Goal: Task Accomplishment & Management: Manage account settings

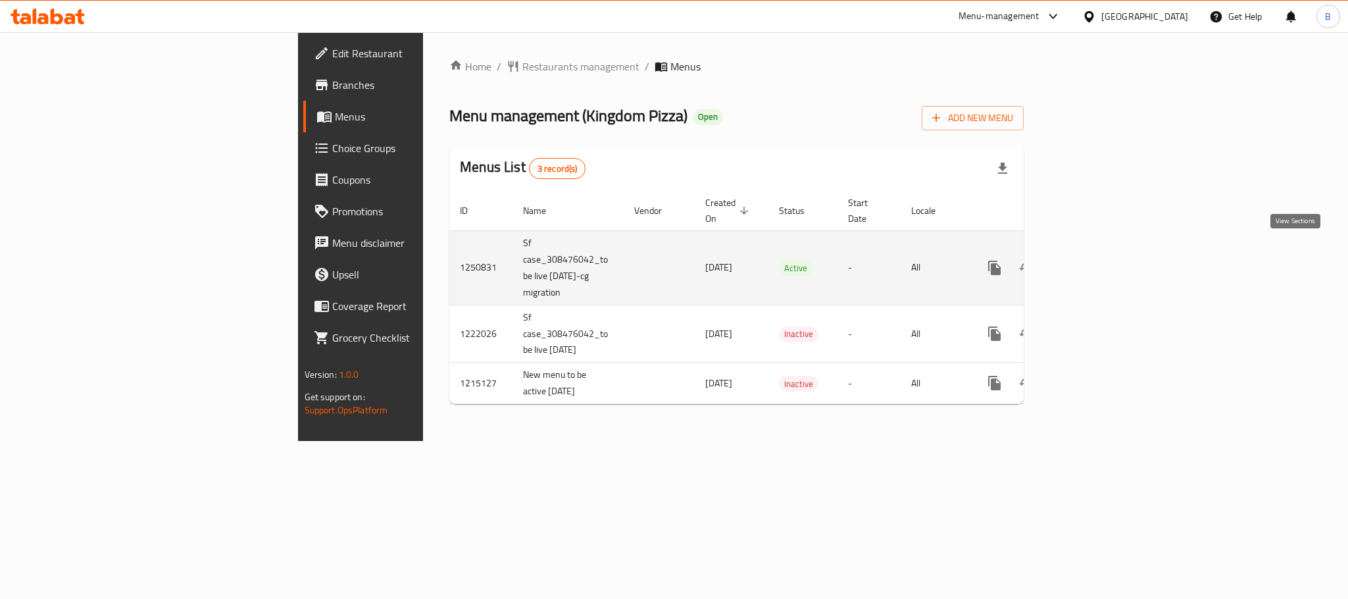
click at [1105, 253] on link "enhanced table" at bounding box center [1090, 268] width 32 height 32
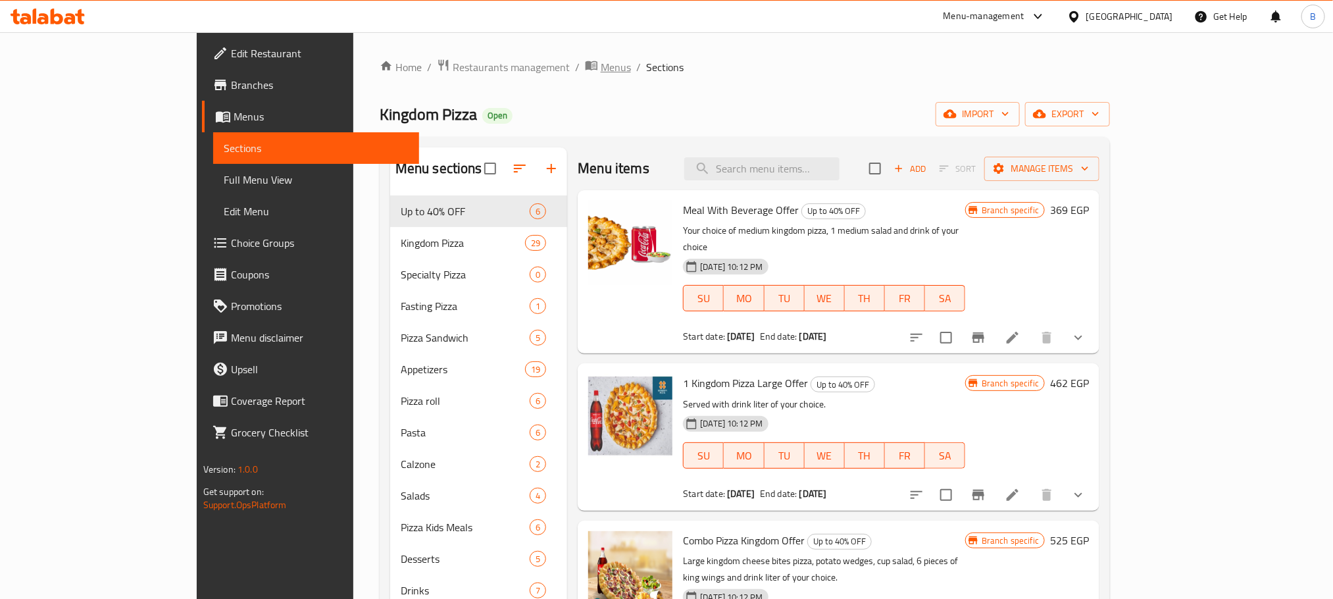
click at [601, 61] on span "Menus" at bounding box center [616, 67] width 30 height 16
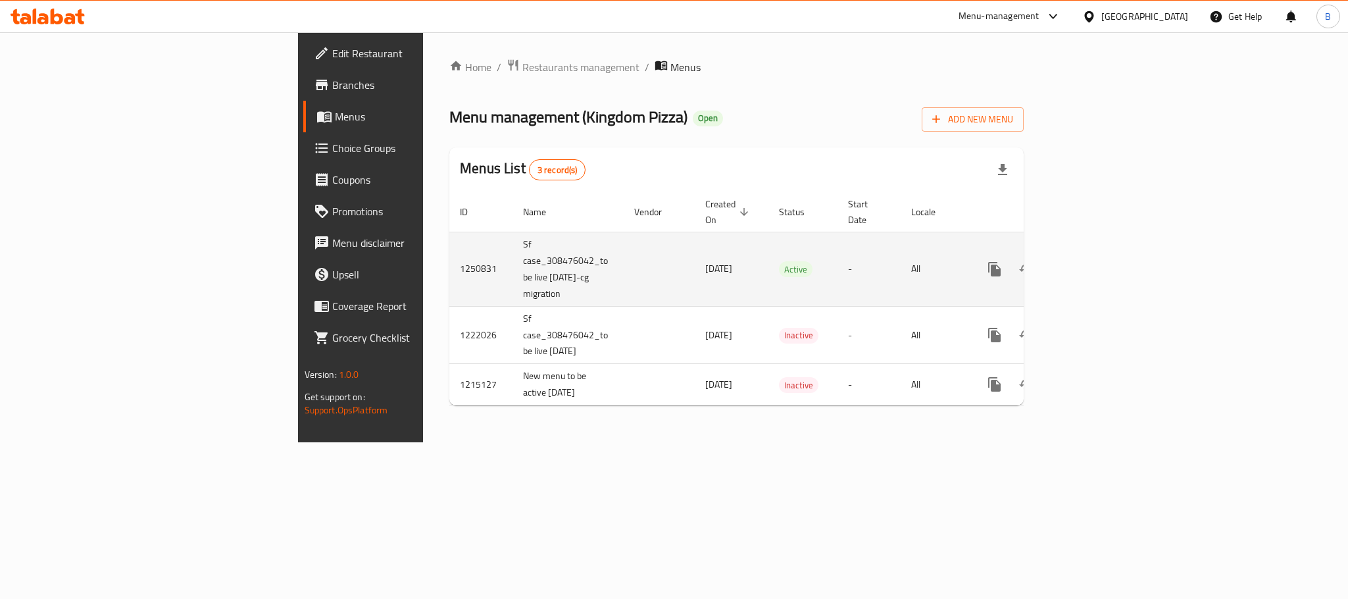
click at [449, 257] on td "1250831" at bounding box center [480, 269] width 63 height 74
copy td "1250831"
click at [1105, 253] on link "enhanced table" at bounding box center [1090, 269] width 32 height 32
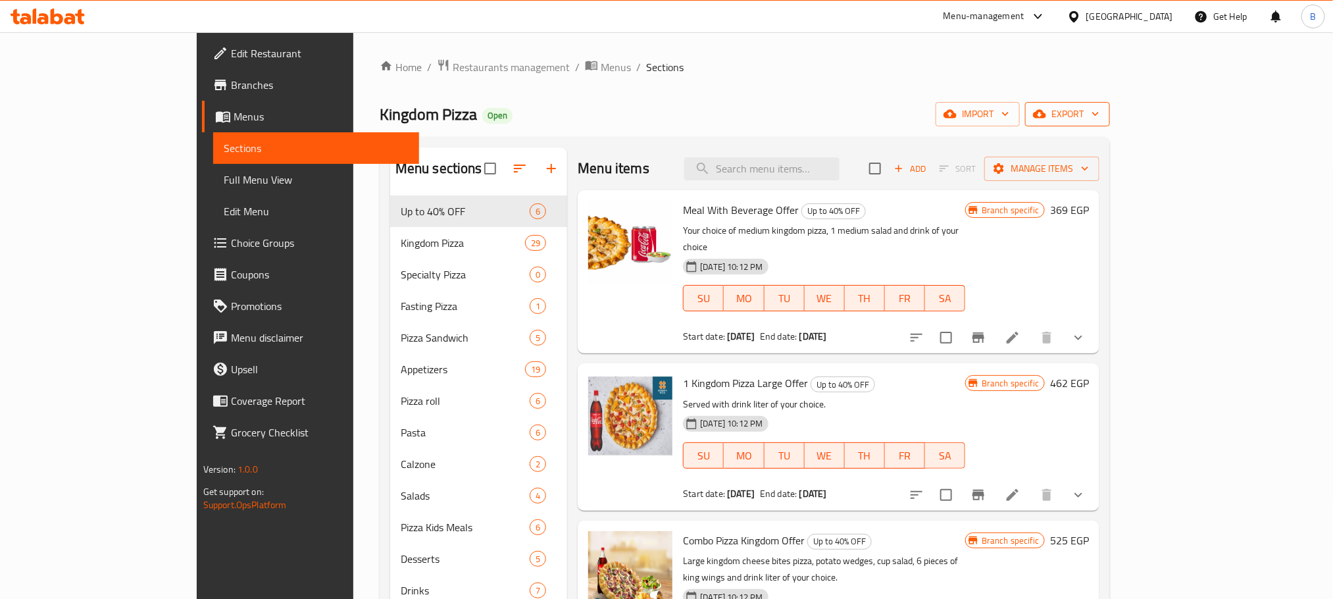
click at [1046, 111] on icon "button" at bounding box center [1039, 113] width 13 height 13
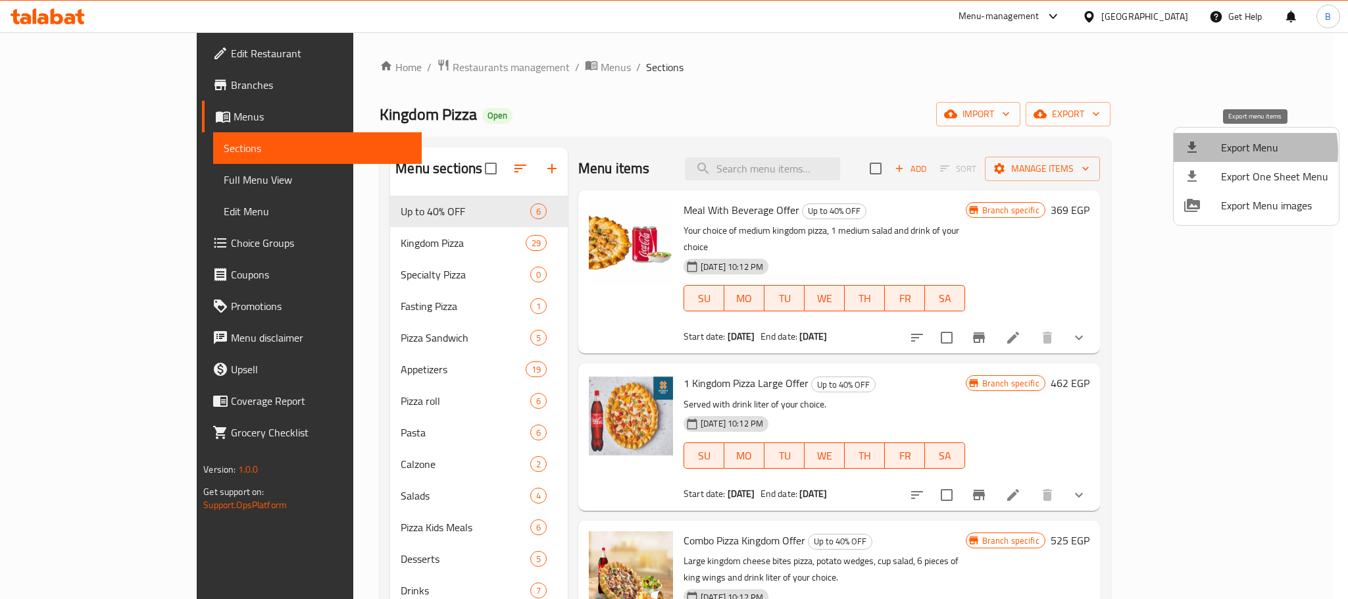
click at [1228, 151] on span "Export Menu" at bounding box center [1274, 147] width 107 height 16
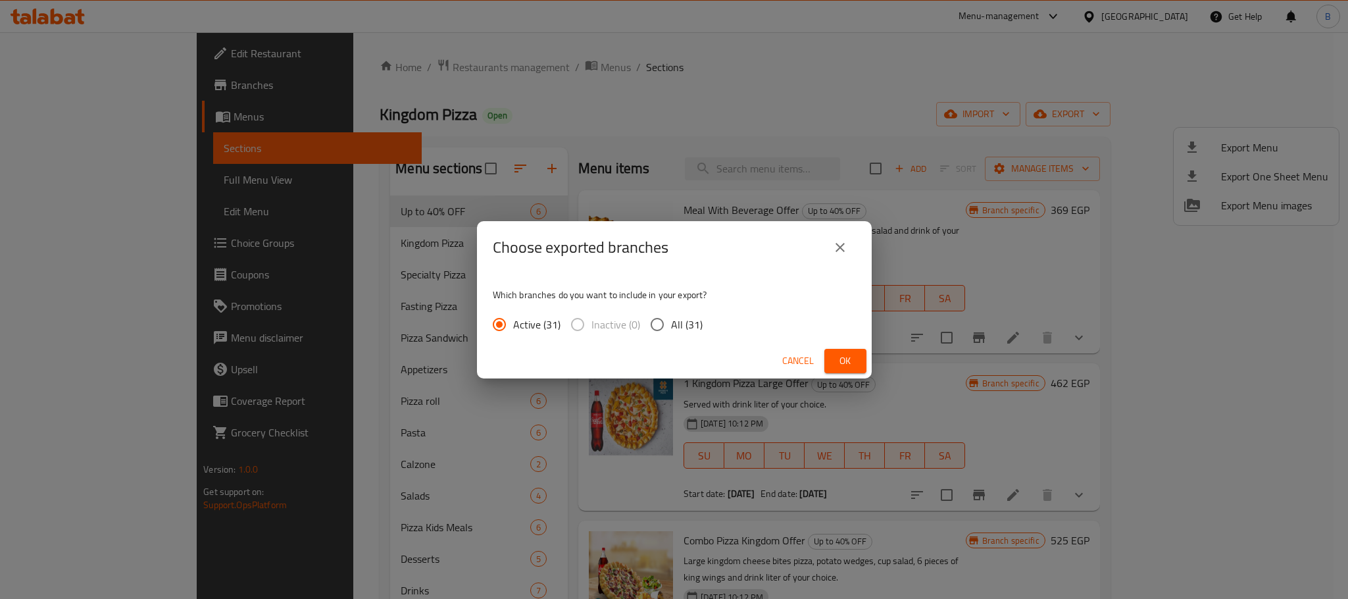
click at [677, 328] on span "All (31)" at bounding box center [687, 324] width 32 height 16
click at [671, 328] on input "All (31)" at bounding box center [657, 325] width 28 height 28
radio input "true"
click at [859, 359] on button "Ok" at bounding box center [845, 361] width 42 height 24
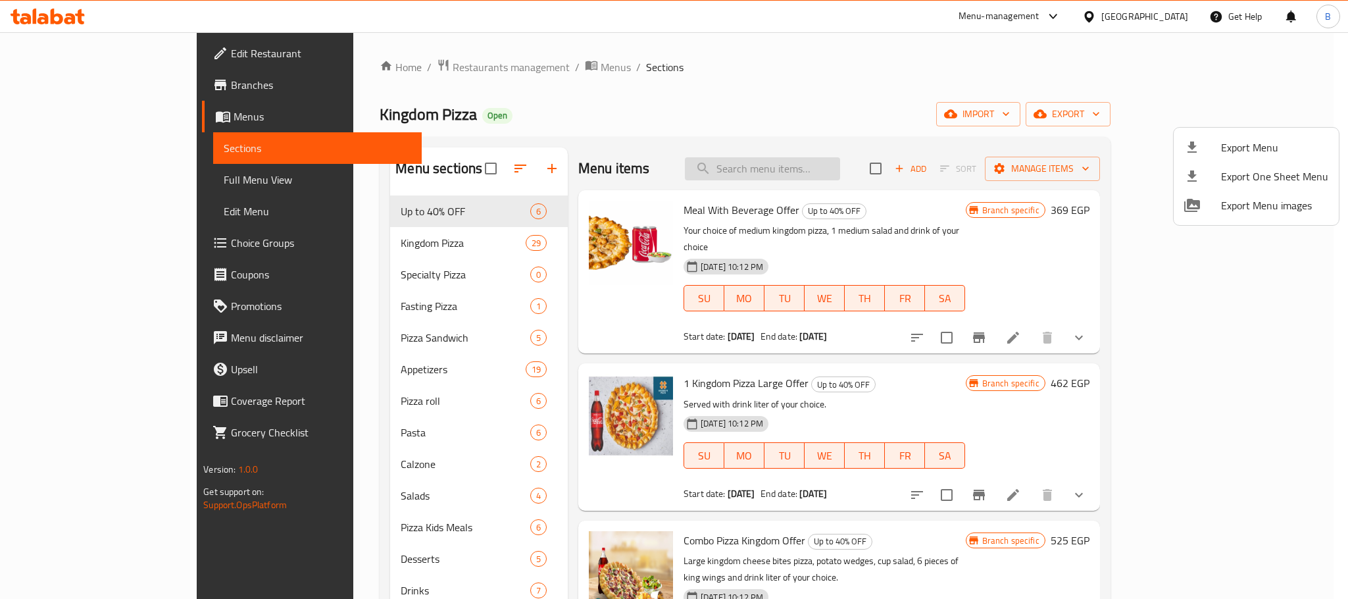
click at [855, 166] on div at bounding box center [674, 299] width 1348 height 599
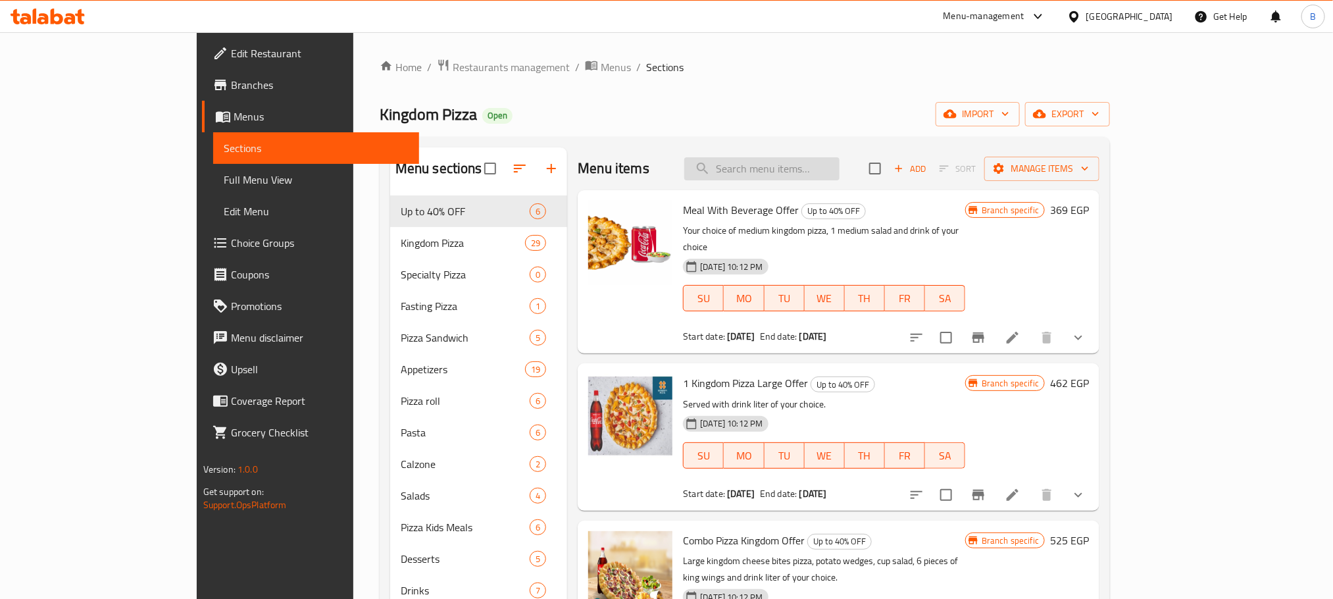
click at [826, 168] on input "search" at bounding box center [761, 168] width 155 height 23
paste input "كالزوني اللحوم الحارة"
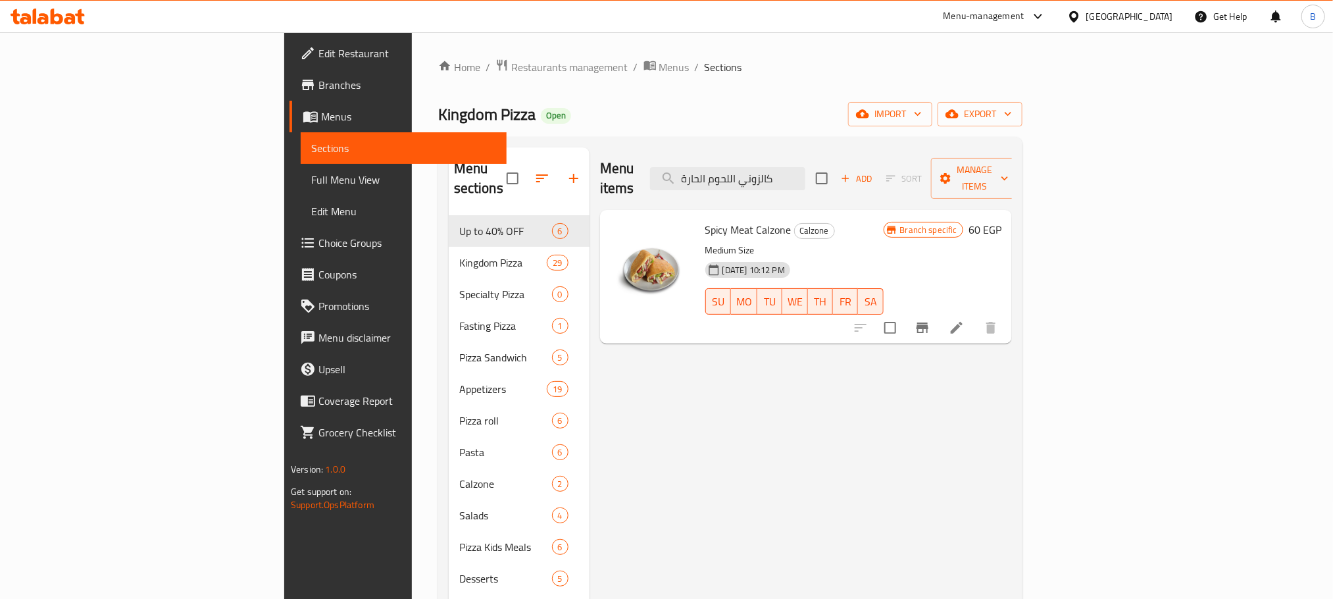
type input "كالزوني اللحوم الحارة"
click at [930, 320] on icon "Branch-specific-item" at bounding box center [923, 328] width 16 height 16
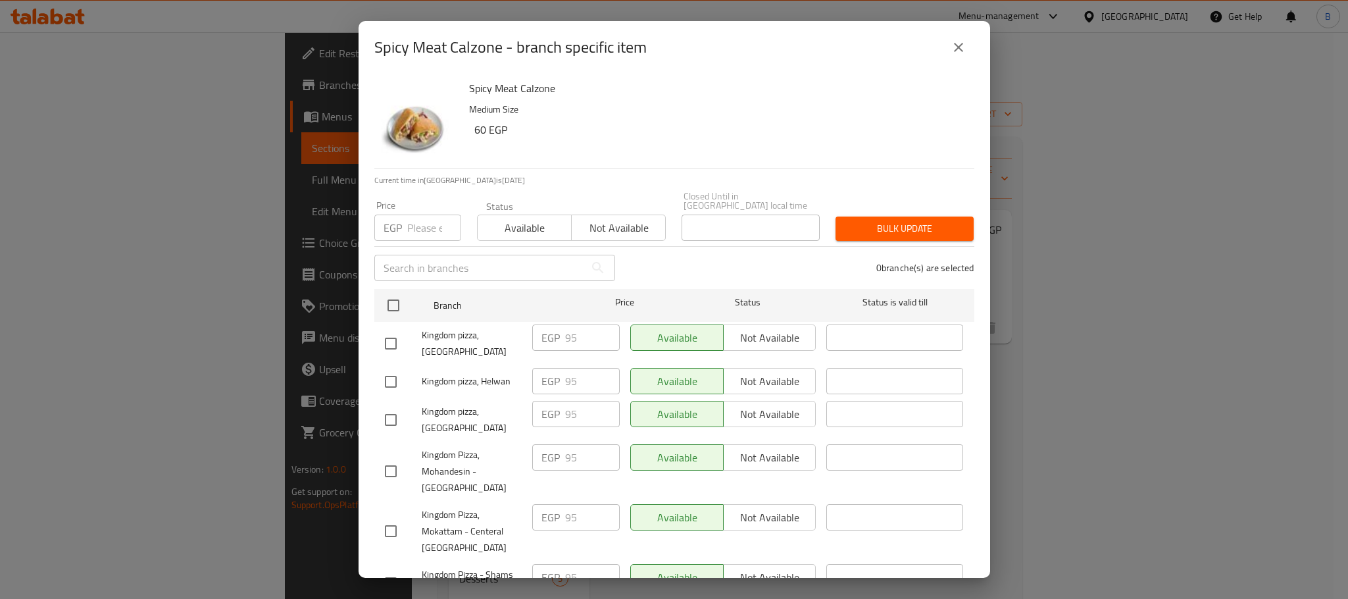
scroll to position [859, 0]
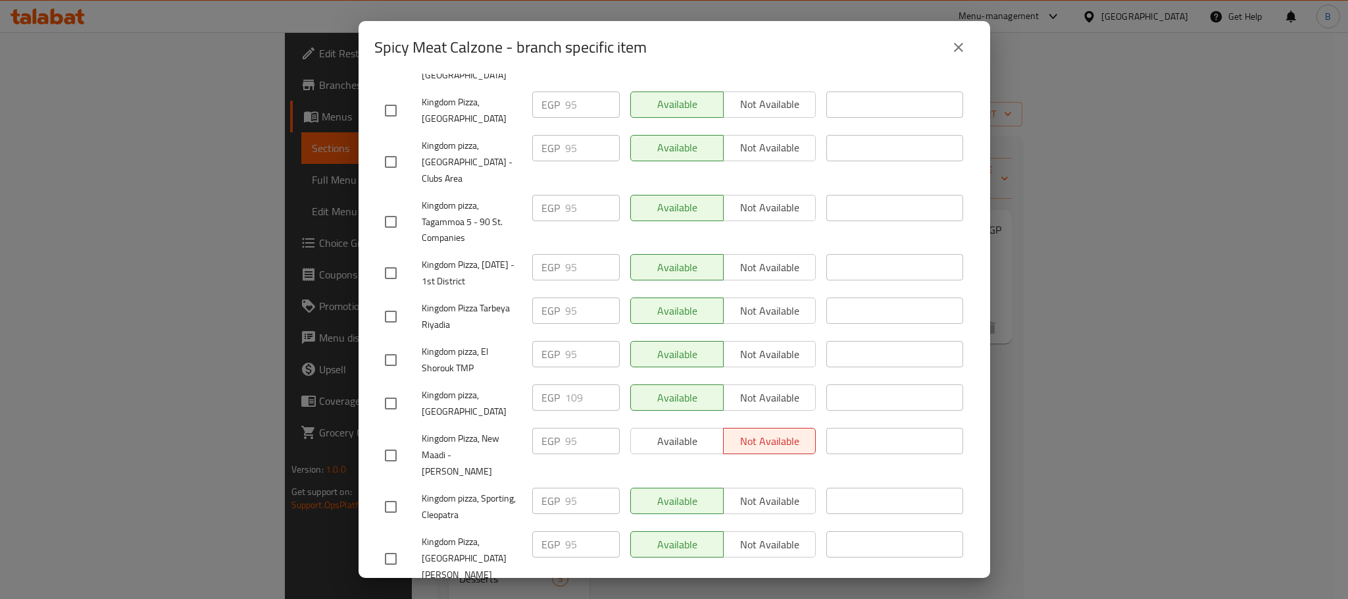
click at [393, 390] on input "checkbox" at bounding box center [391, 404] width 28 height 28
checkbox input "true"
click at [566, 384] on input "109" at bounding box center [592, 397] width 55 height 26
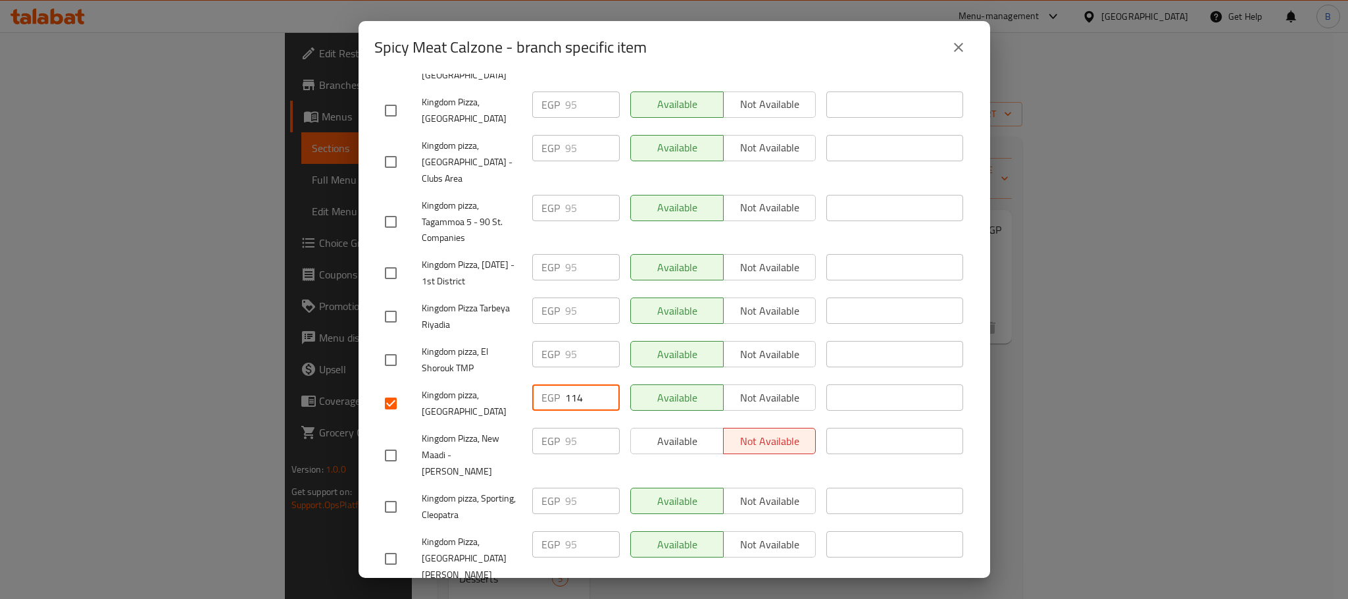
type input "114"
click at [971, 334] on div "Spicy Meat Calzone Medium Size 60 EGP Current time in [GEOGRAPHIC_DATA] is [DAT…" at bounding box center [675, 326] width 632 height 504
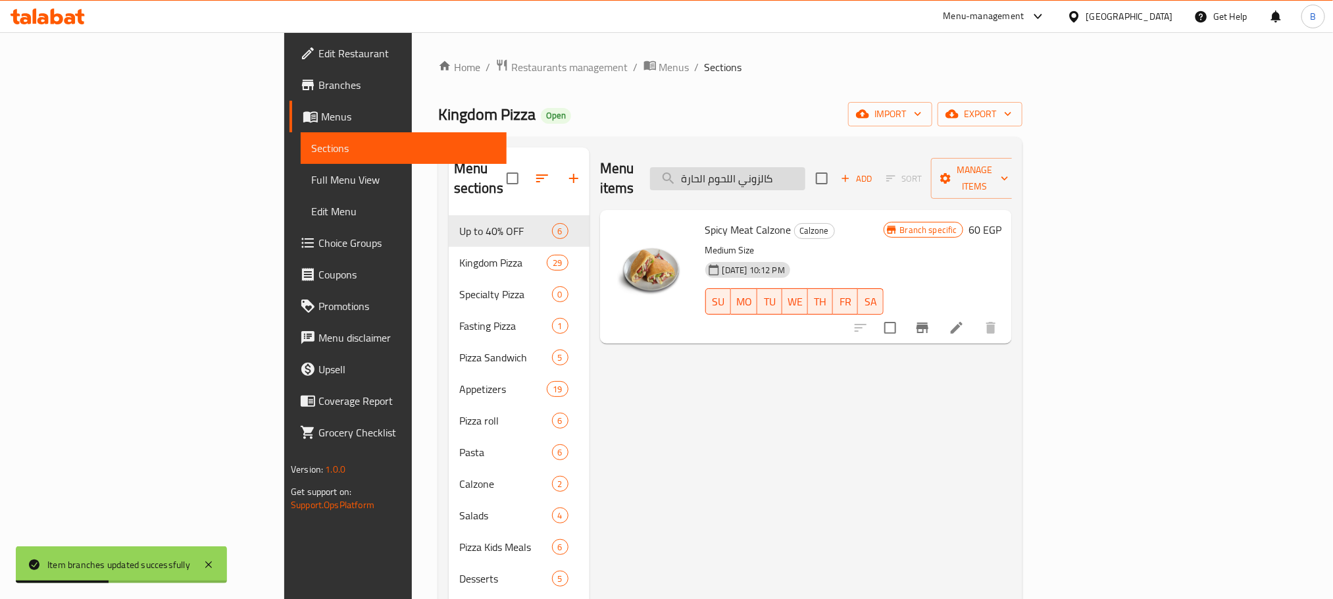
click at [805, 172] on input "كالزوني اللحوم الحارة" at bounding box center [727, 178] width 155 height 23
paste input "يتزانوا ببروني"
type input "كاليتزانوا ببروني"
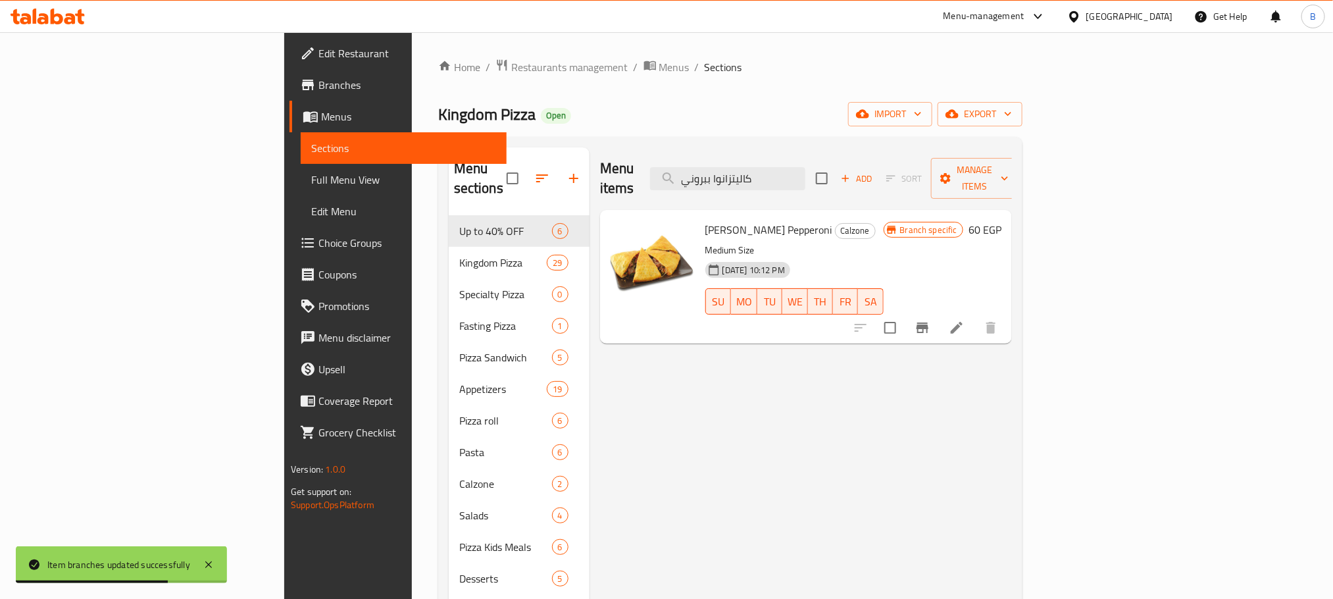
click at [930, 320] on icon "Branch-specific-item" at bounding box center [923, 328] width 16 height 16
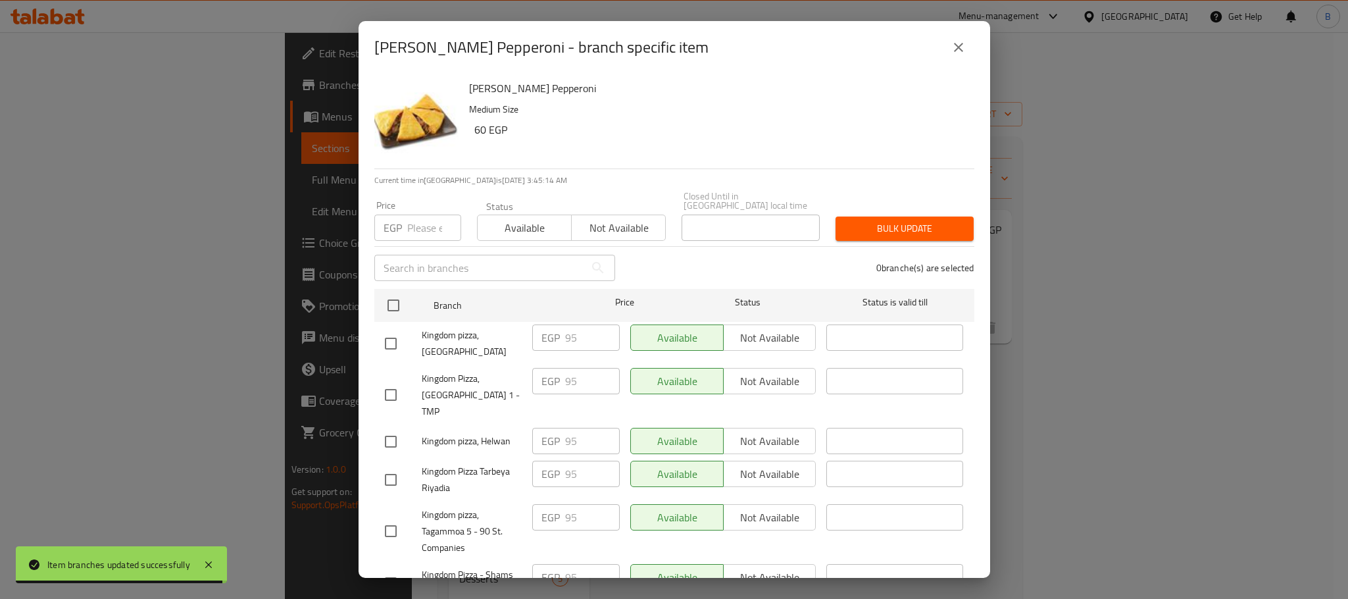
scroll to position [826, 0]
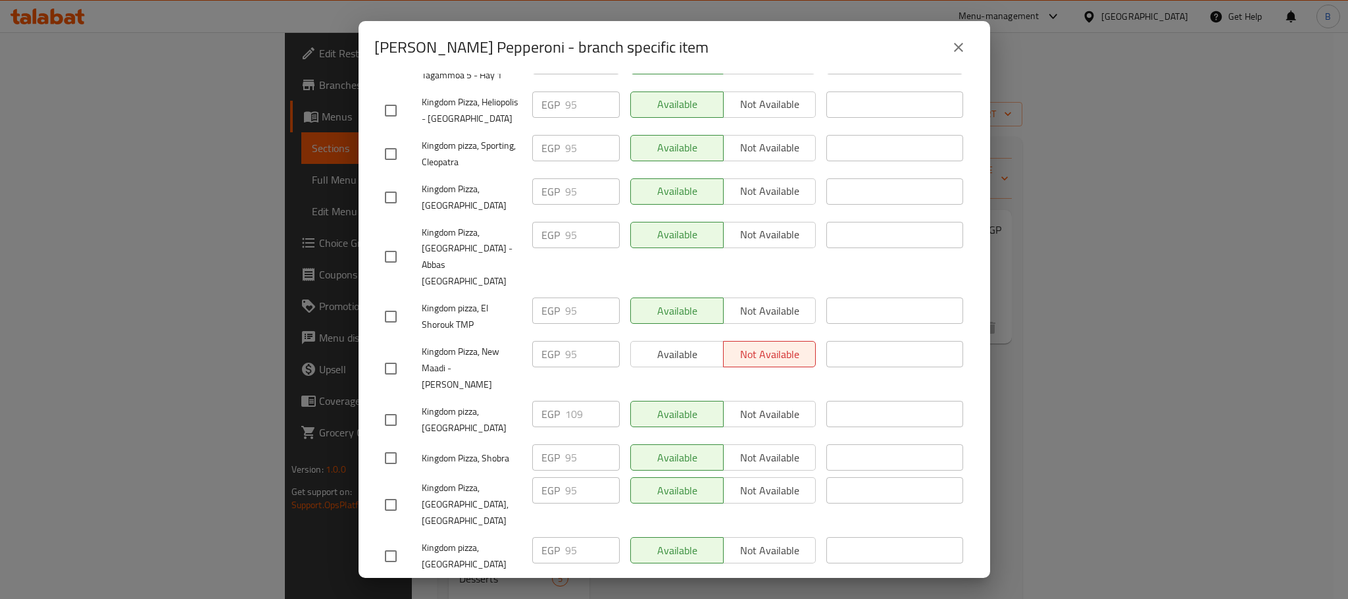
click at [387, 406] on input "checkbox" at bounding box center [391, 420] width 28 height 28
checkbox input "true"
click at [565, 401] on input "109" at bounding box center [592, 414] width 55 height 26
paste input "14"
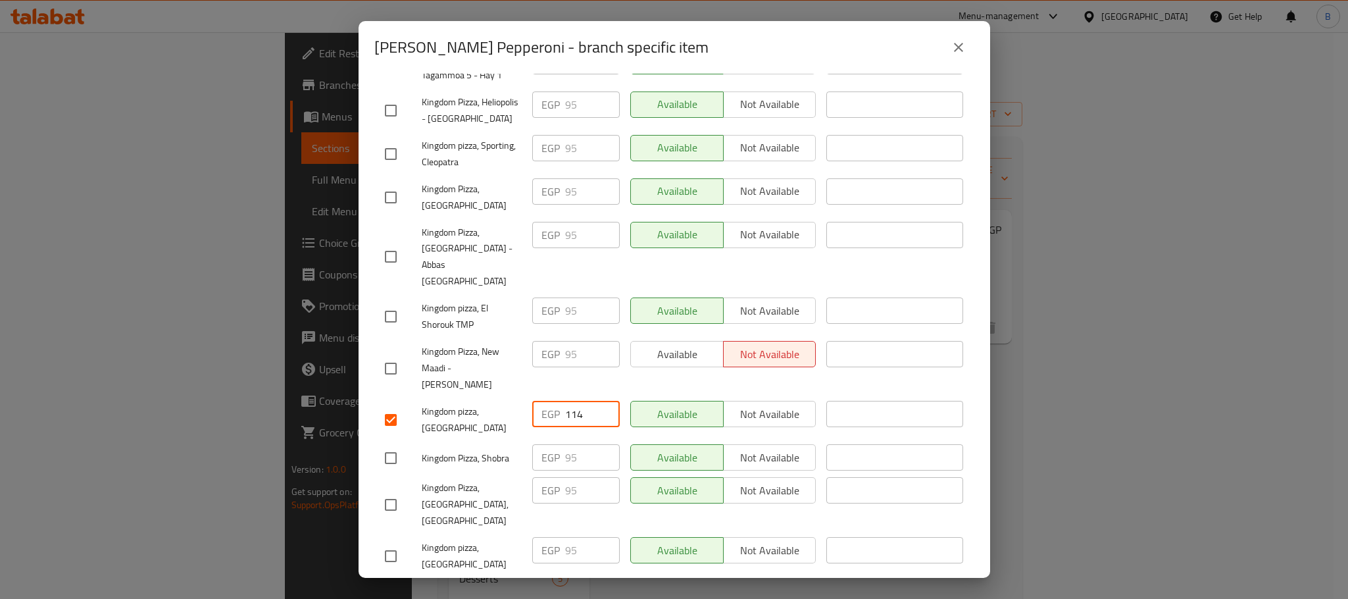
type input "114"
click at [965, 341] on div "[PERSON_NAME] Pepperoni Medium Size 60 EGP Current time in [GEOGRAPHIC_DATA] is…" at bounding box center [675, 326] width 632 height 504
click at [997, 387] on div "[PERSON_NAME] Pepperoni - branch specific item [PERSON_NAME] Pepperoni Medium S…" at bounding box center [674, 299] width 1348 height 599
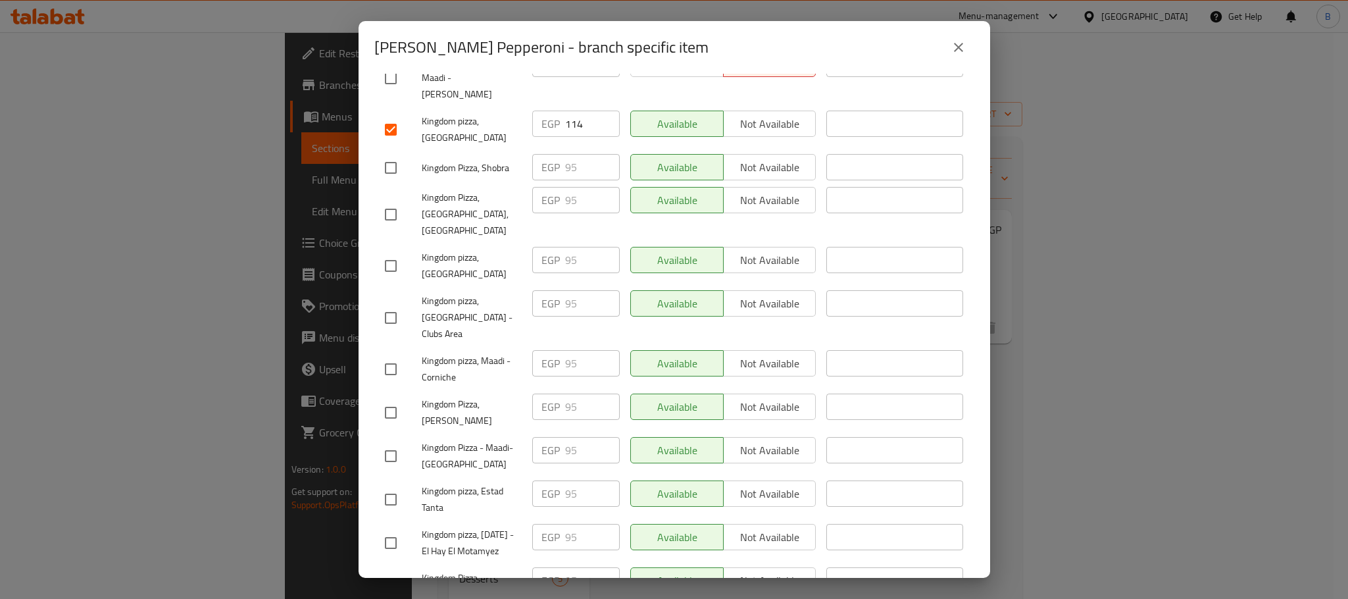
scroll to position [1173, 0]
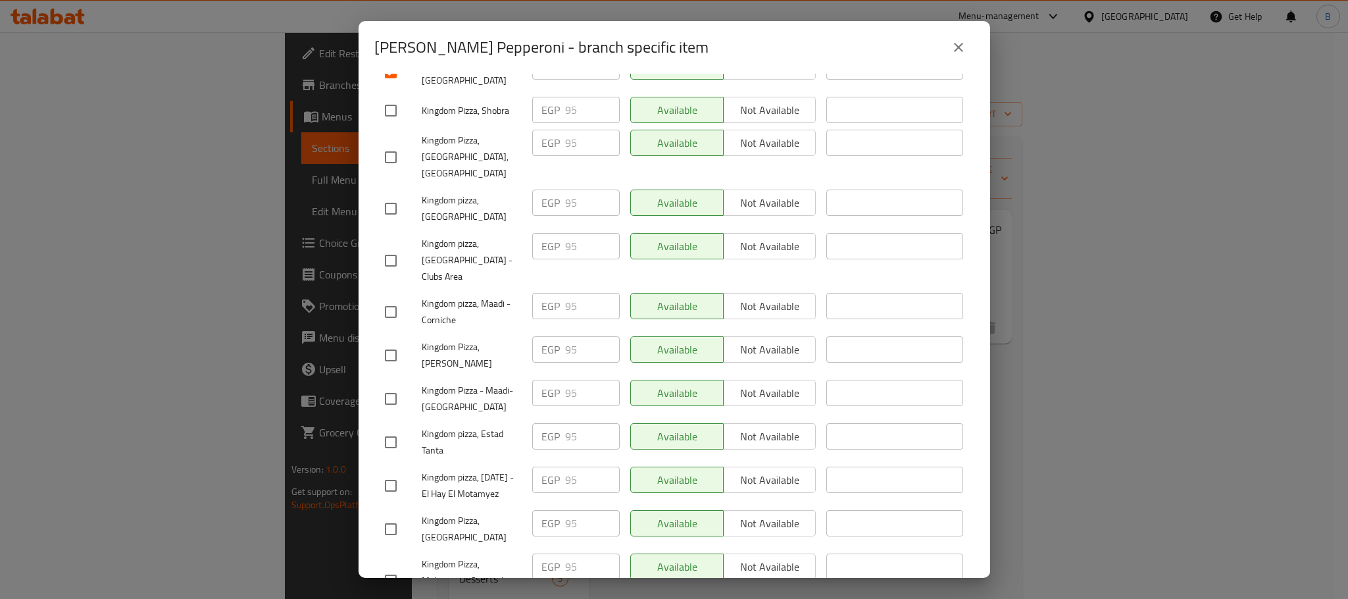
click at [825, 575] on div "[PERSON_NAME] Pepperoni Medium Size 60 EGP Current time in [GEOGRAPHIC_DATA] is…" at bounding box center [675, 326] width 632 height 504
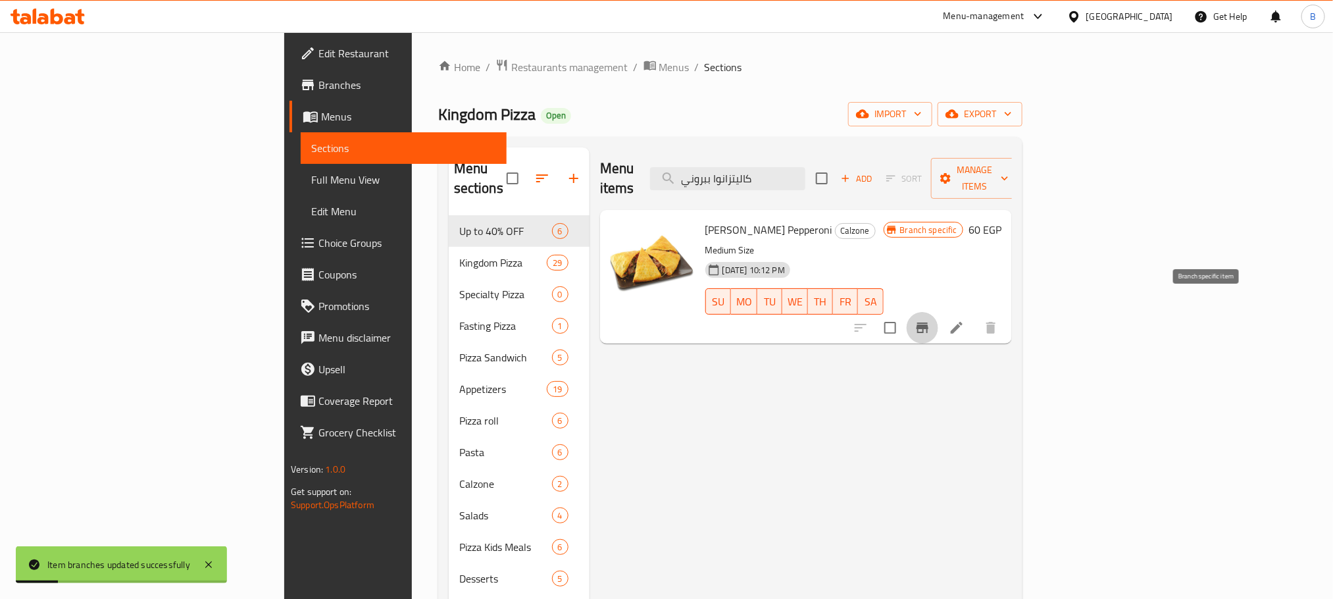
click at [930, 320] on icon "Branch-specific-item" at bounding box center [923, 328] width 16 height 16
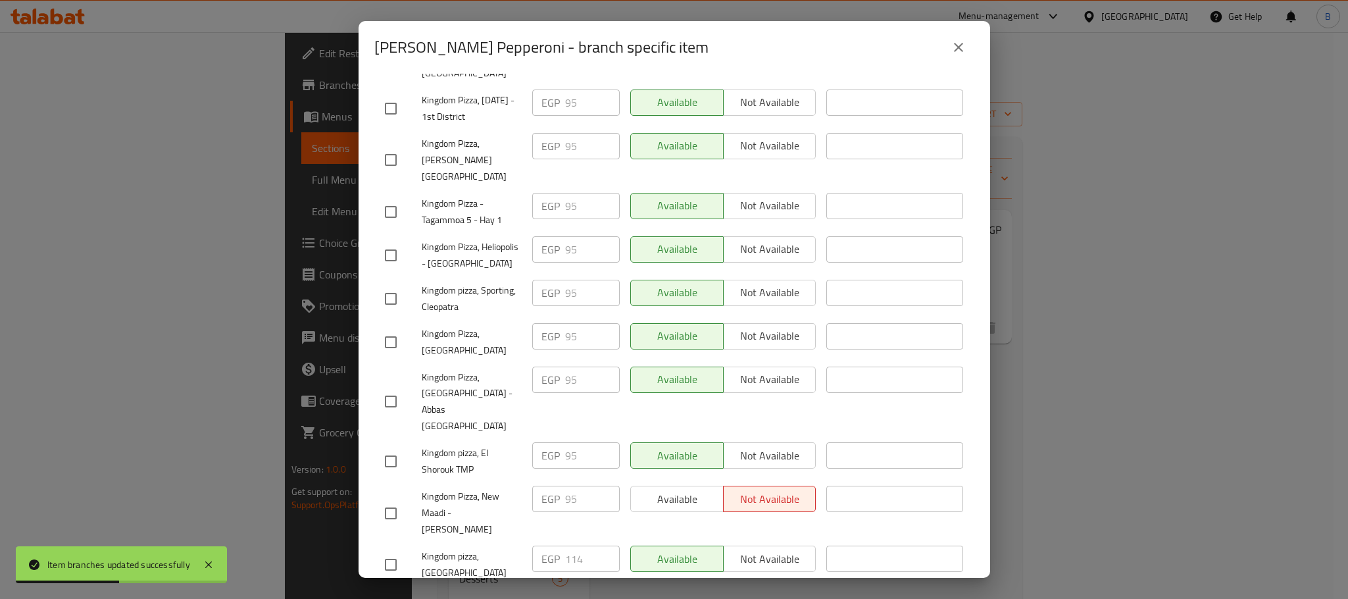
scroll to position [680, 0]
click at [962, 51] on icon "close" at bounding box center [958, 47] width 9 height 9
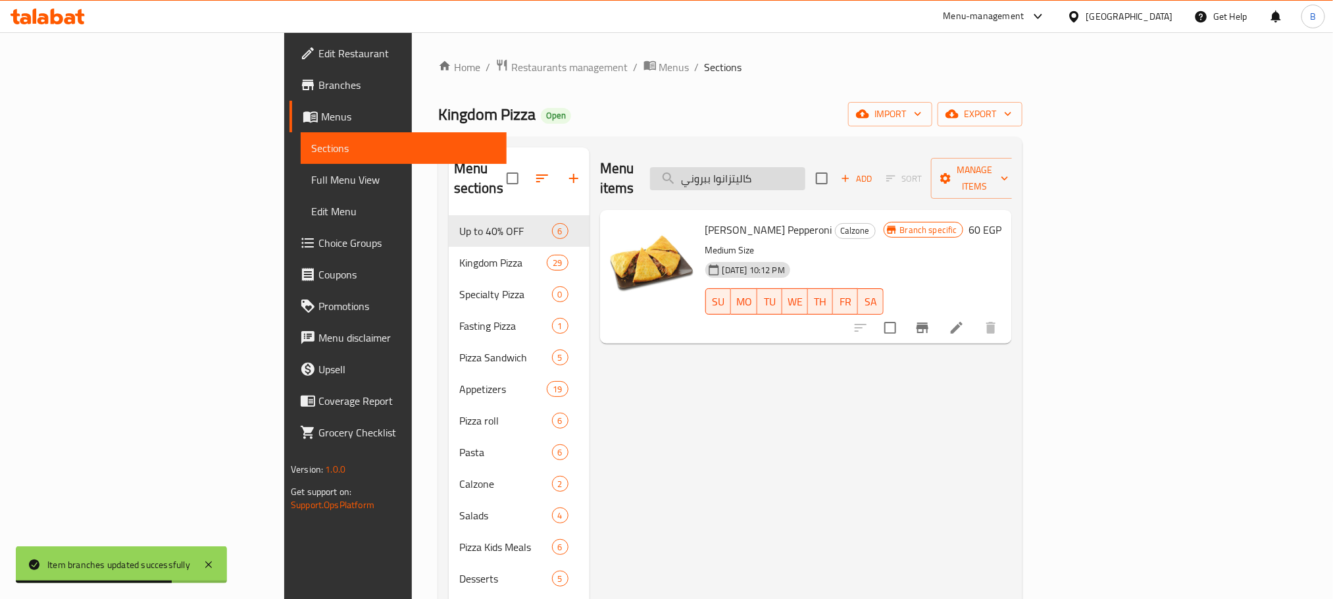
click at [805, 172] on input "كاليتزانوا ببروني" at bounding box center [727, 178] width 155 height 23
click at [938, 320] on button "Branch-specific-item" at bounding box center [923, 328] width 32 height 32
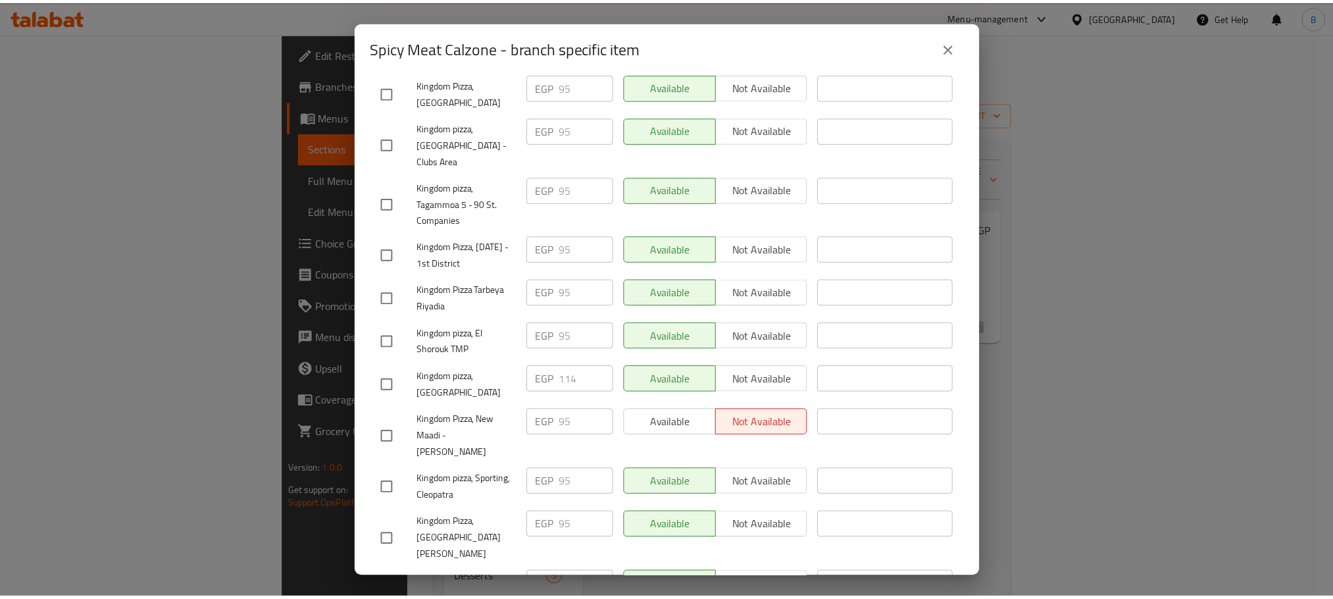
scroll to position [778, 0]
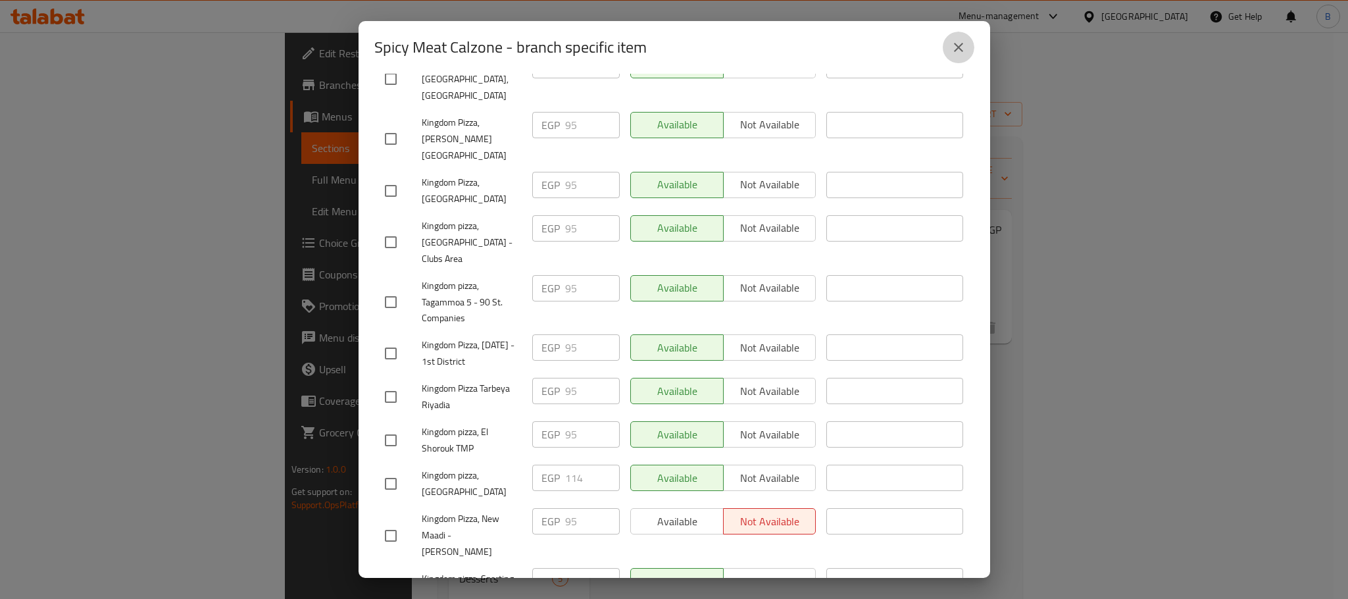
click at [952, 46] on icon "close" at bounding box center [959, 47] width 16 height 16
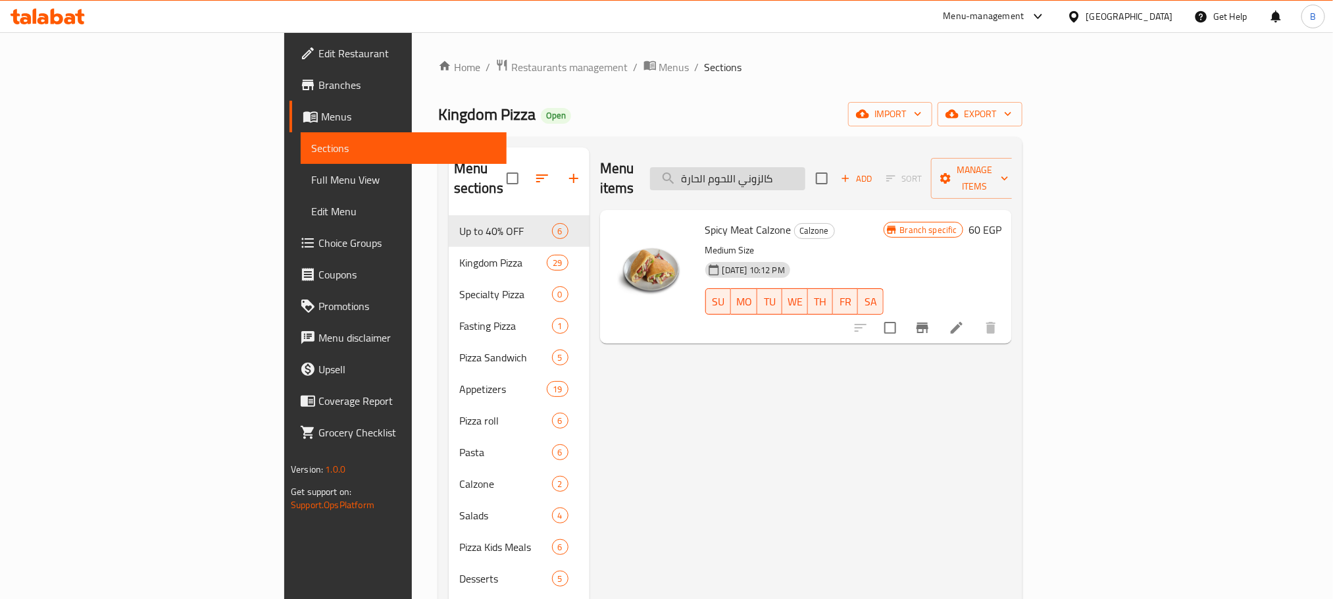
click at [805, 167] on input "كالزوني اللحوم الحارة" at bounding box center [727, 178] width 155 height 23
paste input "أصابع شيدر"
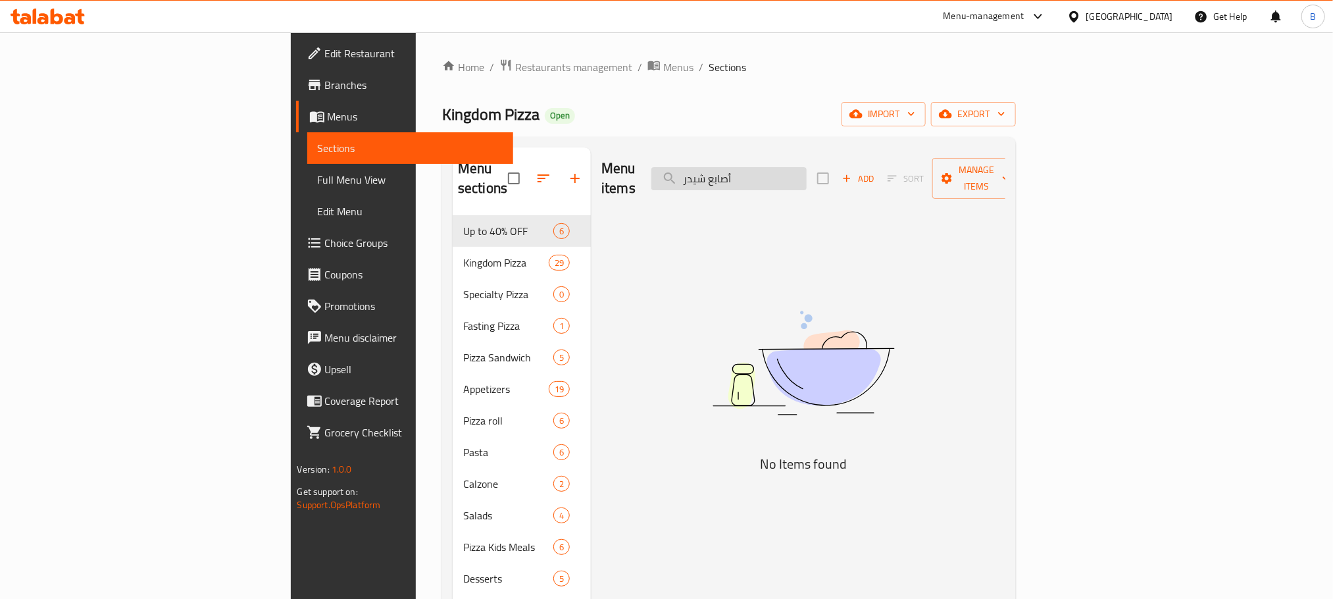
click at [807, 168] on input "أصابع شيدر" at bounding box center [728, 178] width 155 height 23
click at [807, 170] on input "شيدر" at bounding box center [728, 178] width 155 height 23
type input "ش"
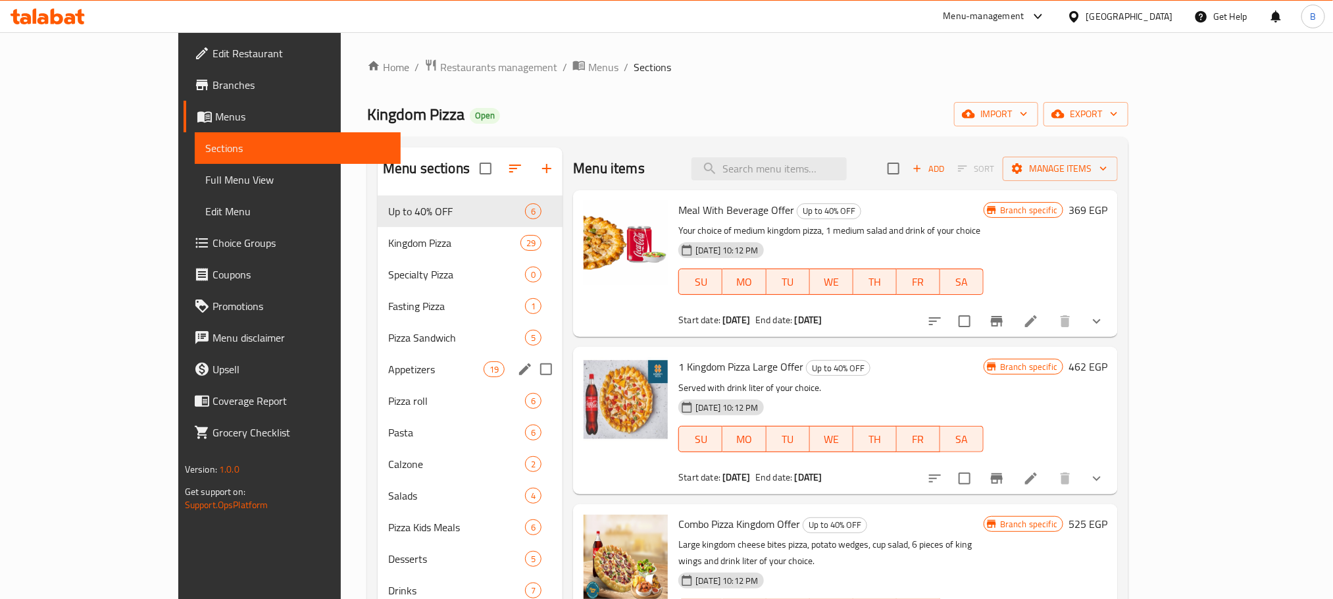
click at [388, 366] on span "Appetizers" at bounding box center [435, 369] width 95 height 16
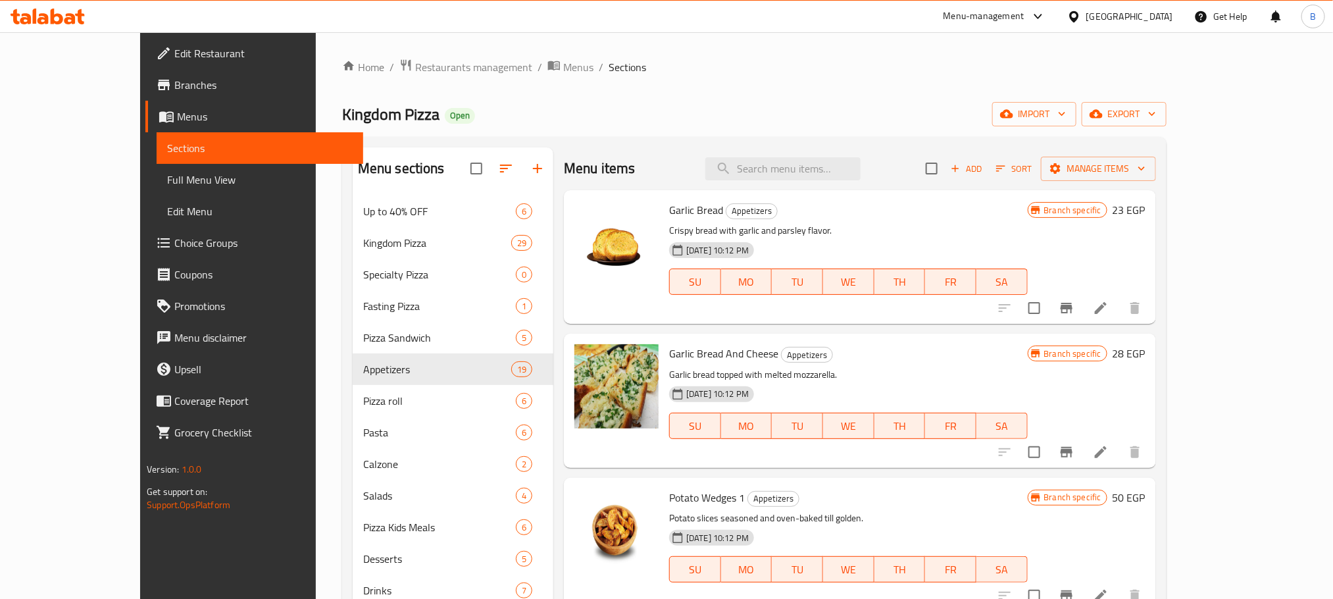
click at [820, 182] on div "Menu items Add Sort Manage items" at bounding box center [860, 168] width 592 height 43
click at [820, 178] on input "search" at bounding box center [782, 168] width 155 height 23
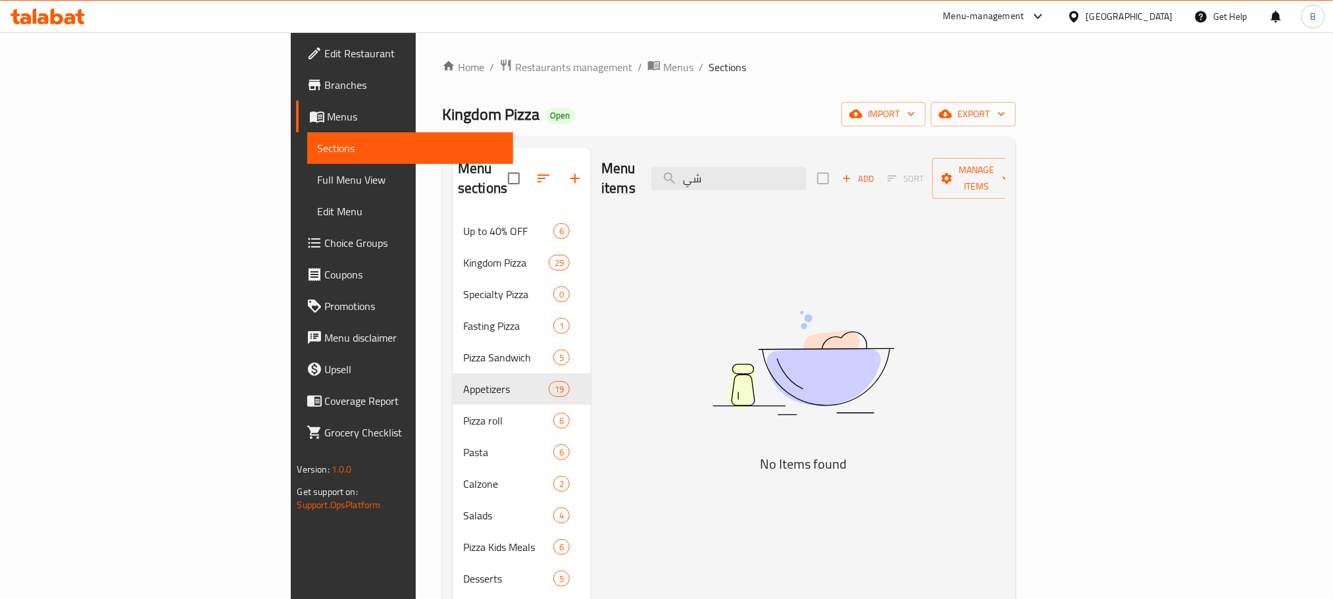
type input "ش"
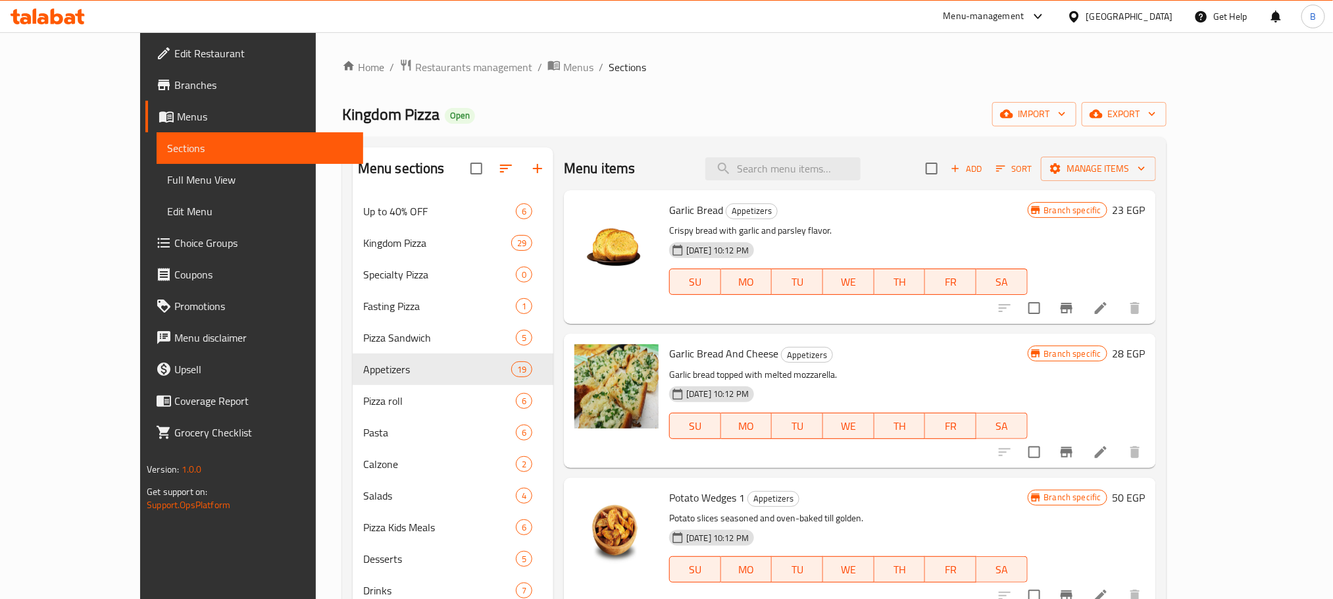
type input "ق"
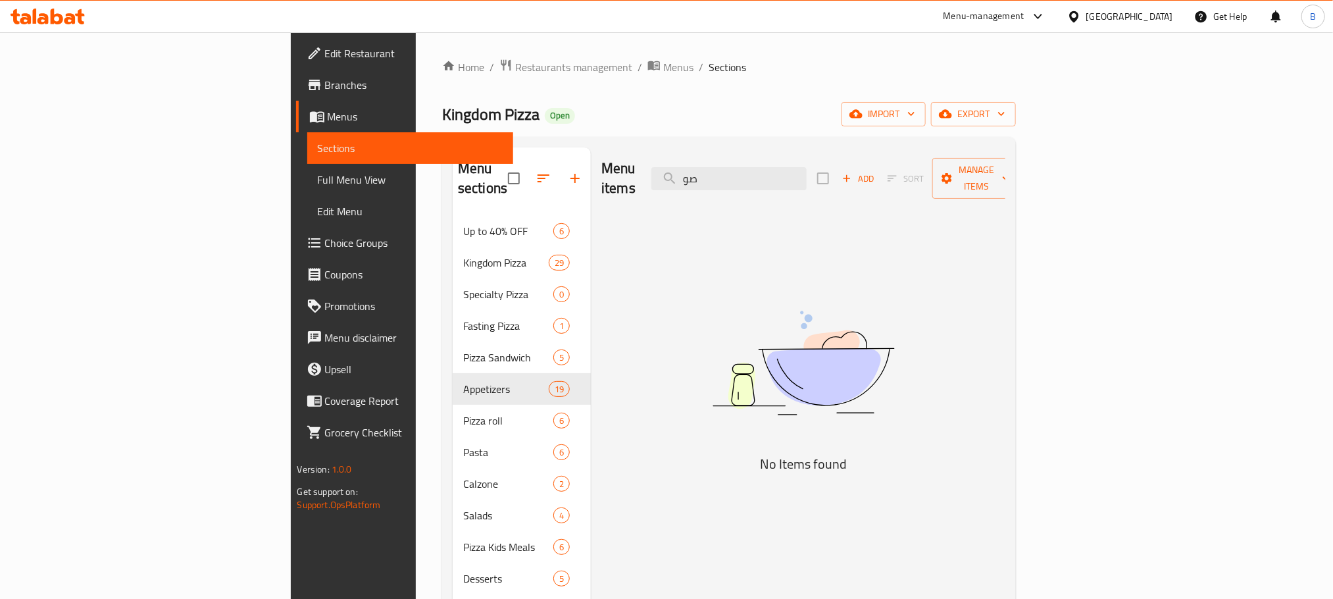
type input "ص"
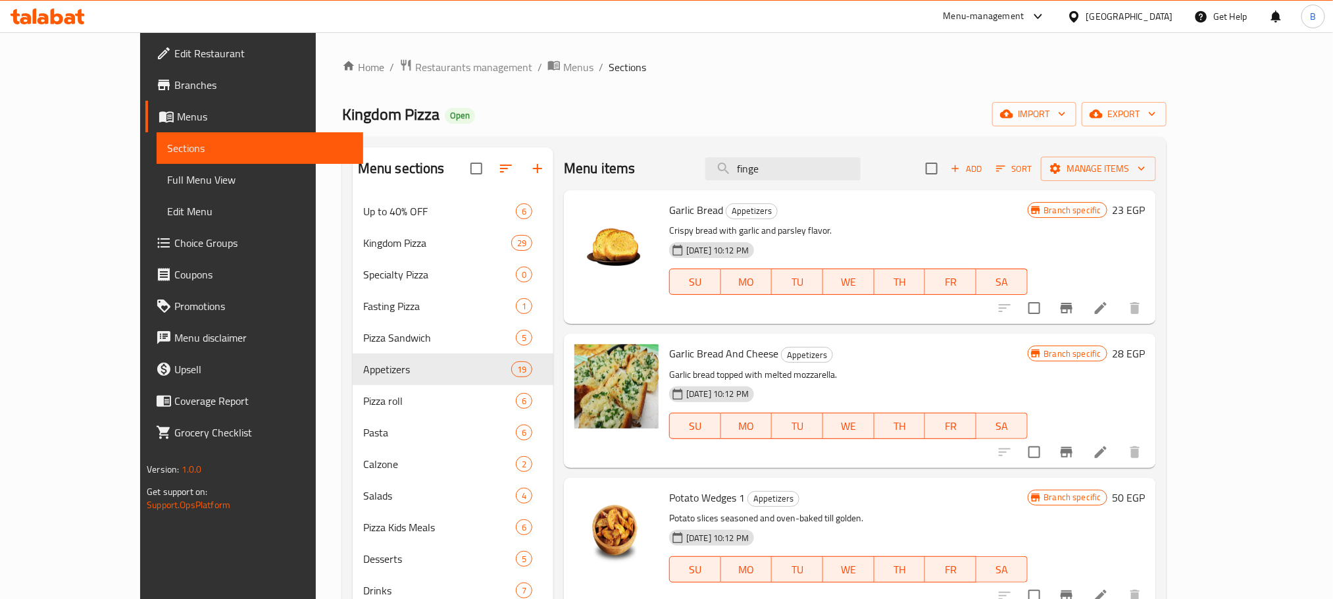
type input "finger"
paste input "أصابع موتزريلا"
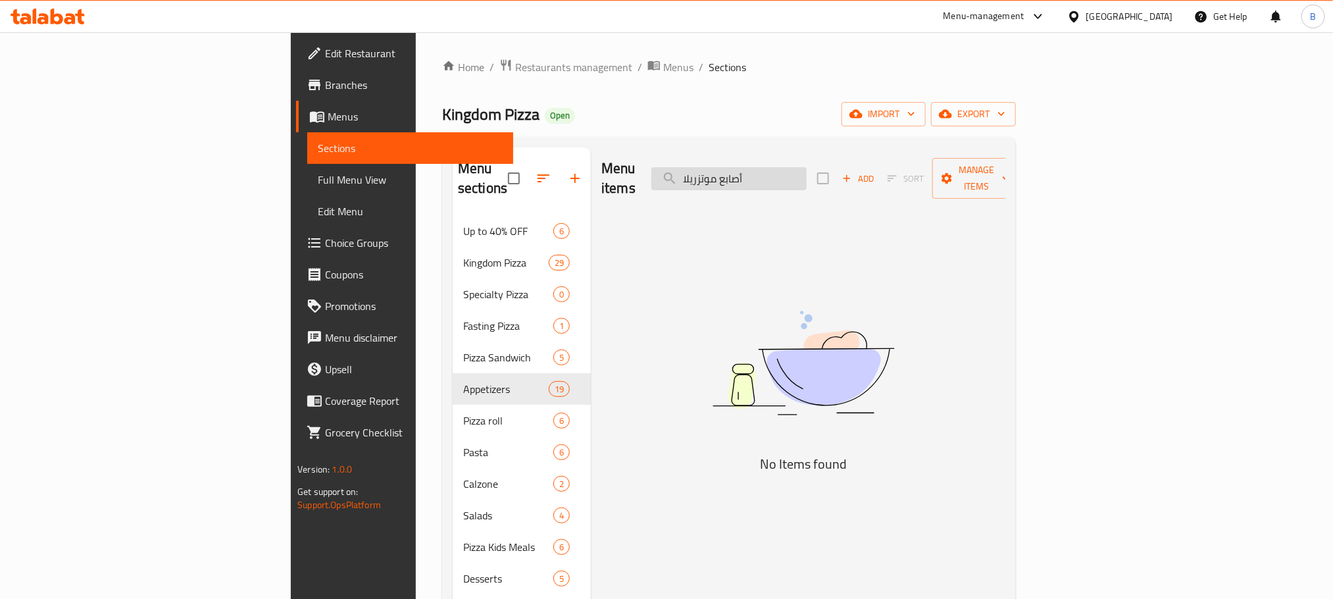
click at [807, 172] on input "أصابع موتزريلا" at bounding box center [728, 178] width 155 height 23
click at [807, 168] on input "موتزريلا" at bounding box center [728, 178] width 155 height 23
click at [807, 172] on input "موزريلا" at bounding box center [728, 178] width 155 height 23
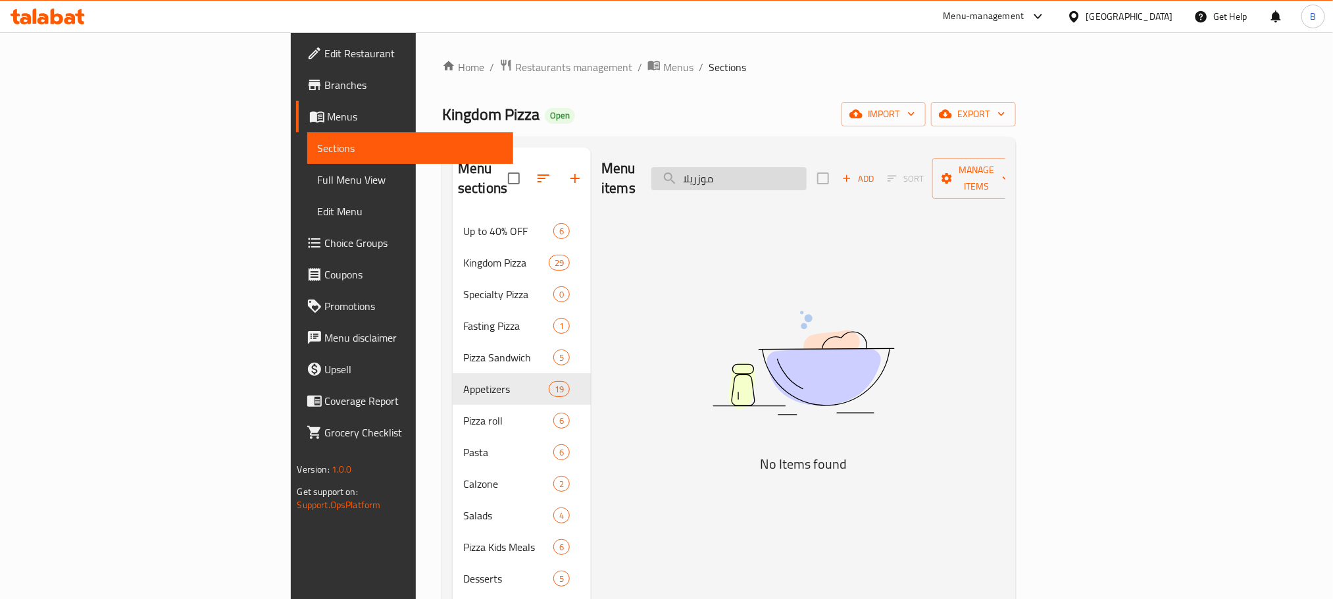
click at [807, 172] on input "موزريلا" at bounding box center [728, 178] width 155 height 23
click at [807, 170] on input "موزريلا" at bounding box center [728, 178] width 155 height 23
type input "م"
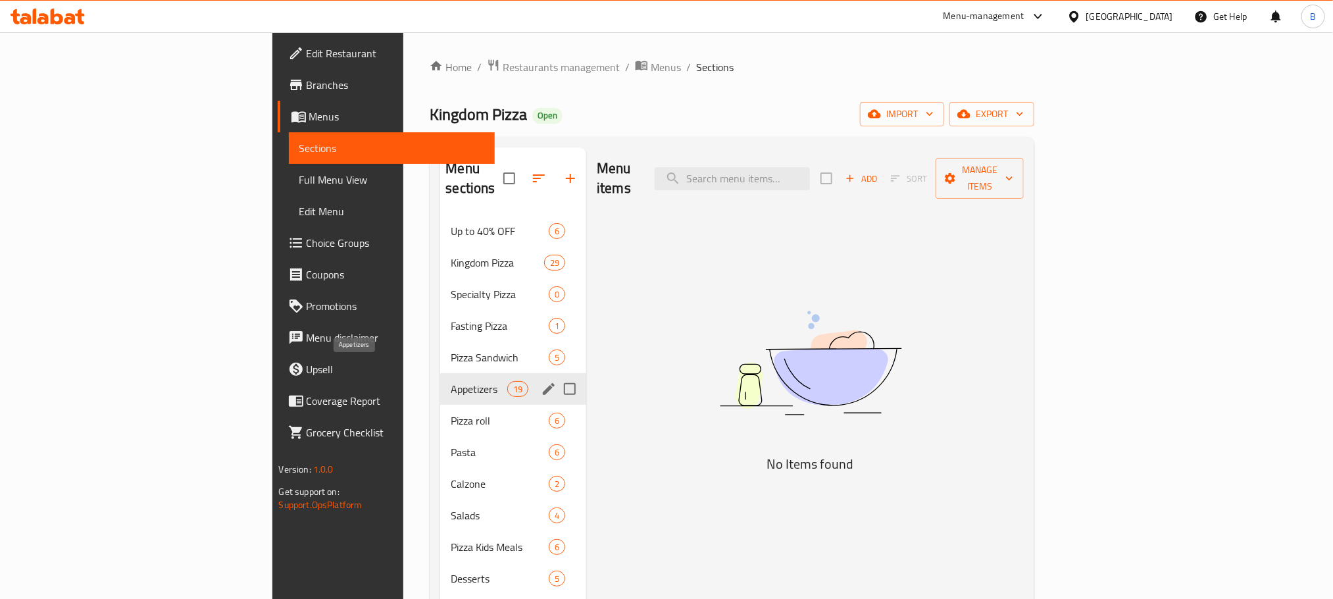
click at [451, 381] on span "Appetizers" at bounding box center [479, 389] width 56 height 16
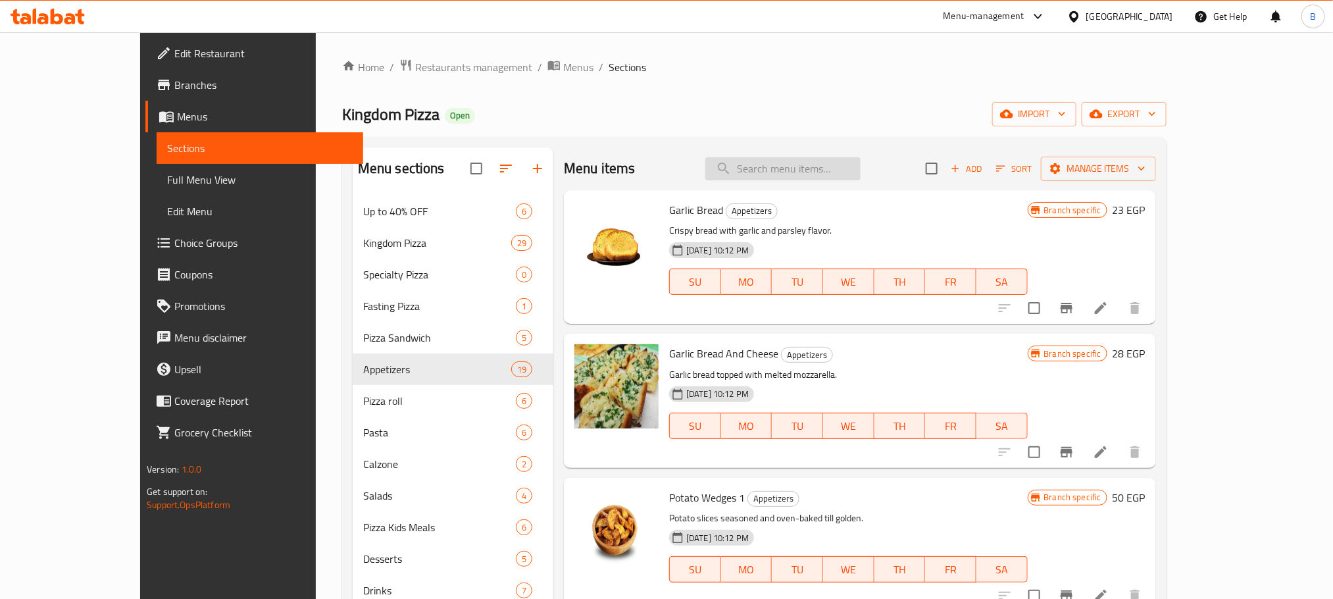
drag, startPoint x: 840, startPoint y: 149, endPoint x: 838, endPoint y: 163, distance: 14.0
click at [838, 163] on div "Menu items Add Sort Manage items" at bounding box center [860, 168] width 592 height 43
paste input "[PERSON_NAME]"
type input "[PERSON_NAME]"
click at [838, 163] on input "[PERSON_NAME]" at bounding box center [782, 168] width 155 height 23
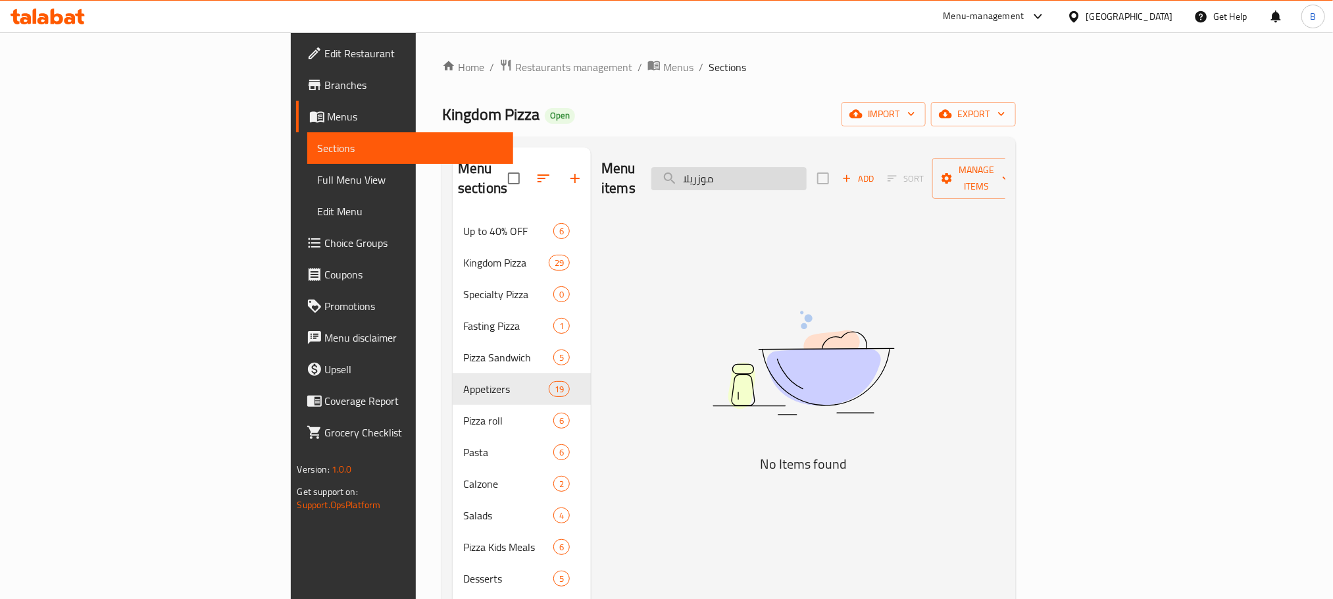
click at [806, 170] on input "موزريلا" at bounding box center [728, 178] width 155 height 23
paste input "اليتزانوا ببروني"
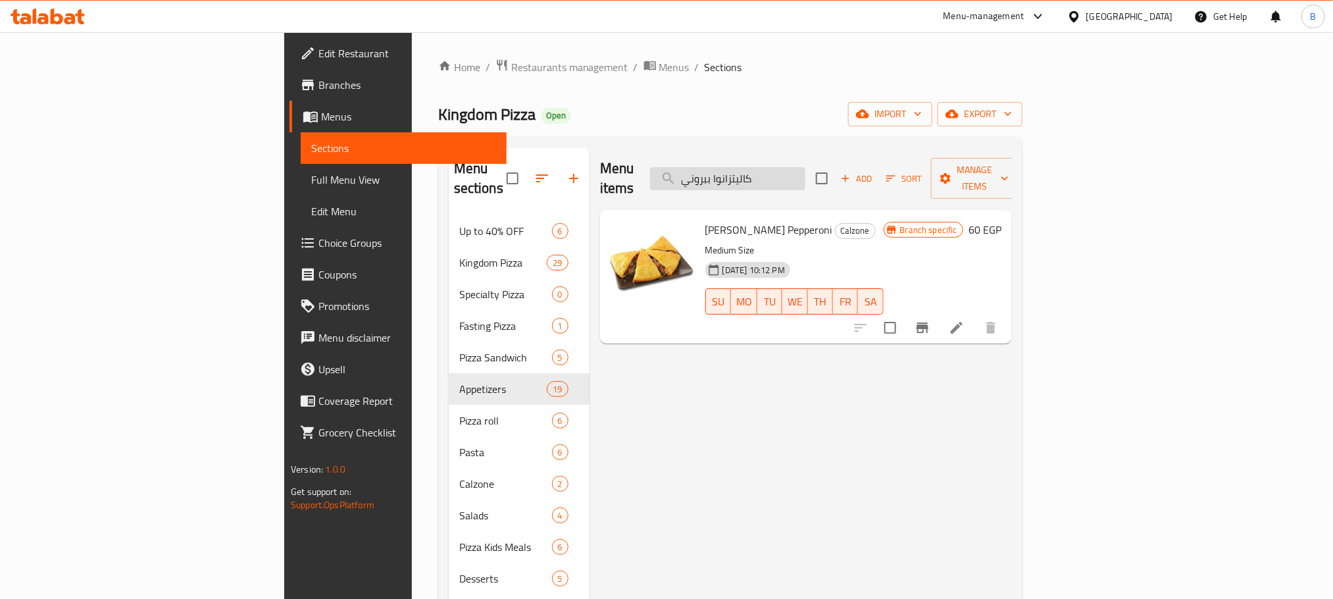
click at [809, 180] on div "Menu items كاليتزانوا ببروني Add Sort Manage items" at bounding box center [806, 178] width 412 height 63
click at [805, 180] on input "كاليتزانوا ببروني" at bounding box center [727, 178] width 155 height 23
paste input "زوني اللحوم الحارة"
type input "كالزوني اللحوم الحارة"
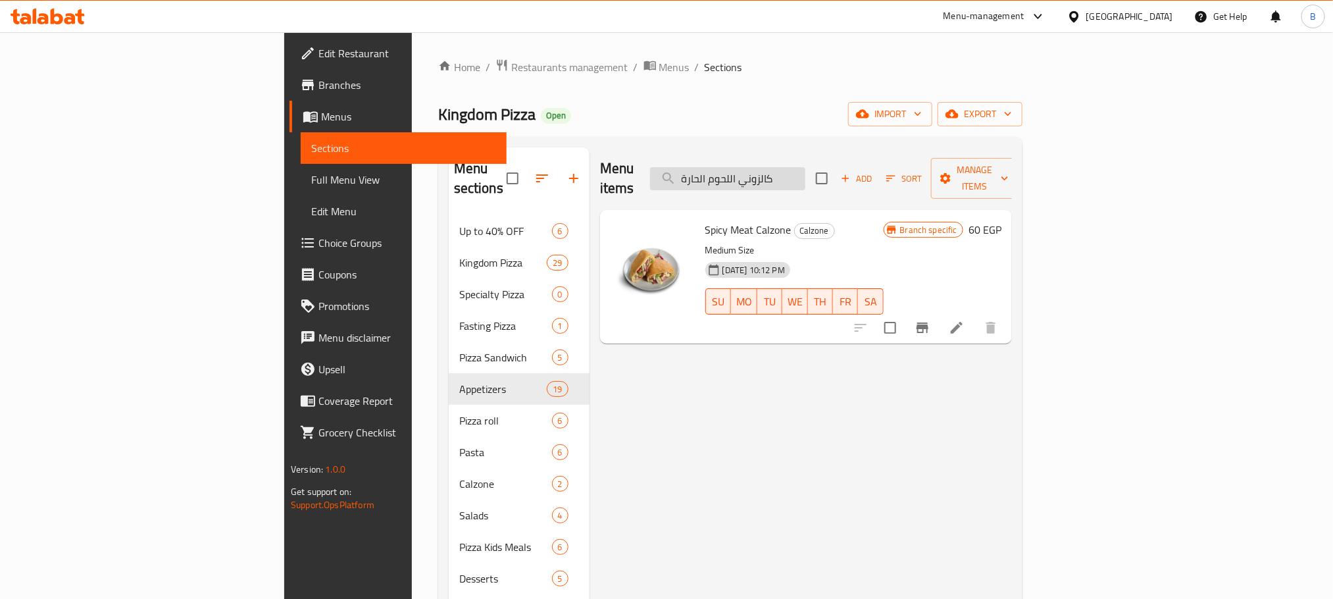
click at [805, 168] on input "كالزوني اللحوم الحارة" at bounding box center [727, 178] width 155 height 23
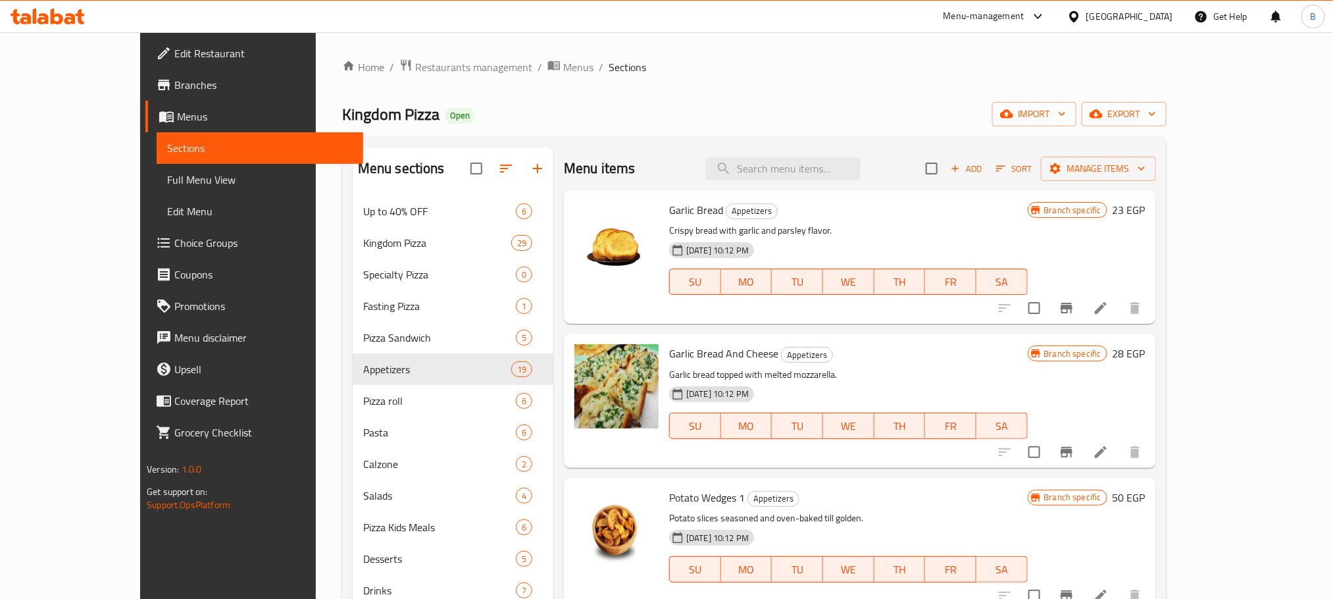
paste input "[PERSON_NAME]"
type input "[PERSON_NAME]"
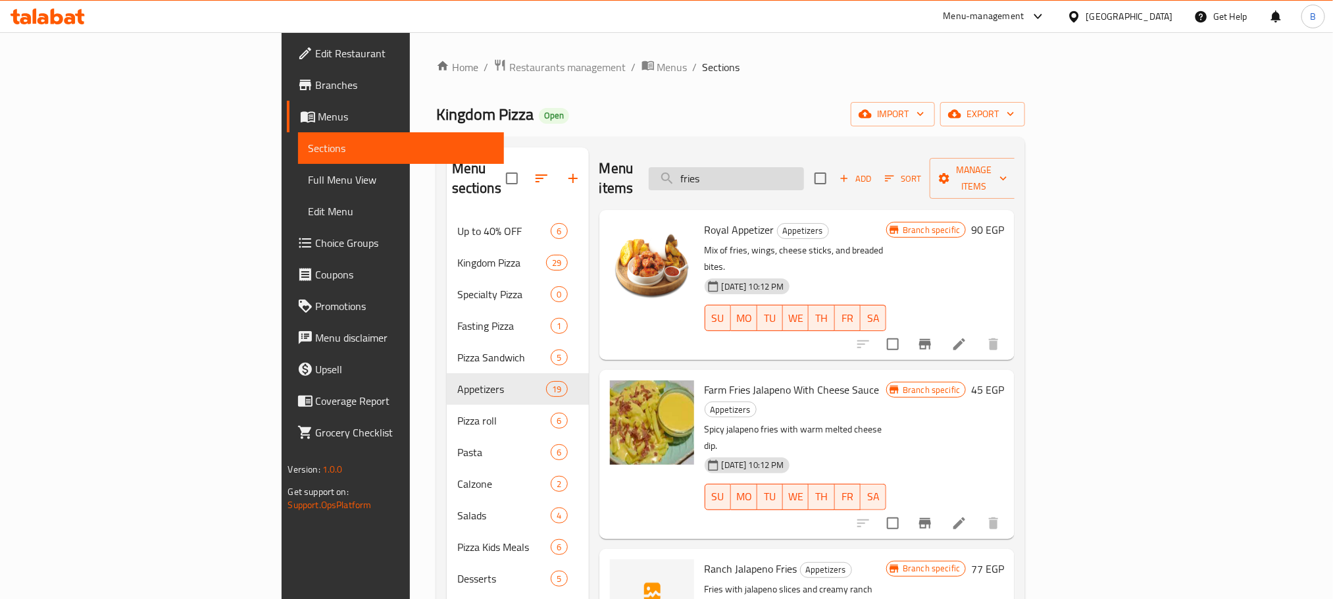
click at [790, 174] on input "fries" at bounding box center [726, 178] width 155 height 23
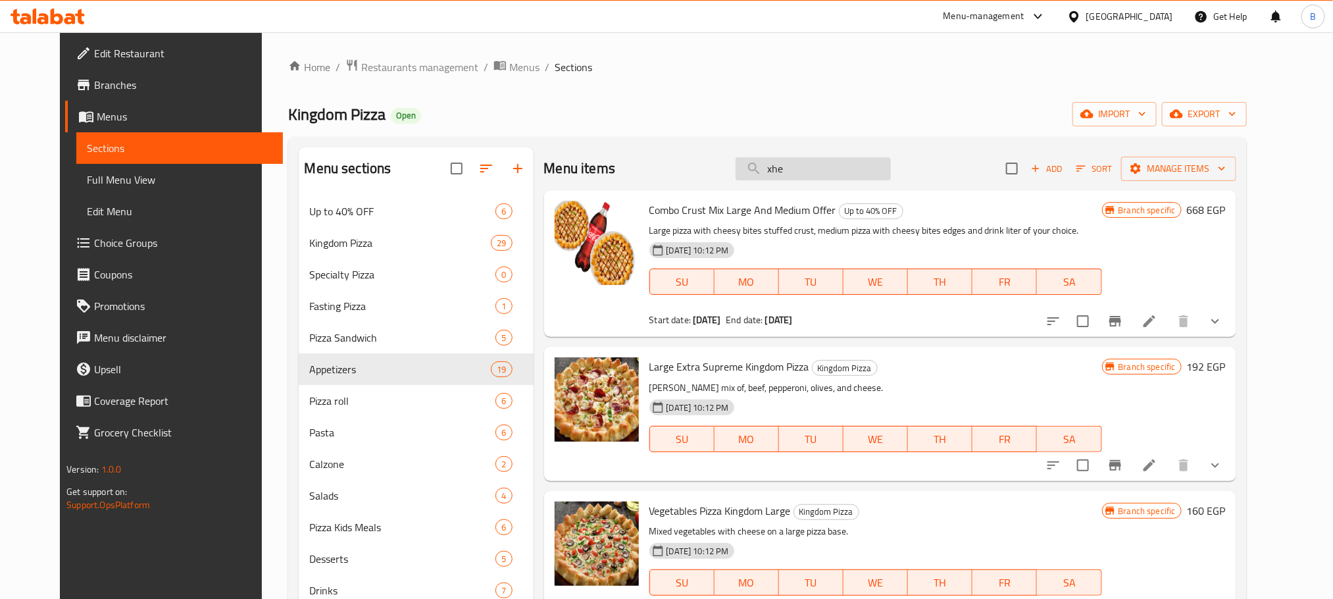
type input "xhee"
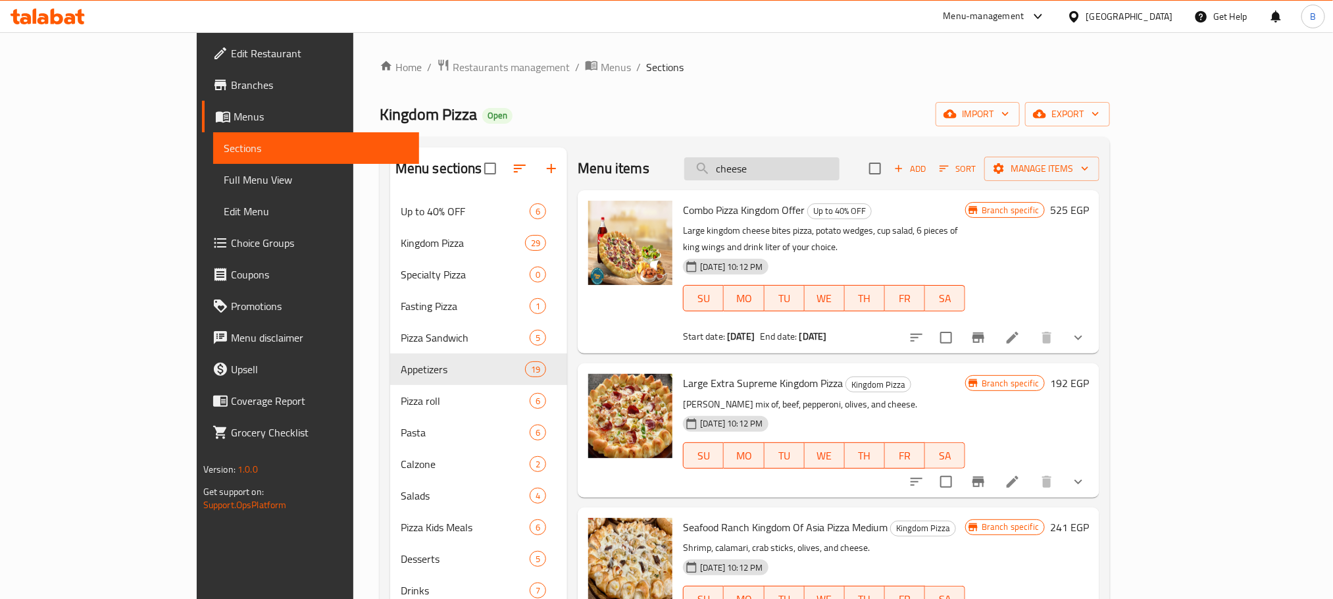
click at [816, 164] on input "cheese" at bounding box center [761, 168] width 155 height 23
click at [820, 174] on input "cheese" at bounding box center [761, 168] width 155 height 23
type input "cheese fries"
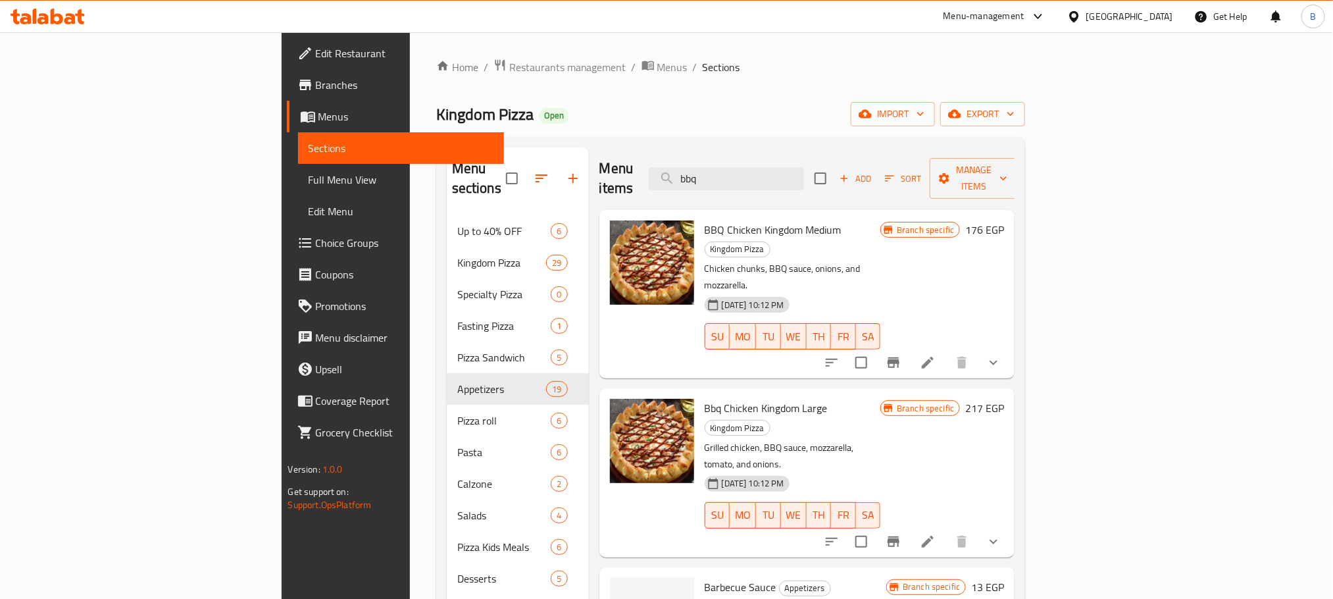
click at [705, 577] on span "Barbecue Sauce" at bounding box center [741, 587] width 72 height 20
copy span "Barbecue"
click at [804, 168] on input "bbq" at bounding box center [726, 178] width 155 height 23
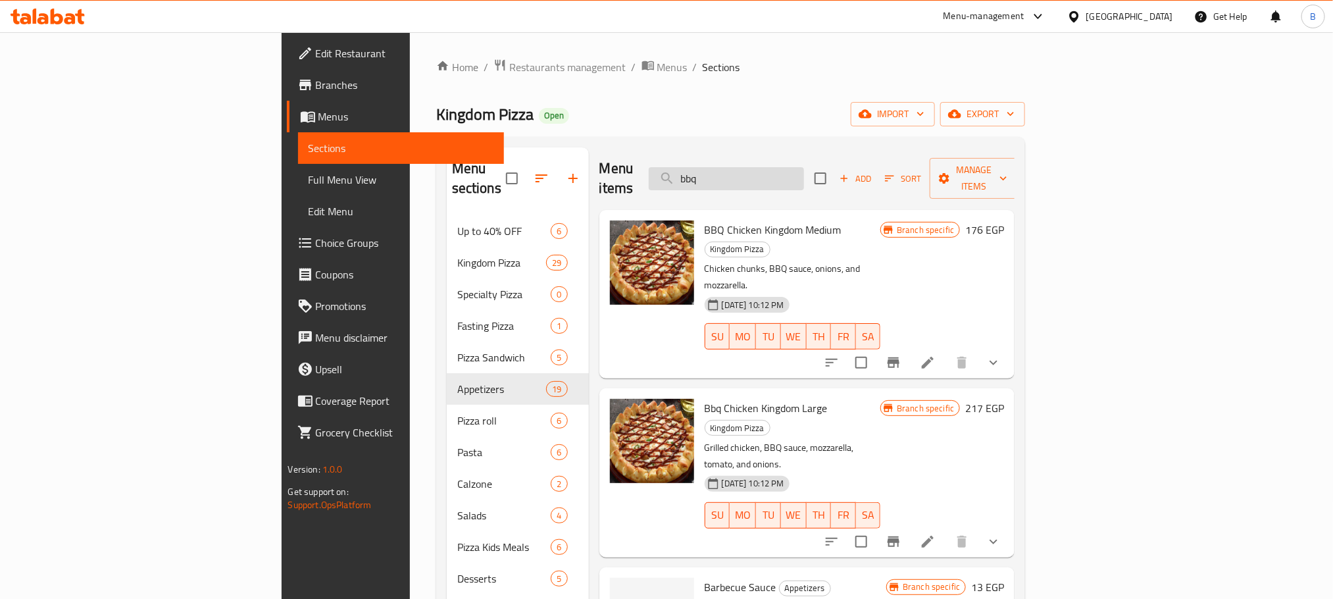
paste input "Barbecue"
click at [804, 168] on input "Barbecue" at bounding box center [726, 178] width 155 height 23
paste input "بطاطس ودجيز هالبينو بصوص الجبنة"
type input "بطاطس ودجيز هالبينو بصوص الجبنة"
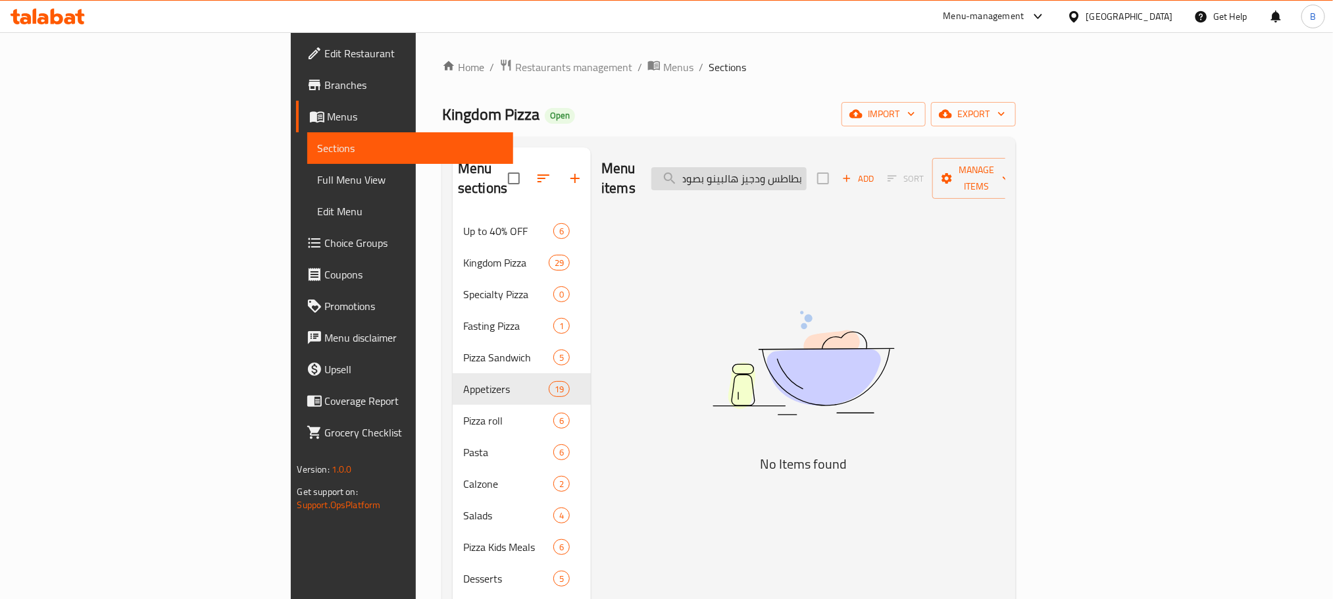
click at [807, 167] on input "بطاطس ودجيز هالبينو بصوص الجبنة" at bounding box center [728, 178] width 155 height 23
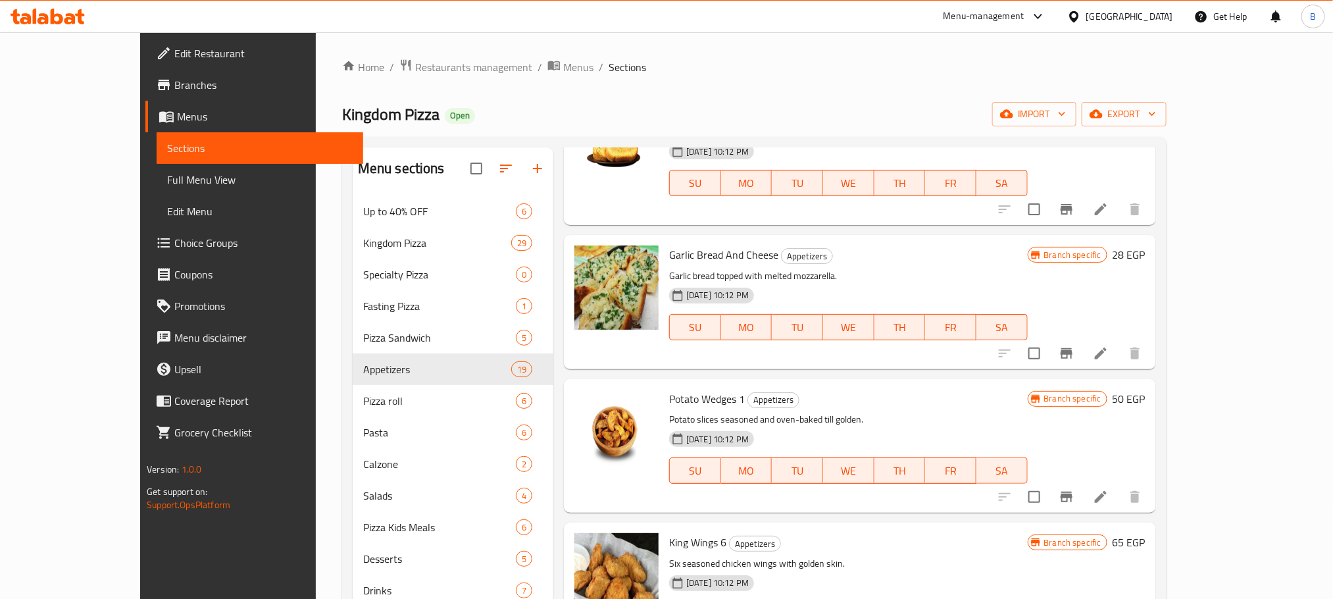
scroll to position [197, 0]
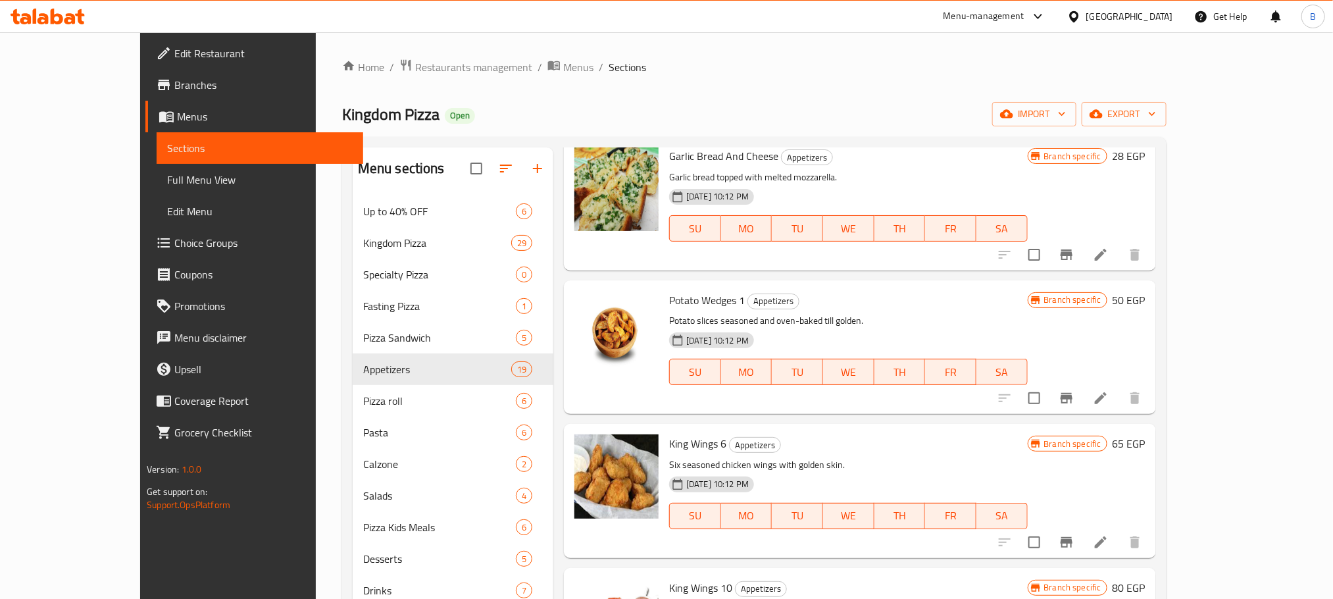
click at [677, 311] on div "Potato Wedges 1 Appetizers Potato slices seasoned and oven-baked till golden. […" at bounding box center [848, 347] width 368 height 123
click at [686, 314] on p "Potato slices seasoned and oven-baked till golden." at bounding box center [848, 321] width 358 height 16
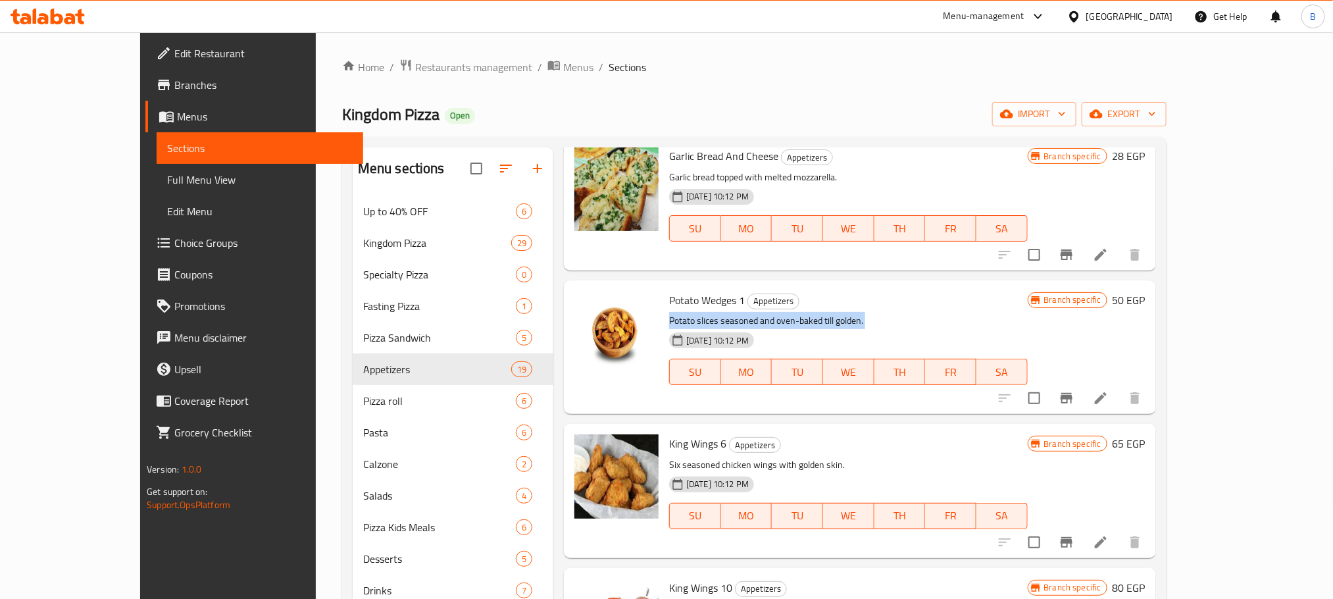
click at [686, 314] on p "Potato slices seasoned and oven-baked till golden." at bounding box center [848, 321] width 358 height 16
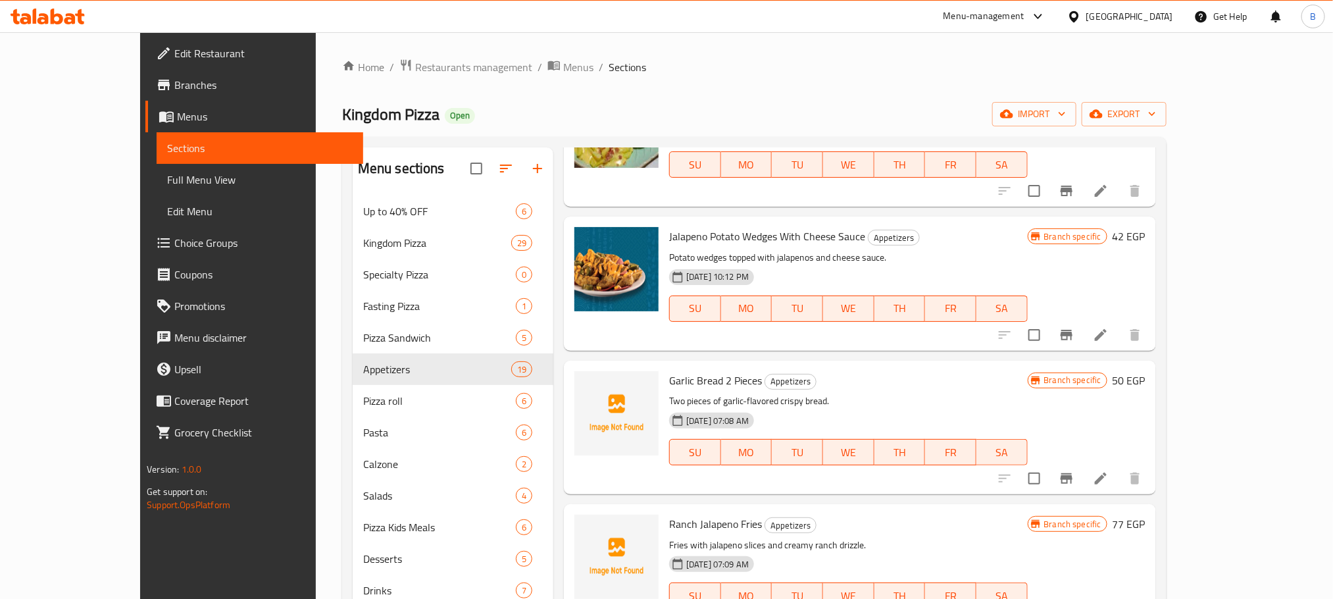
scroll to position [1283, 0]
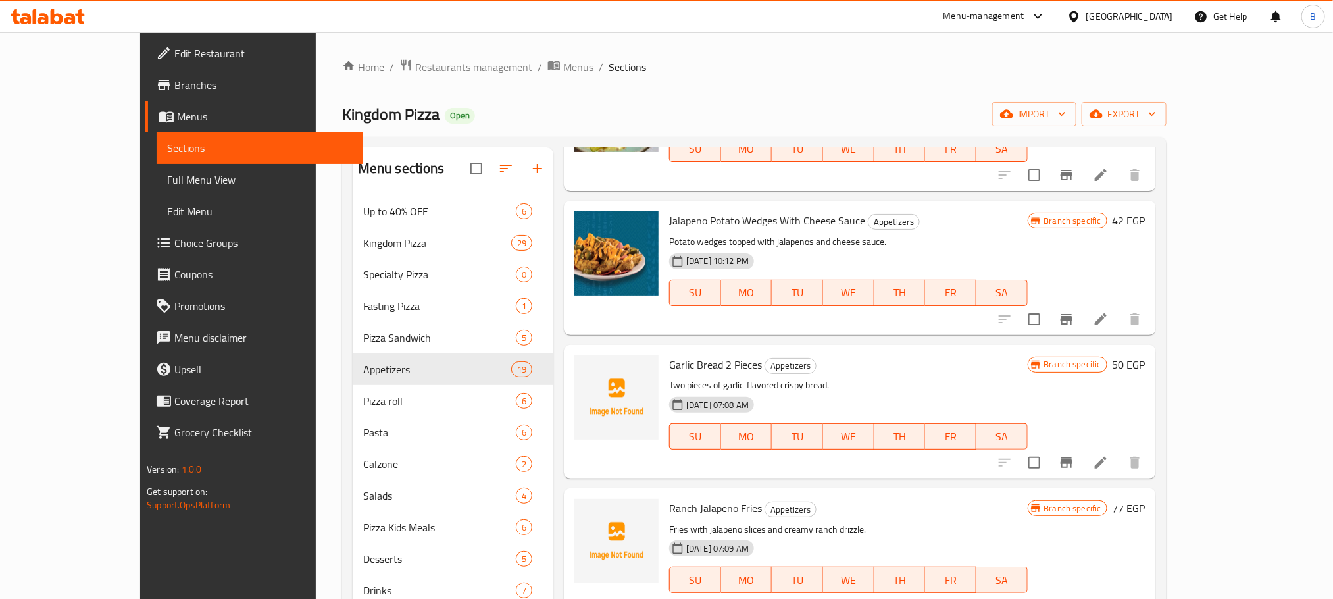
click at [713, 222] on span "Jalapeno Potato Wedges With Cheese Sauce" at bounding box center [767, 221] width 196 height 20
click at [695, 224] on span "Jalapeno Potato Wedges With Cheese Sauce" at bounding box center [767, 221] width 196 height 20
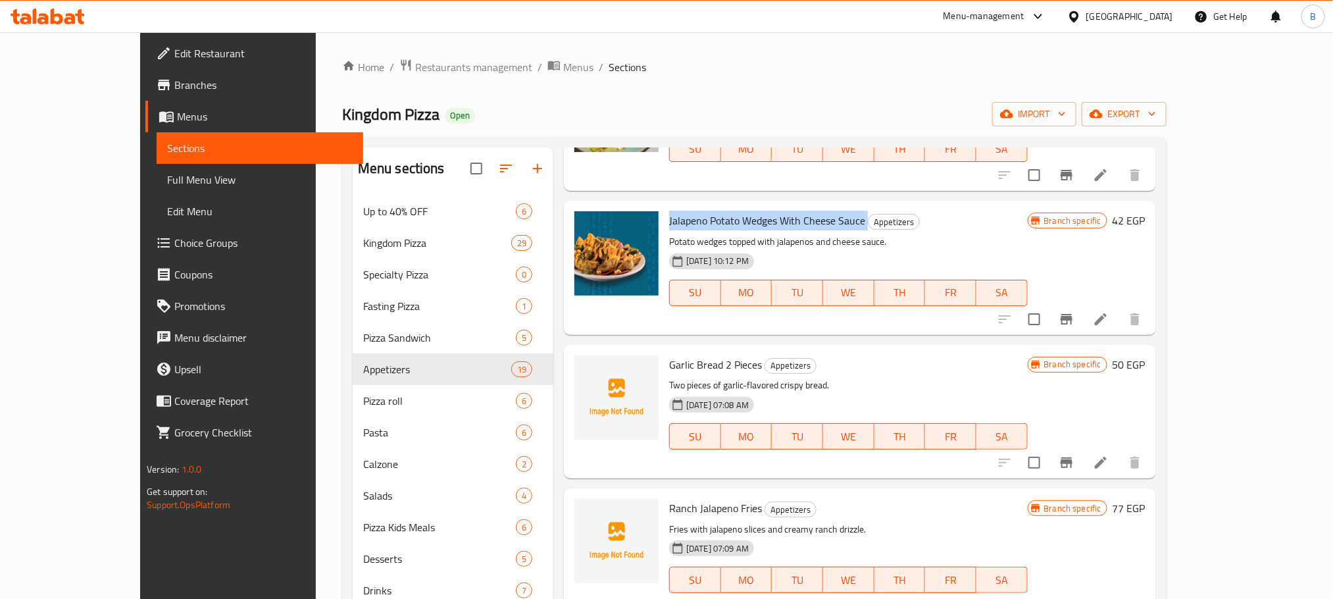
click at [695, 224] on span "Jalapeno Potato Wedges With Cheese Sauce" at bounding box center [767, 221] width 196 height 20
click at [679, 224] on span "Jalapeno Potato Wedges With Cheese Sauce" at bounding box center [767, 221] width 196 height 20
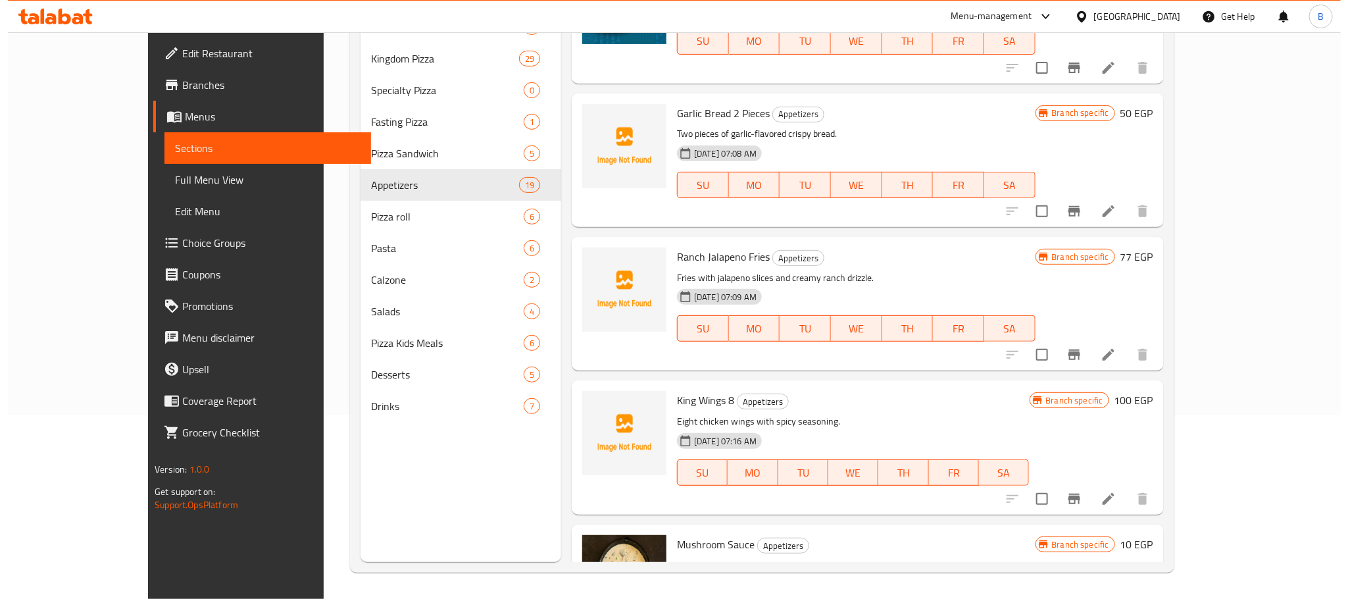
scroll to position [1193, 0]
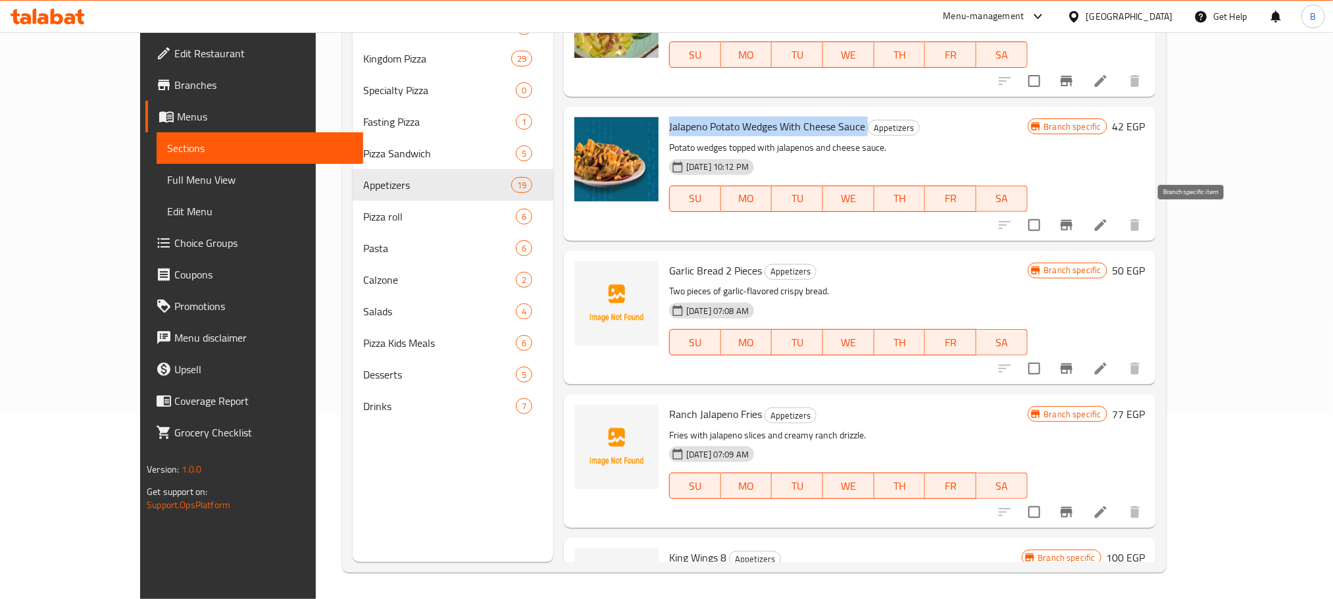
click at [1072, 225] on icon "Branch-specific-item" at bounding box center [1067, 225] width 12 height 11
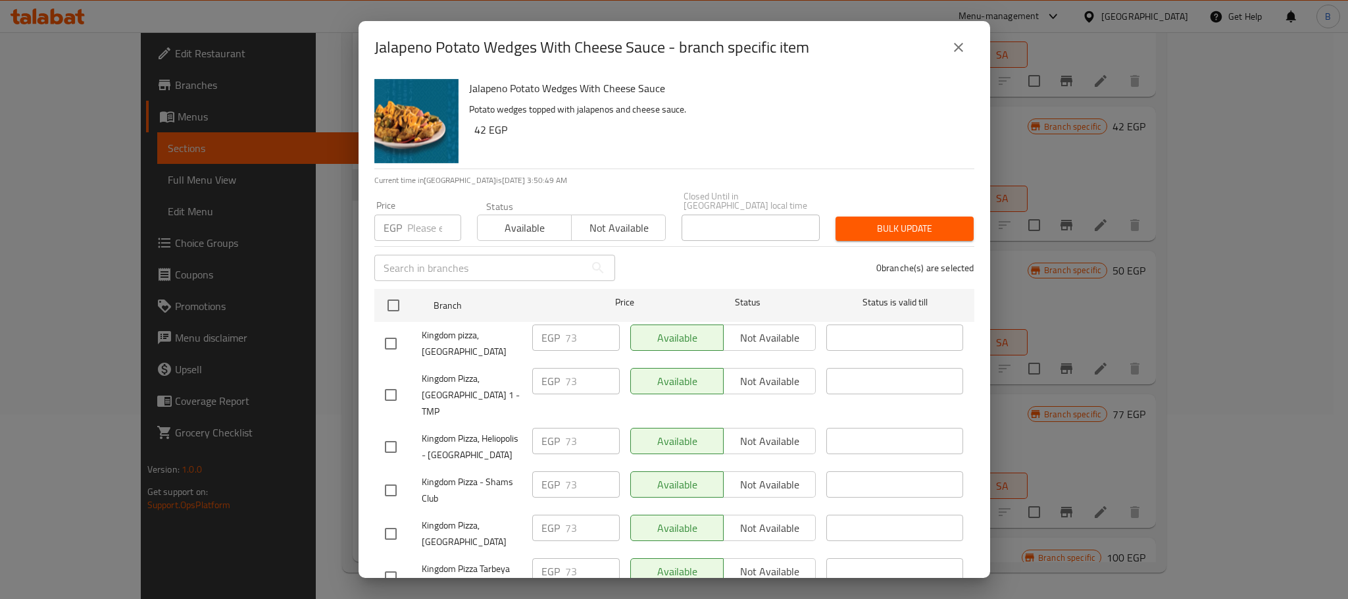
click at [959, 47] on icon "close" at bounding box center [959, 47] width 16 height 16
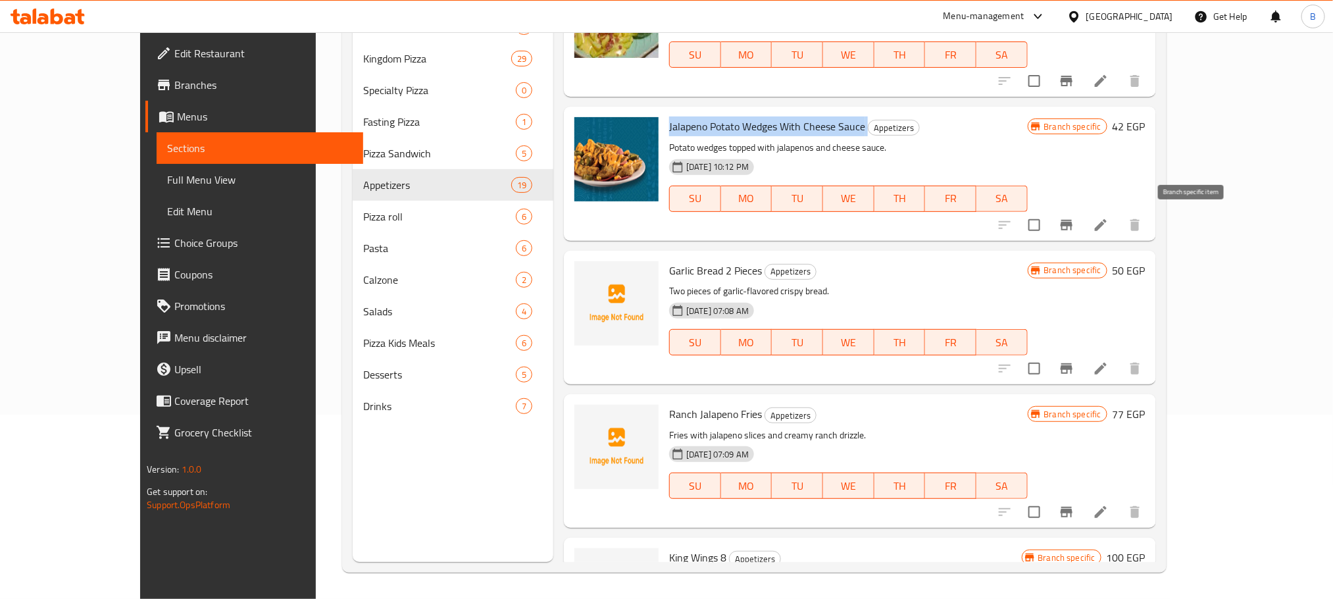
click at [1072, 220] on icon "Branch-specific-item" at bounding box center [1067, 225] width 12 height 11
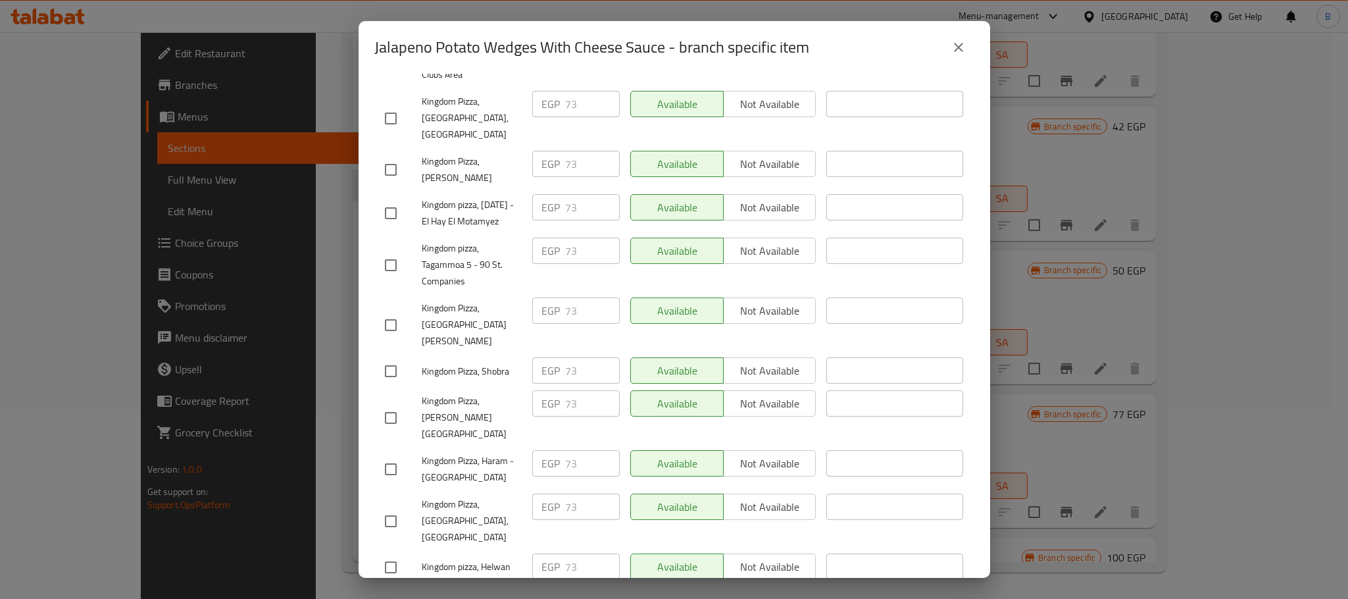
scroll to position [484, 0]
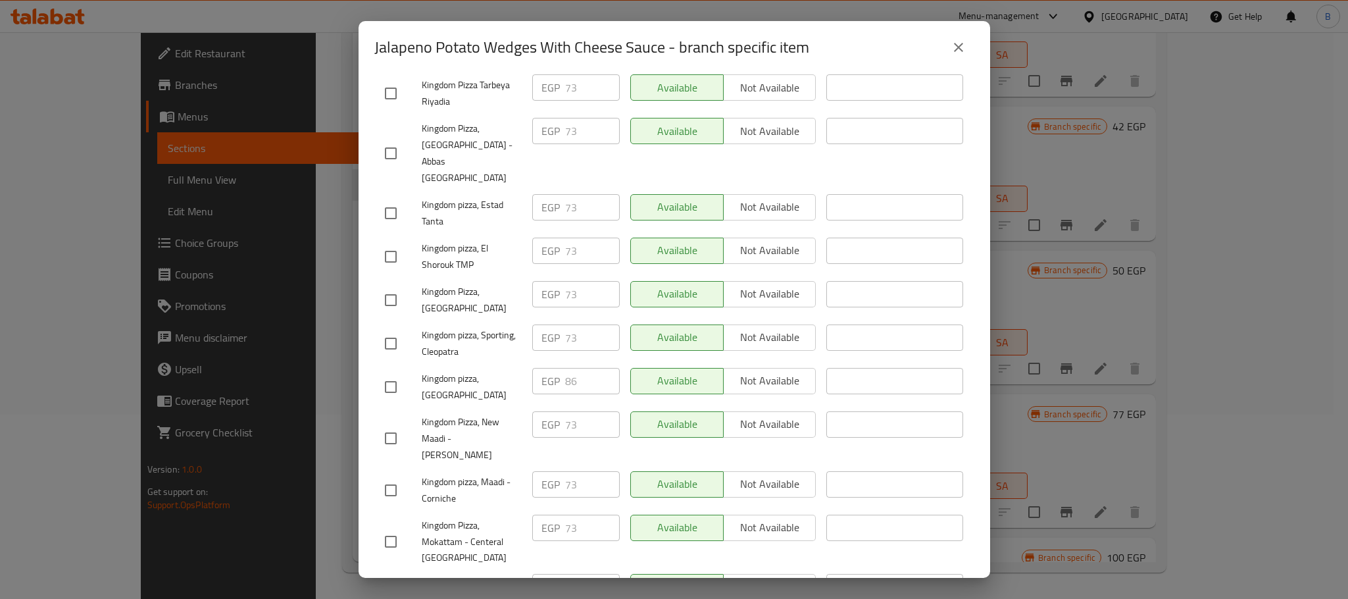
click at [391, 373] on input "checkbox" at bounding box center [391, 387] width 28 height 28
checkbox input "true"
click at [567, 368] on input "86" at bounding box center [592, 381] width 55 height 26
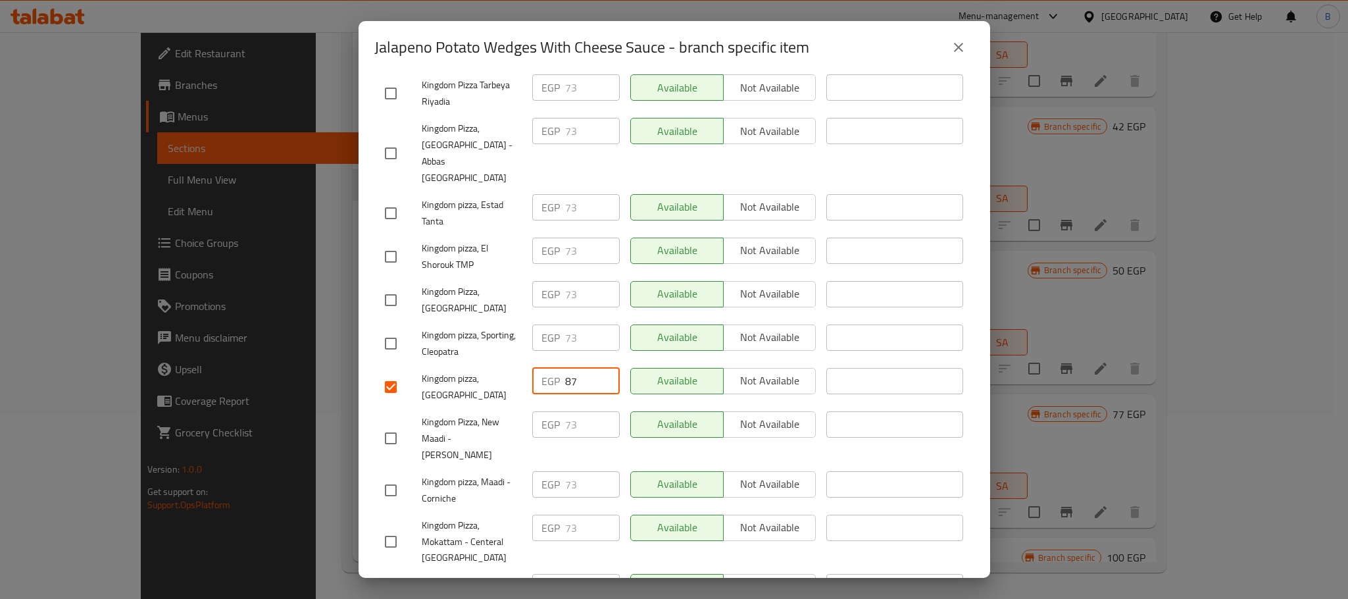
type input "87"
click at [958, 409] on li "Kingdom Pizza, New Maadi - Taqseem Laselky EGP 73 ​ Available Not available ​" at bounding box center [674, 439] width 600 height 60
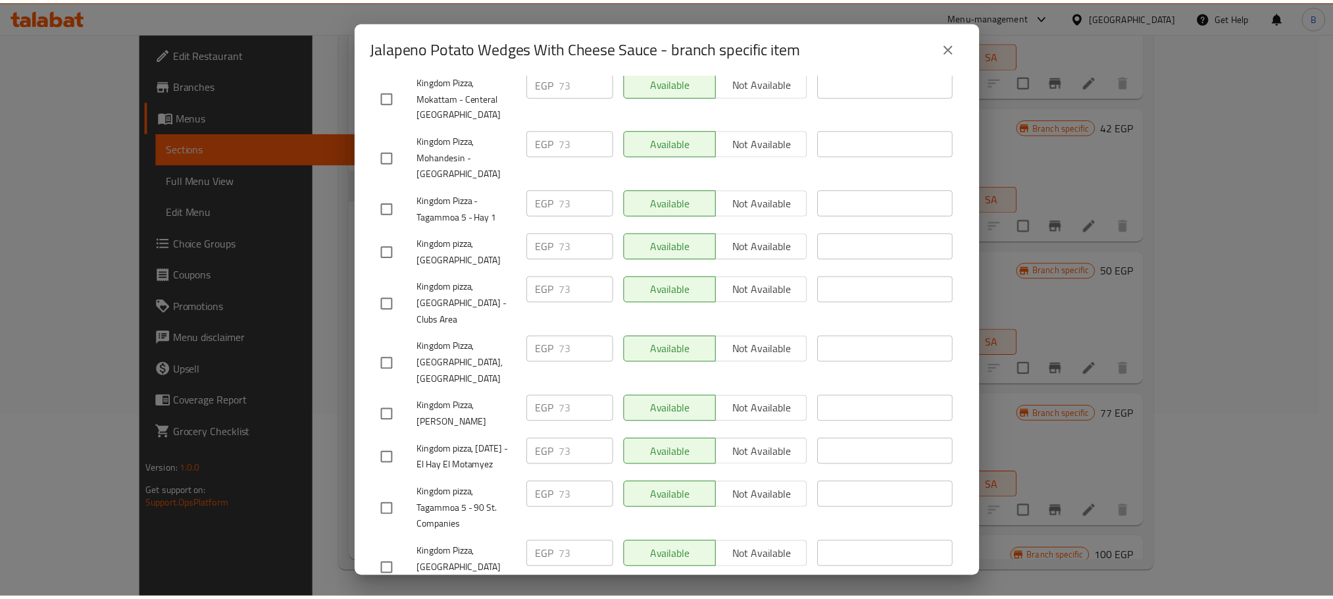
scroll to position [1173, 0]
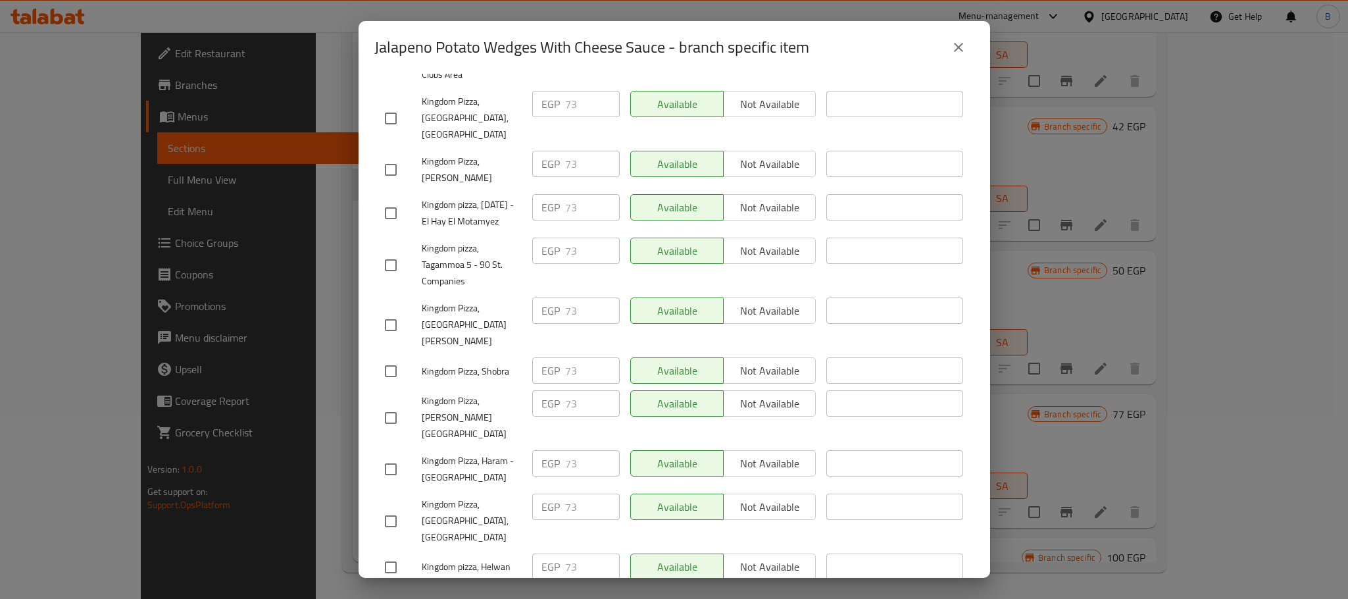
click at [742, 573] on div "Jalapeno Potato Wedges With Cheese Sauce Potato wedges topped with jalapenos an…" at bounding box center [675, 326] width 632 height 504
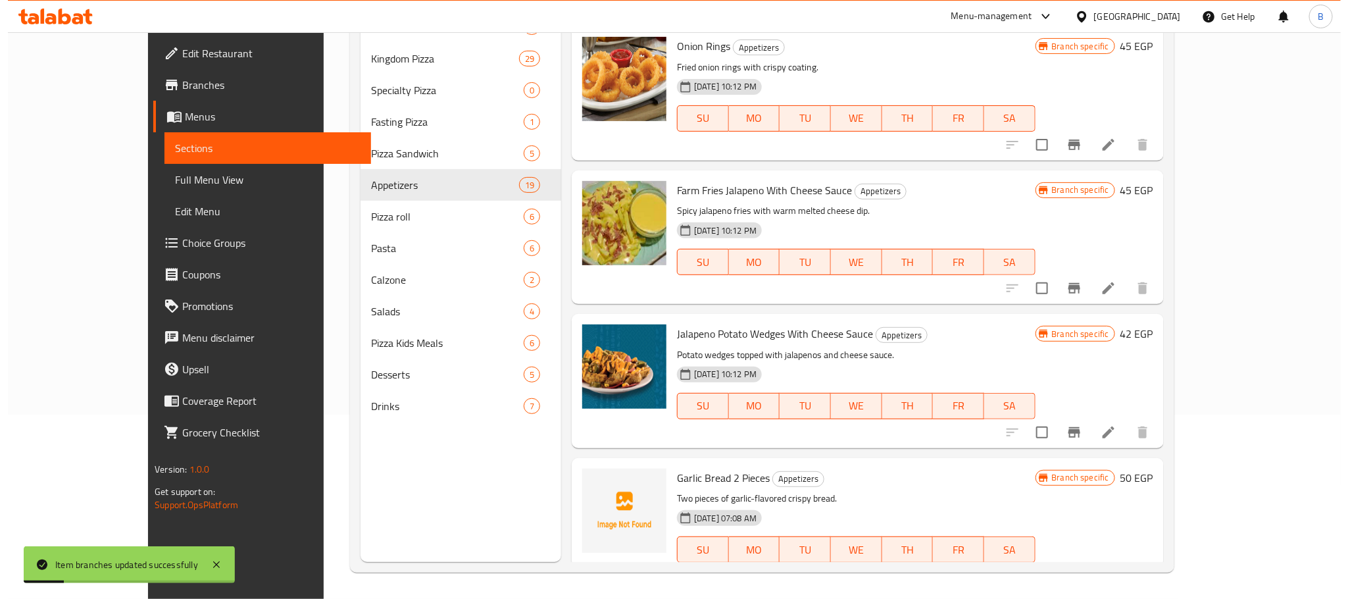
scroll to position [995, 0]
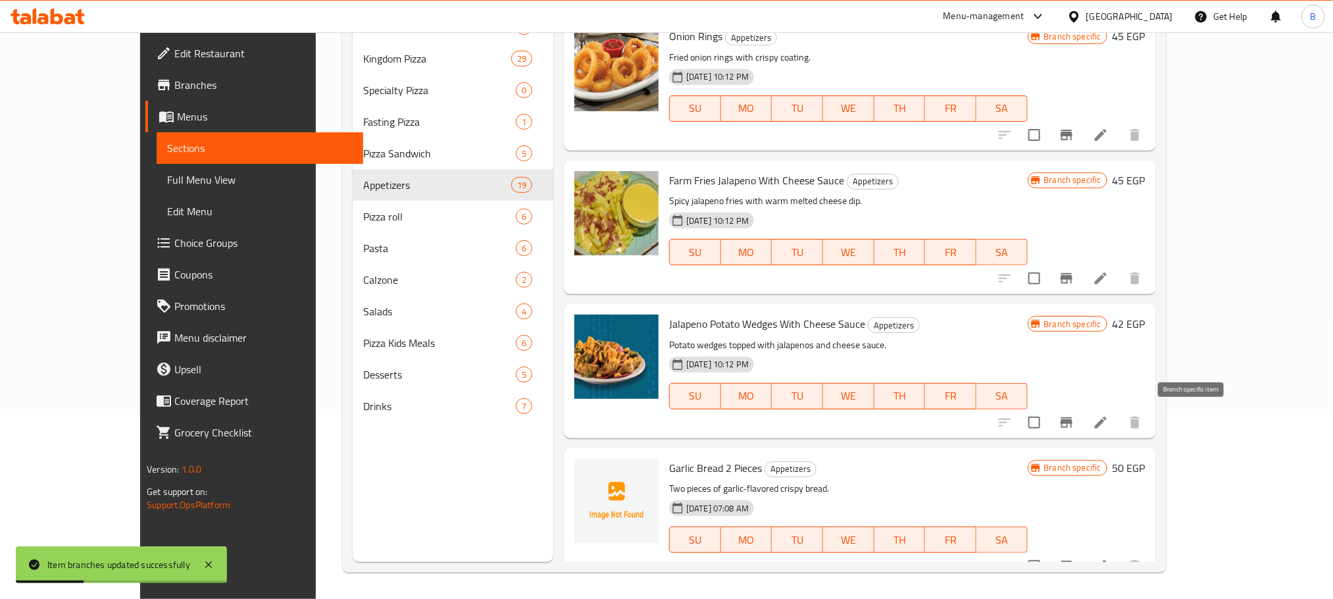
click at [1082, 415] on button "Branch-specific-item" at bounding box center [1067, 423] width 32 height 32
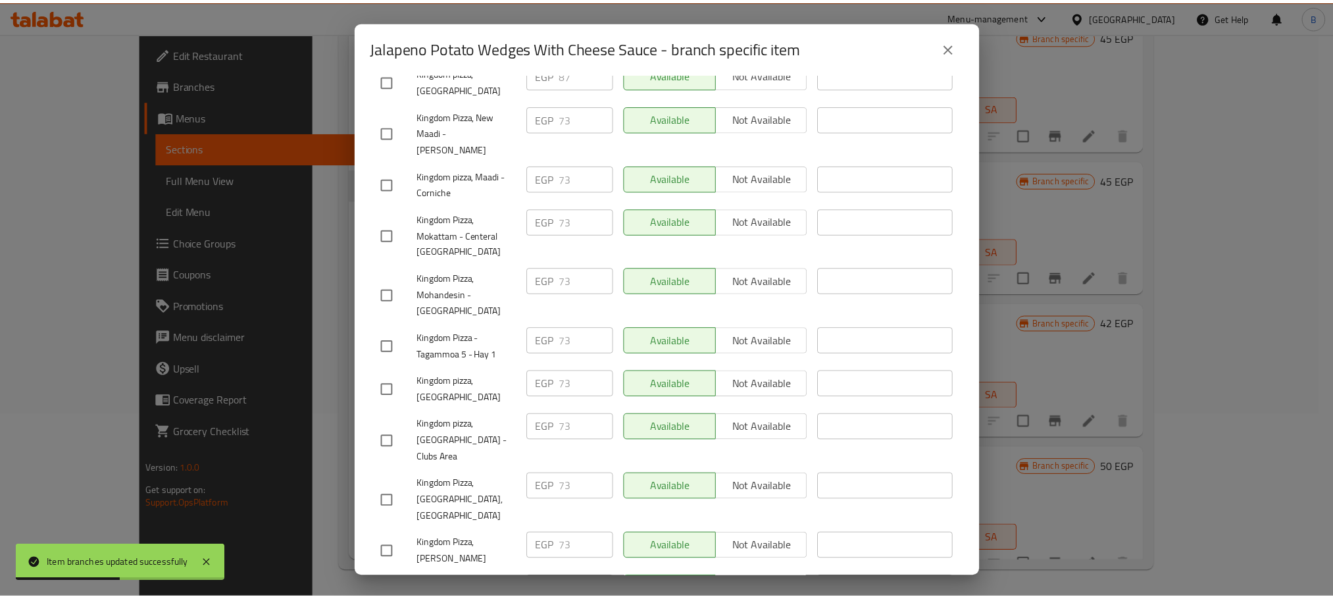
scroll to position [592, 0]
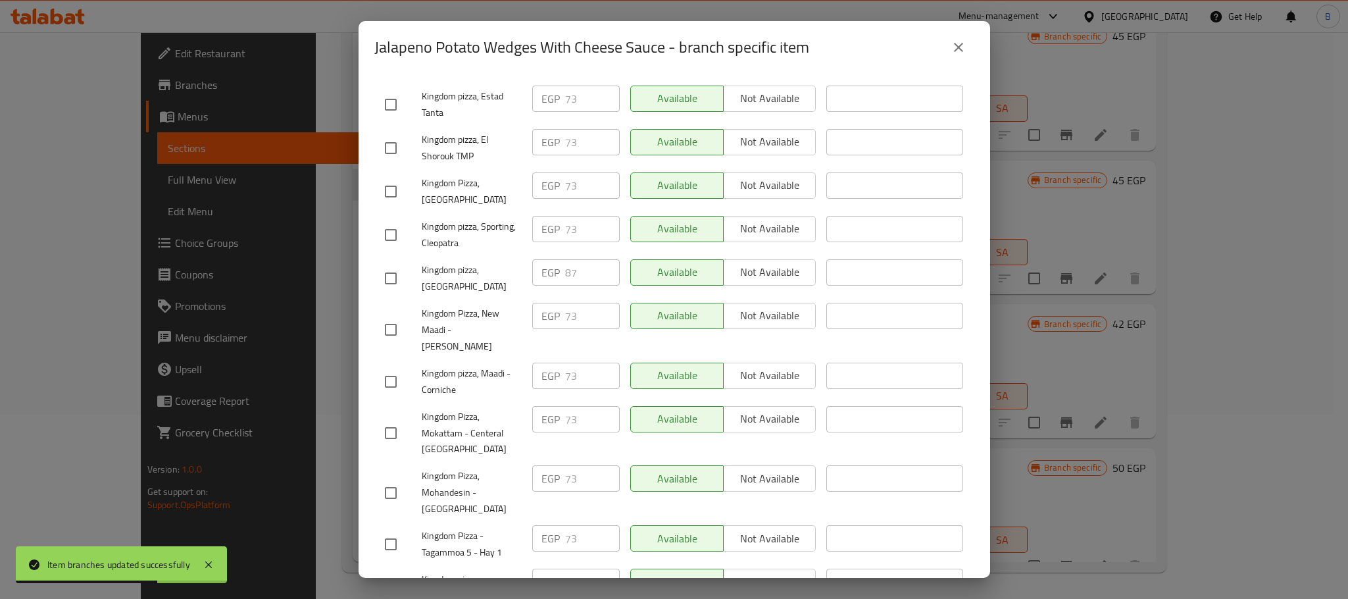
click at [958, 50] on icon "close" at bounding box center [959, 47] width 16 height 16
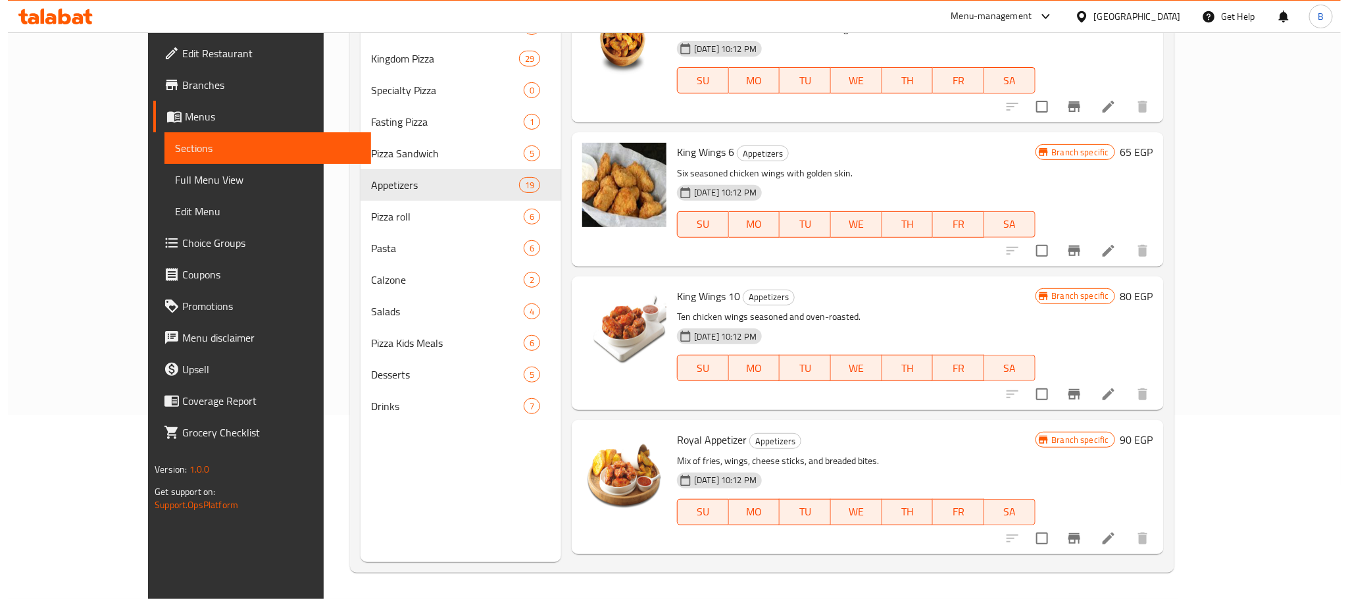
scroll to position [107, 0]
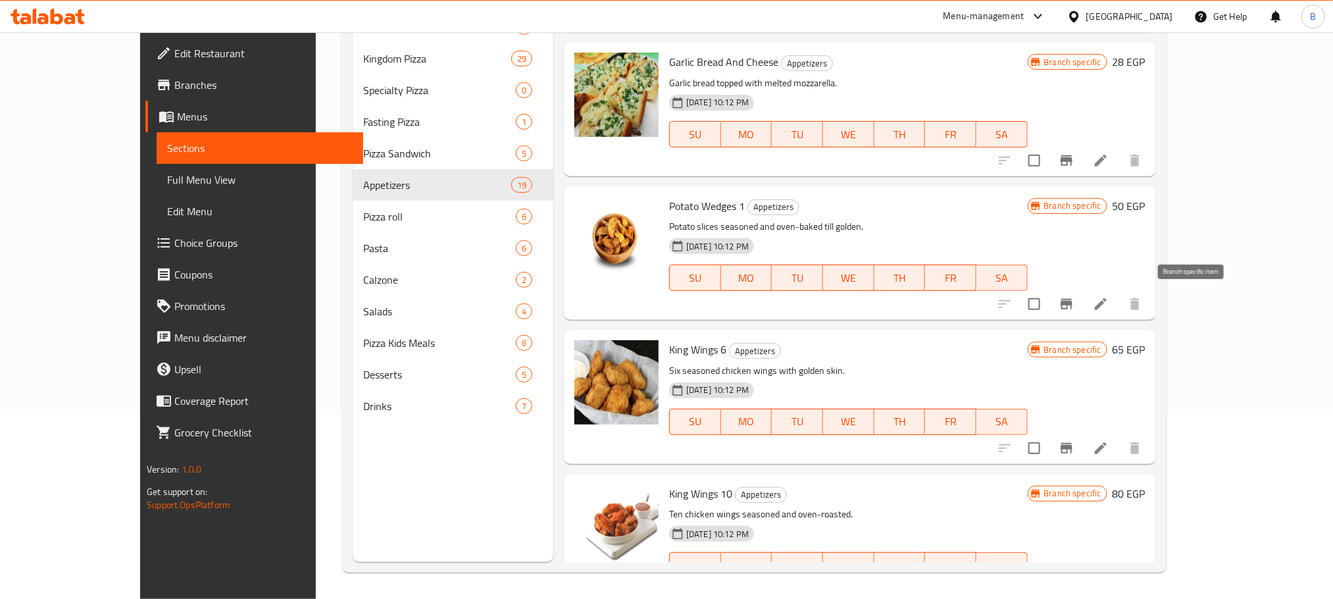
click at [1082, 305] on button "Branch-specific-item" at bounding box center [1067, 304] width 32 height 32
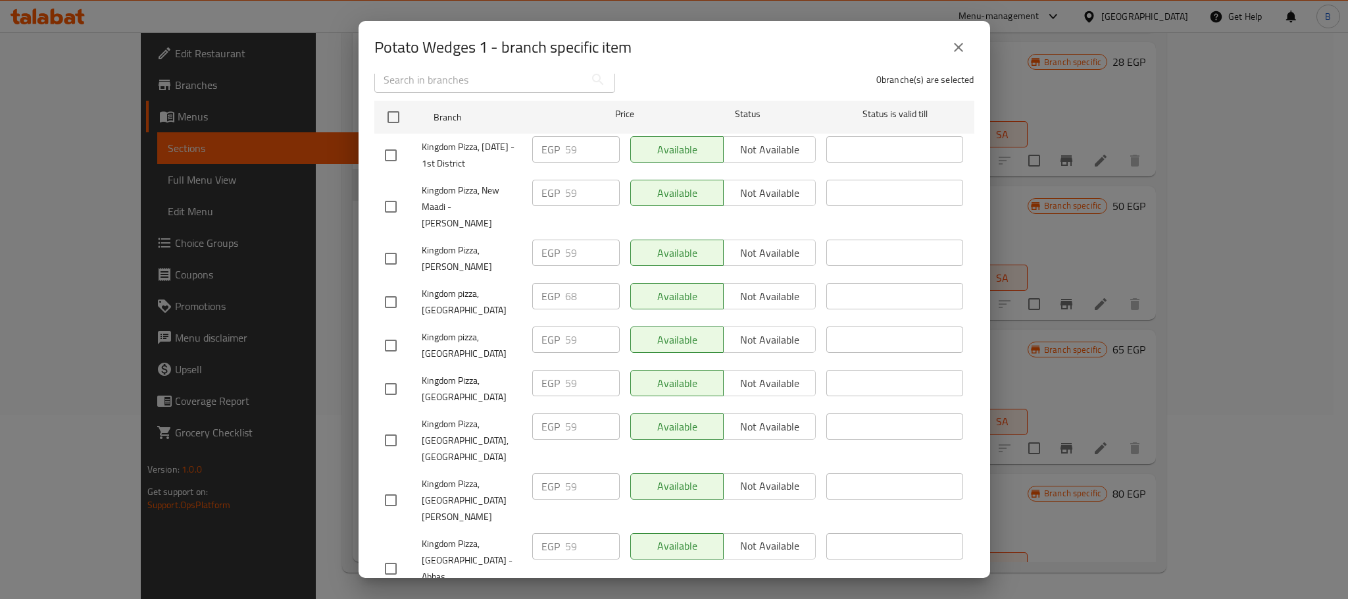
scroll to position [197, 0]
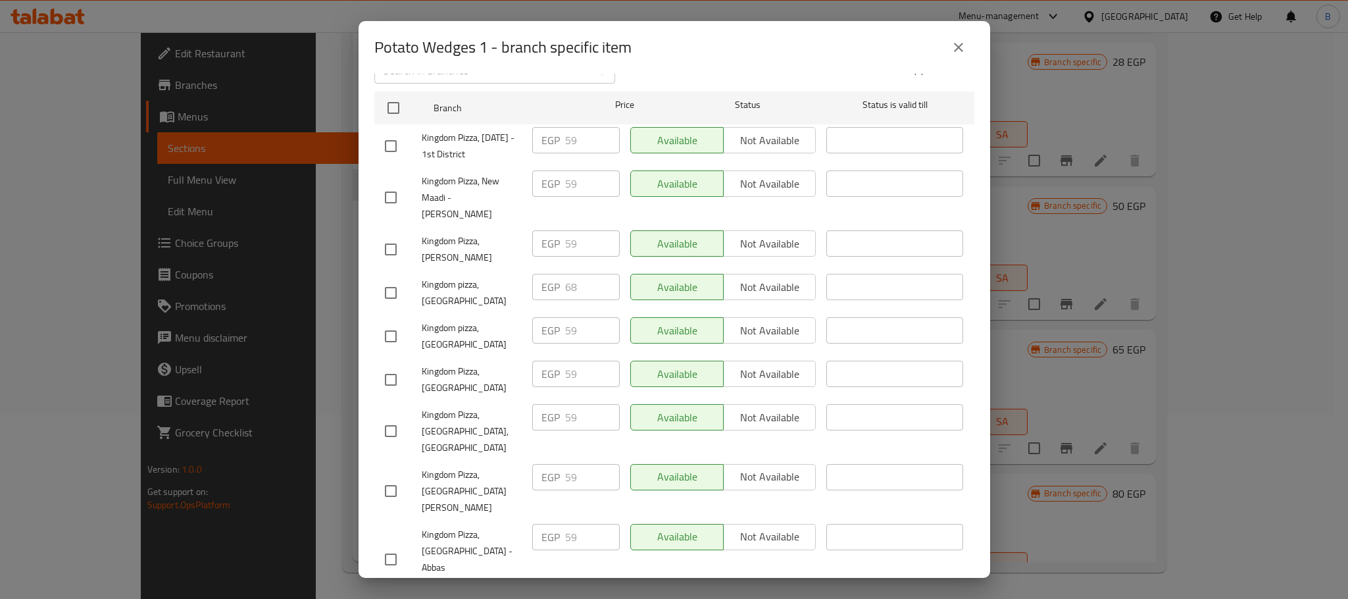
click at [387, 279] on input "checkbox" at bounding box center [391, 293] width 28 height 28
checkbox input "true"
click at [570, 276] on input "68" at bounding box center [592, 287] width 55 height 26
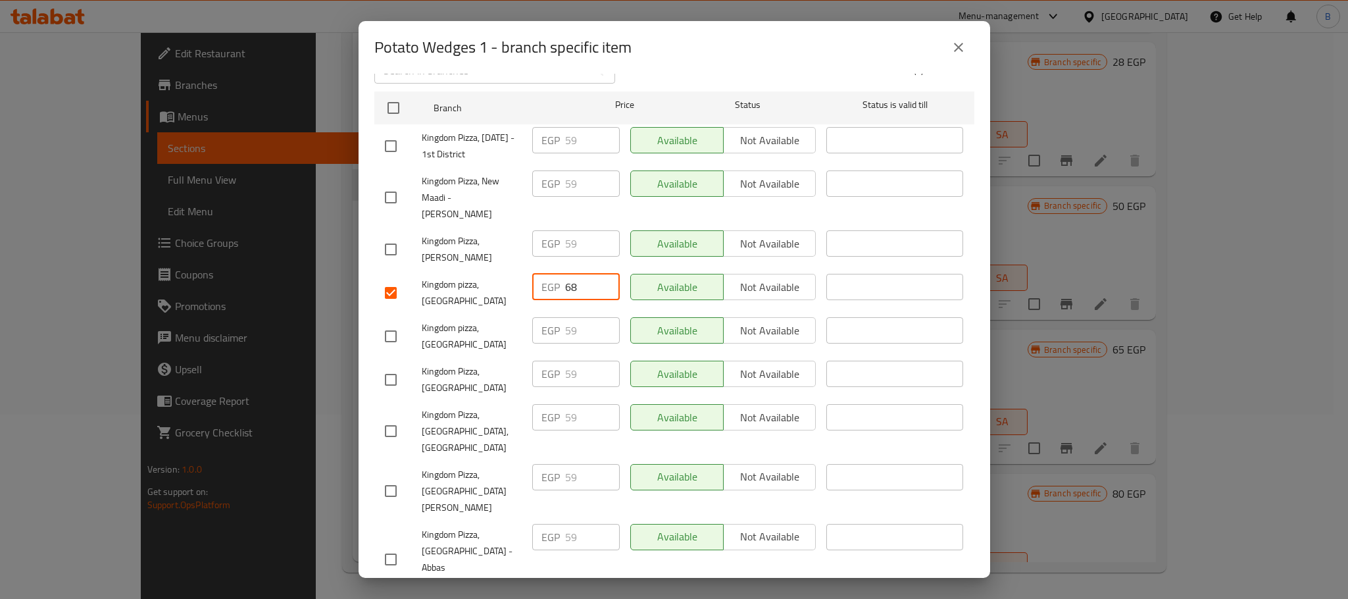
click at [570, 276] on input "68" at bounding box center [592, 287] width 55 height 26
type input "71"
click at [946, 257] on div "​" at bounding box center [894, 249] width 147 height 49
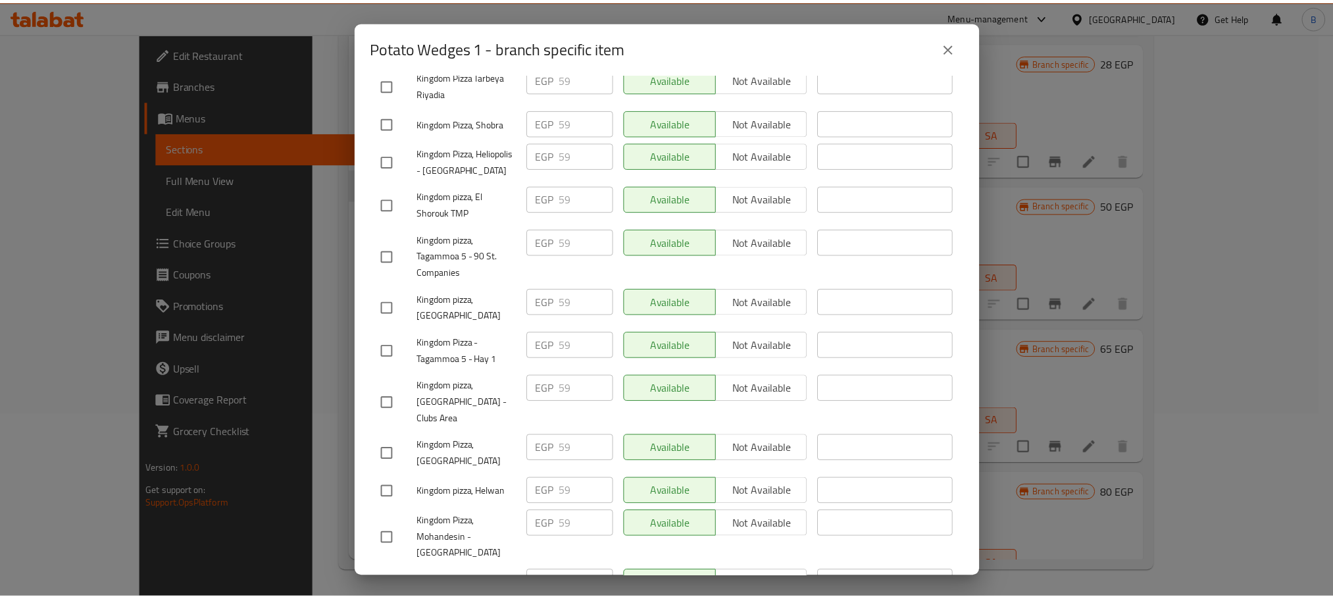
scroll to position [1173, 0]
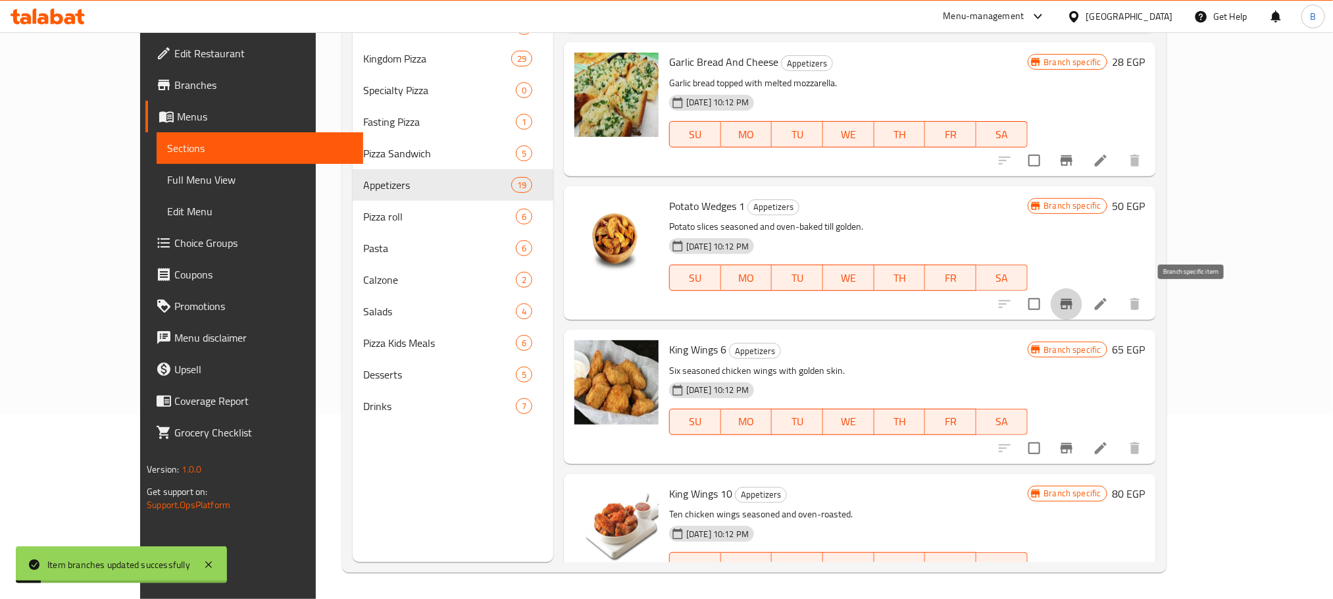
click at [1082, 309] on button "Branch-specific-item" at bounding box center [1067, 304] width 32 height 32
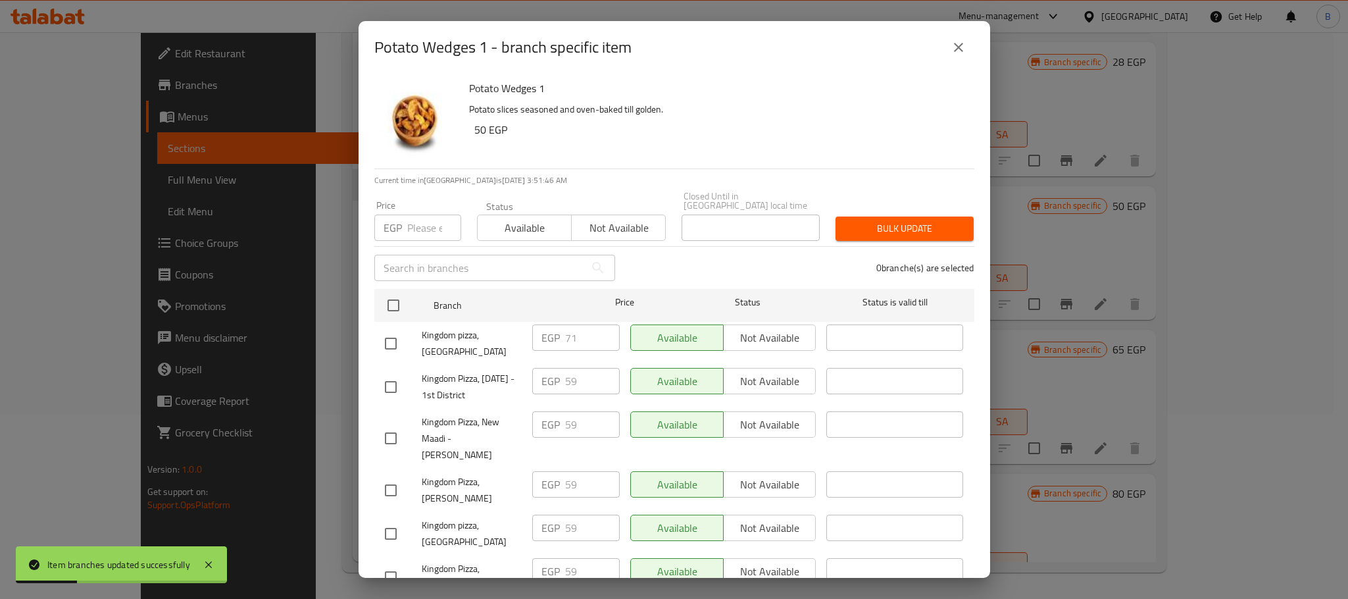
click at [952, 58] on button "close" at bounding box center [959, 48] width 32 height 32
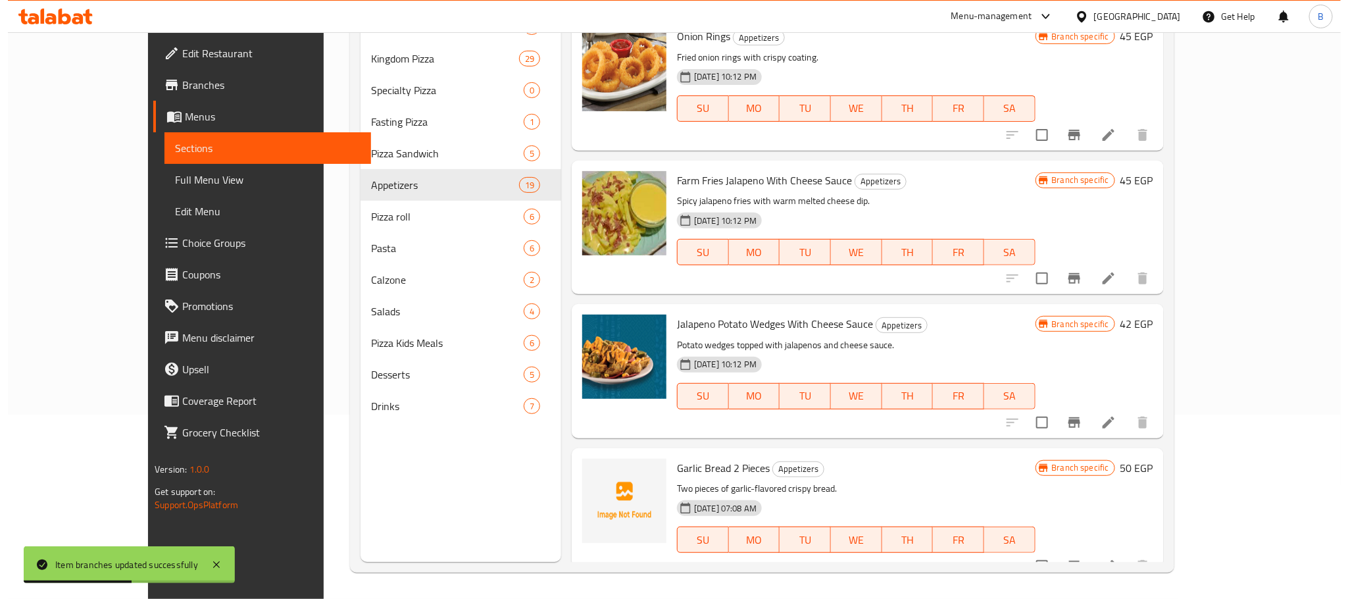
scroll to position [1193, 0]
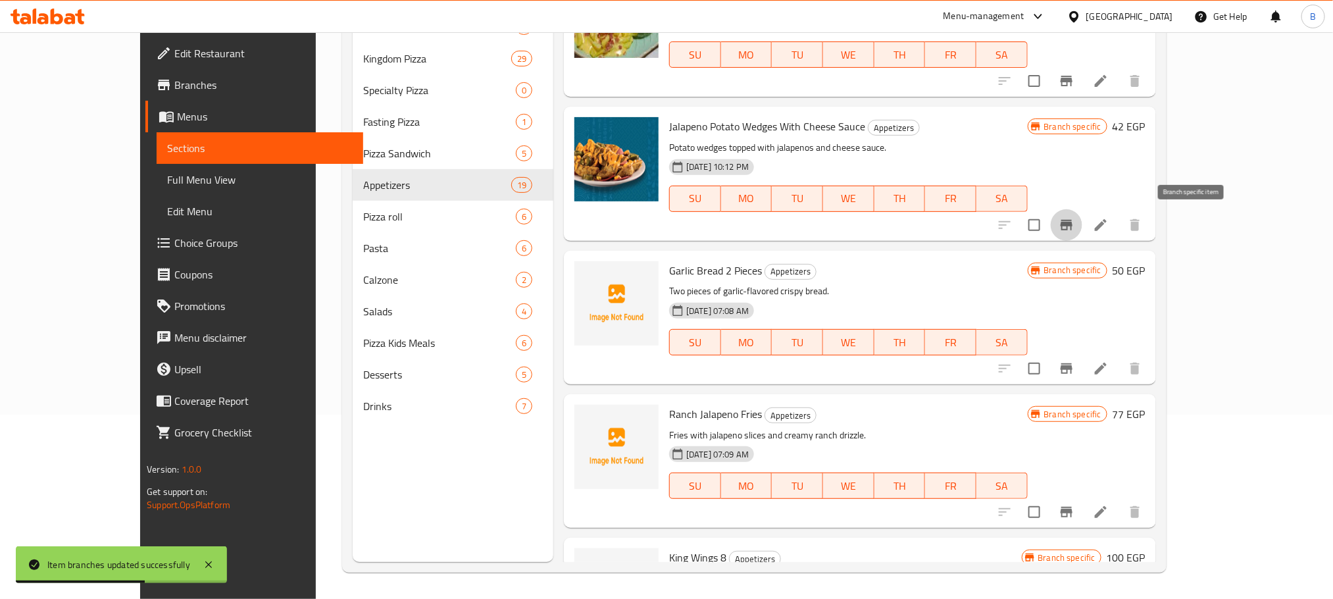
click at [1082, 228] on button "Branch-specific-item" at bounding box center [1067, 225] width 32 height 32
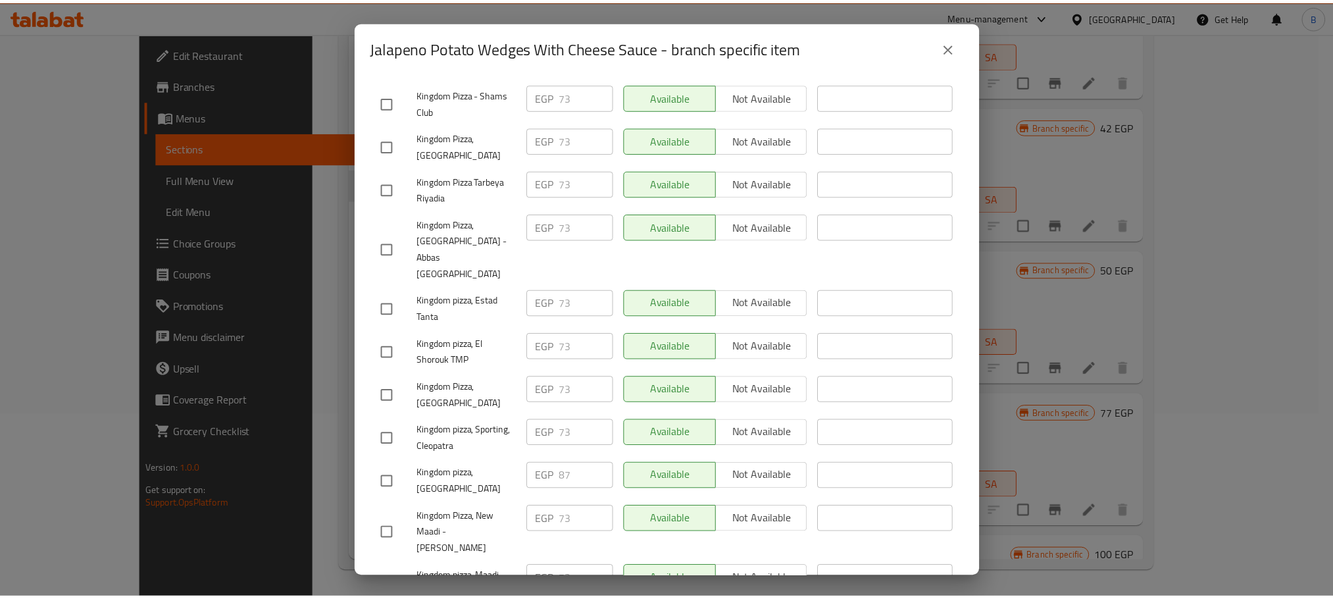
scroll to position [384, 0]
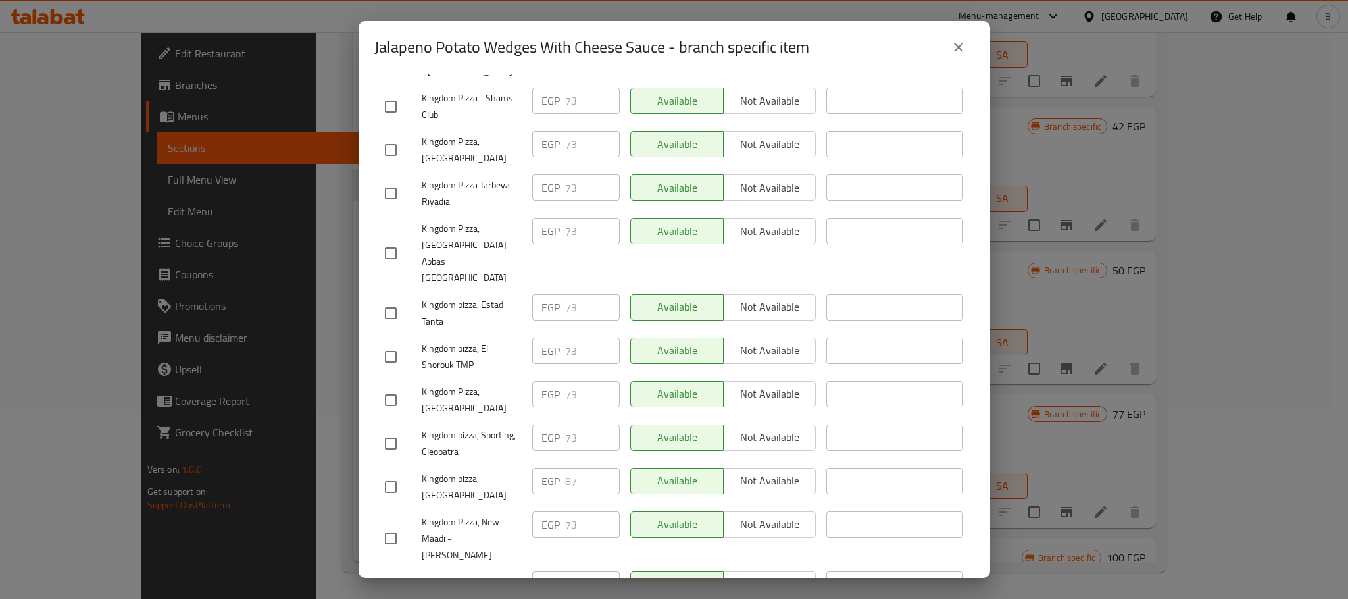
click at [959, 64] on div "Jalapeno Potato Wedges With Cheese Sauce - branch specific item" at bounding box center [675, 47] width 632 height 53
click at [955, 59] on button "close" at bounding box center [959, 48] width 32 height 32
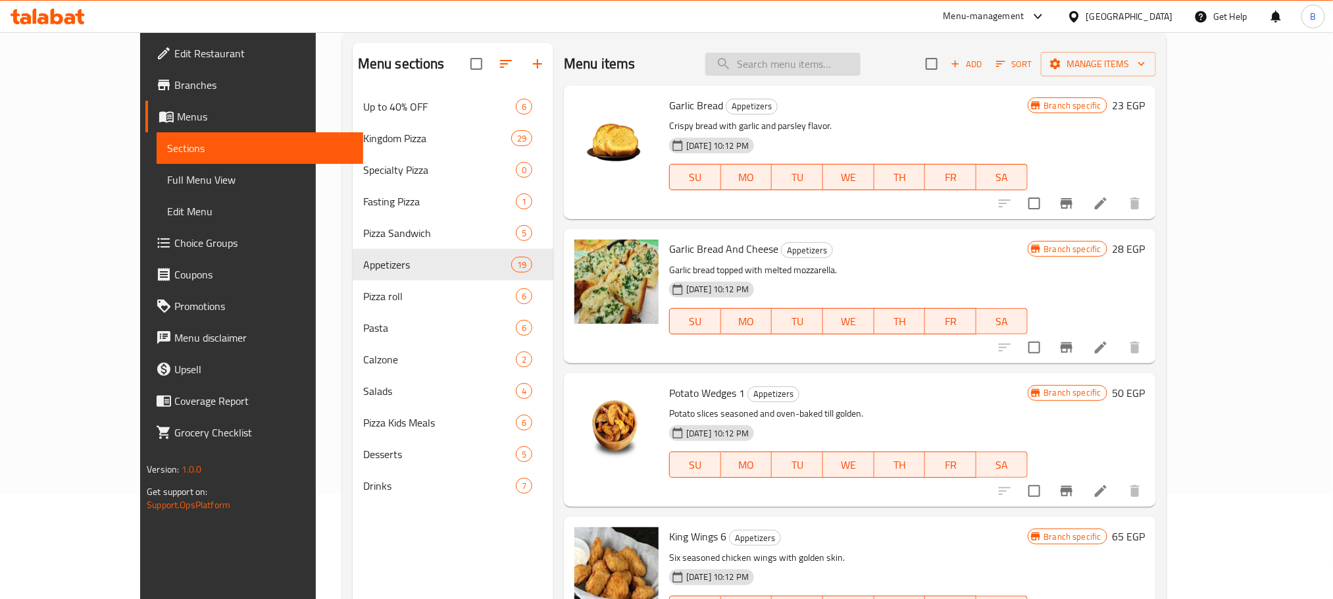
scroll to position [0, 0]
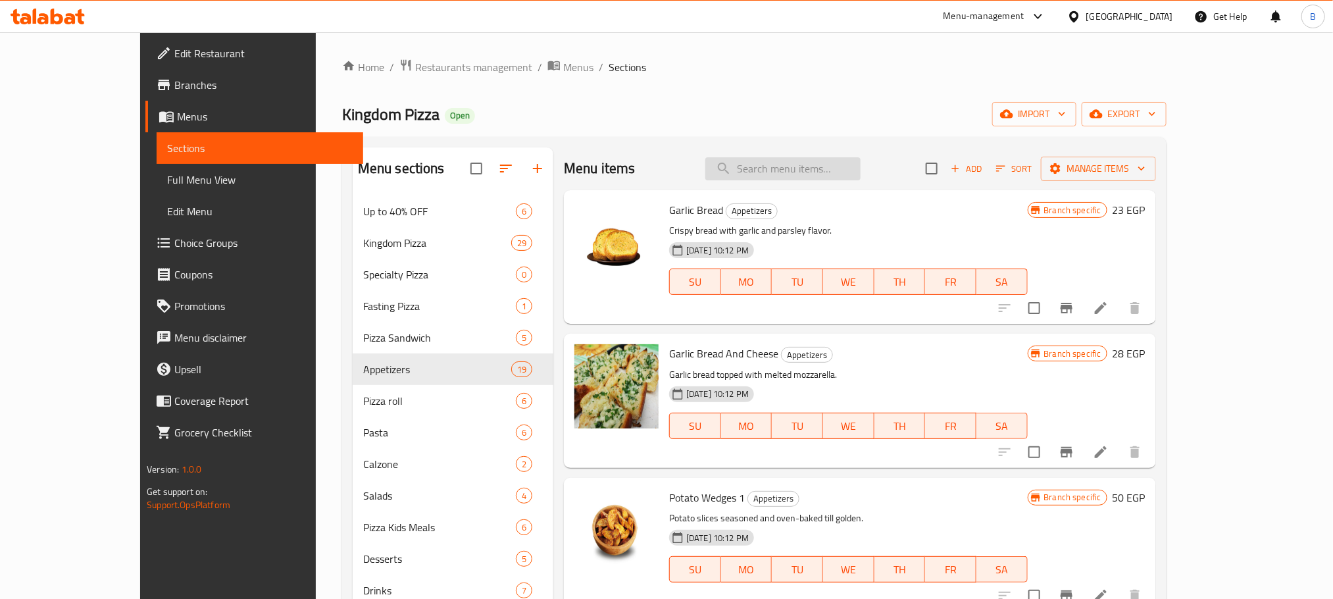
click at [830, 176] on input "search" at bounding box center [782, 168] width 155 height 23
paste input "تشيزي [PERSON_NAME]"
type input "تشيزي [PERSON_NAME]"
paste input "تشيزي [PERSON_NAME]"
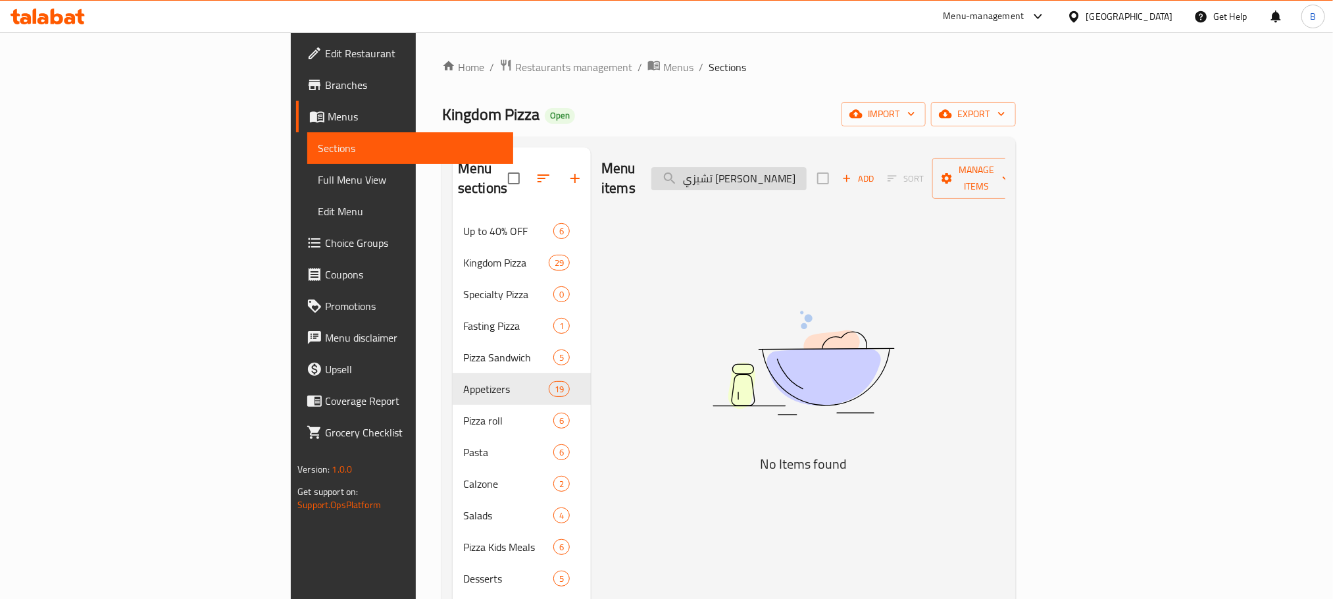
click at [793, 170] on input "تشيزي [PERSON_NAME]" at bounding box center [728, 178] width 155 height 23
click at [807, 170] on input "تشيزي هالبينو" at bounding box center [728, 178] width 155 height 23
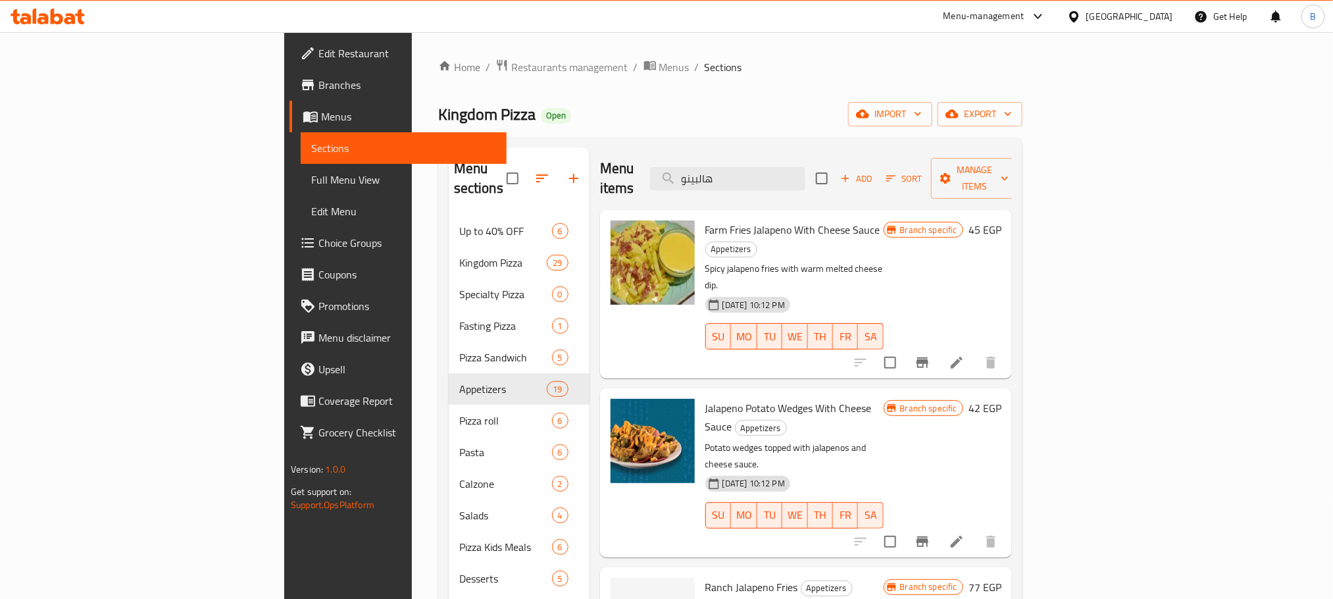
type input "هالبينو"
click at [774, 220] on span "Farm Fries Jalapeno With Cheese Sauce" at bounding box center [792, 230] width 175 height 20
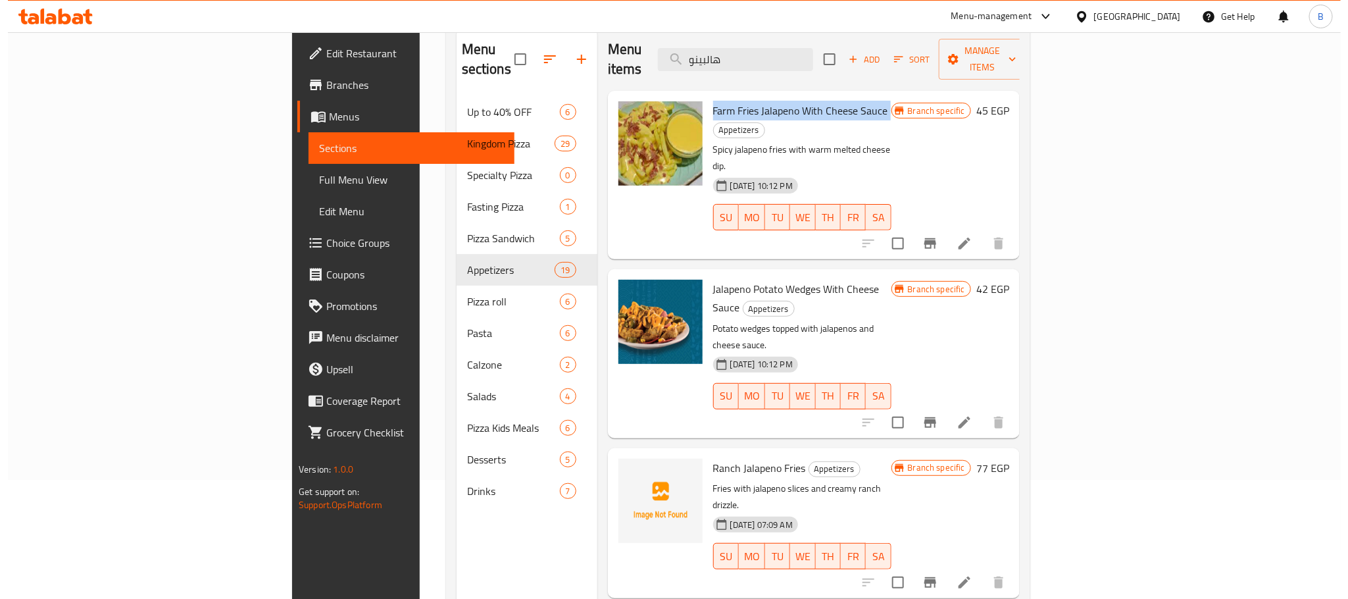
scroll to position [86, 0]
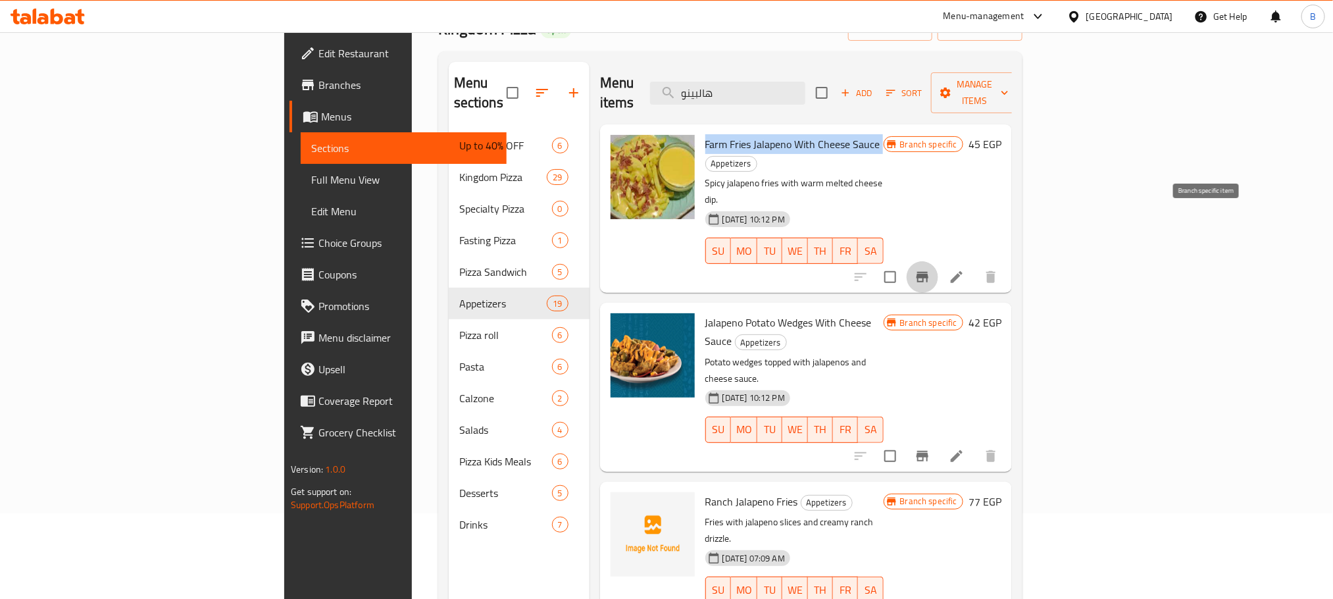
click at [930, 269] on icon "Branch-specific-item" at bounding box center [923, 277] width 16 height 16
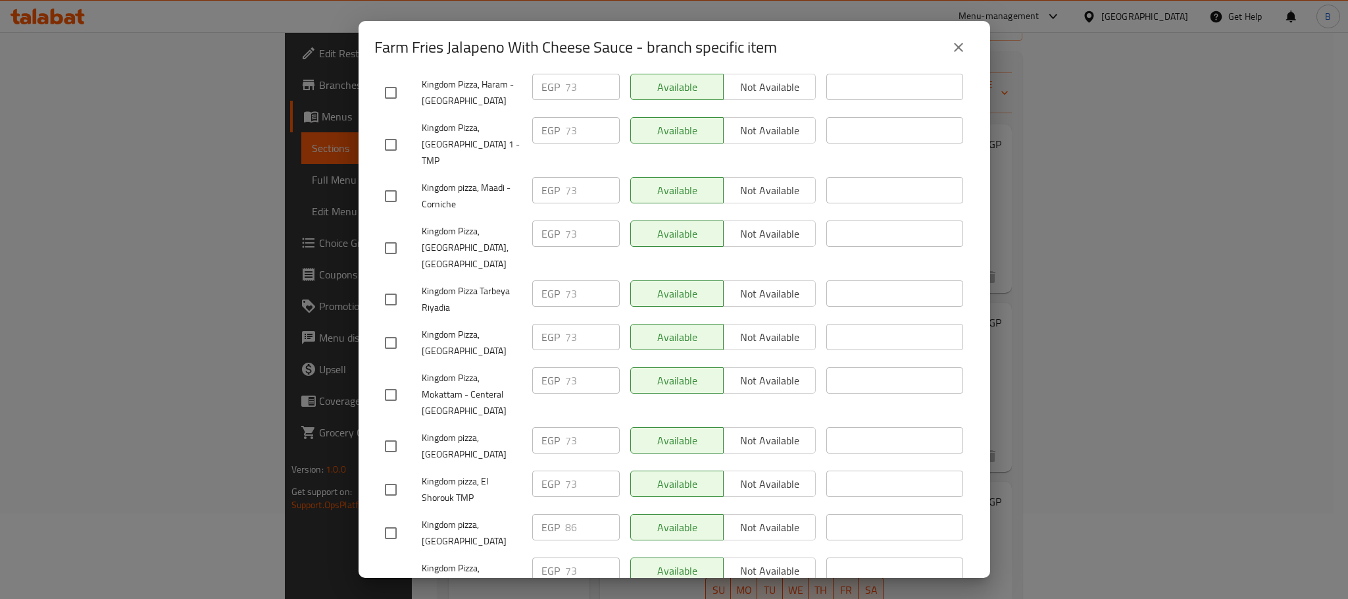
scroll to position [1173, 0]
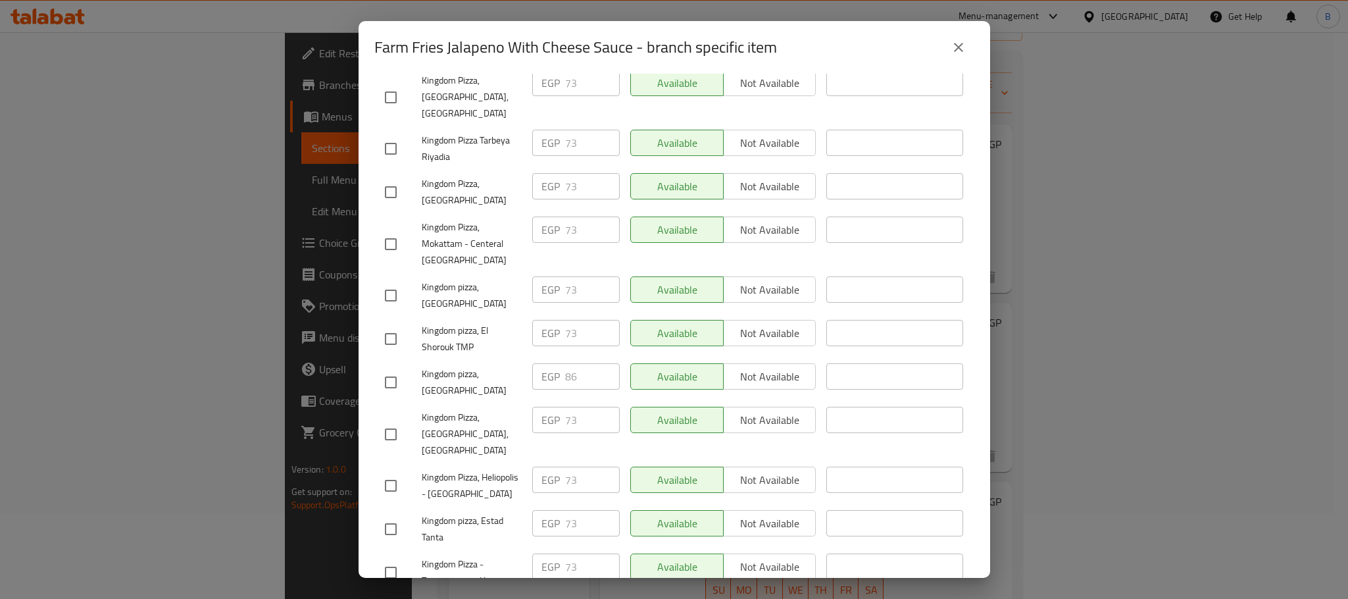
click at [389, 368] on input "checkbox" at bounding box center [391, 382] width 28 height 28
checkbox input "true"
click at [571, 363] on input "86" at bounding box center [592, 376] width 55 height 26
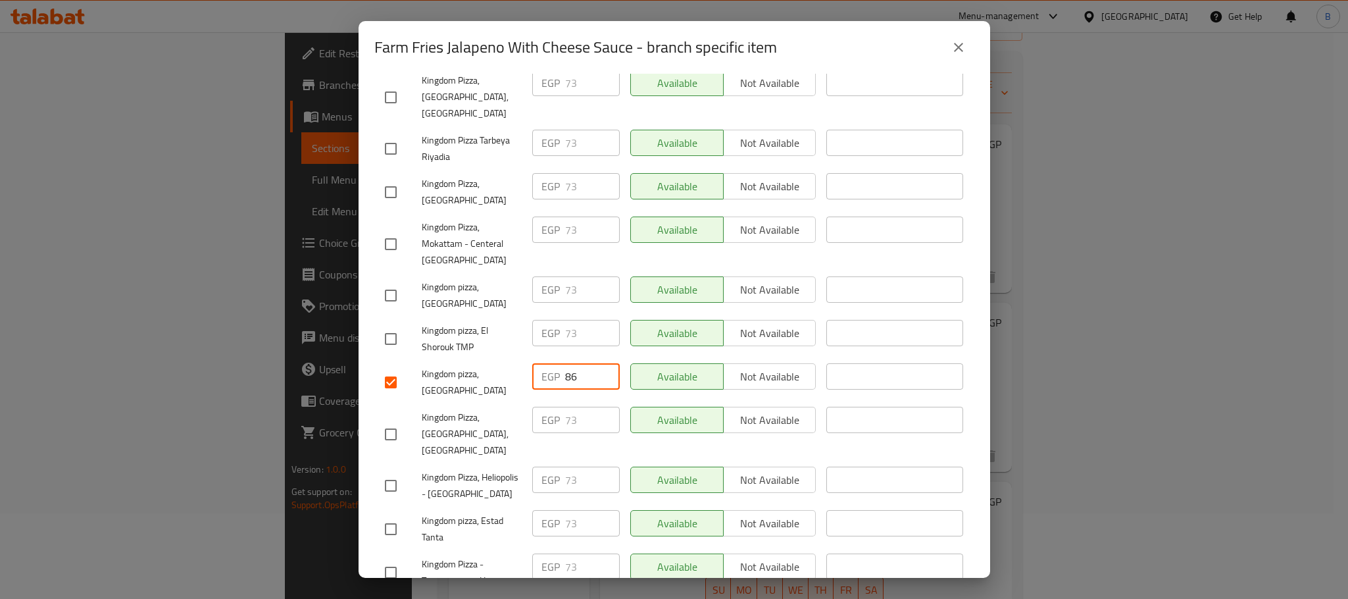
click at [955, 54] on icon "close" at bounding box center [959, 47] width 16 height 16
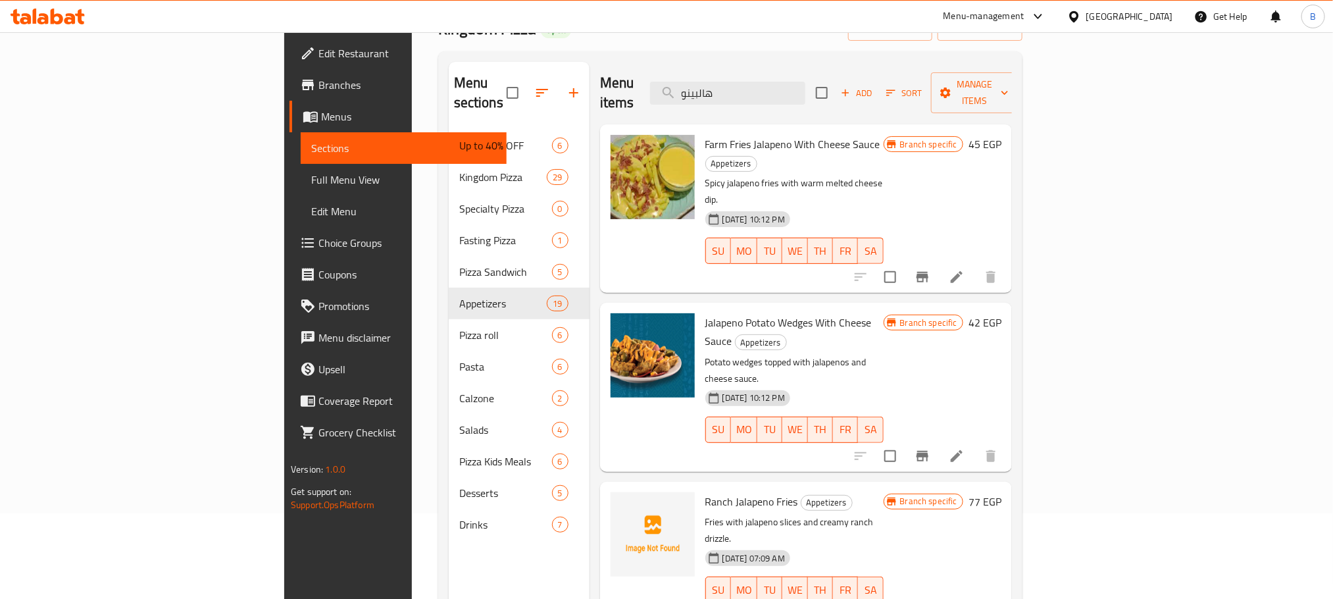
click at [720, 313] on span "Jalapeno Potato Wedges With Cheese Sauce" at bounding box center [788, 332] width 166 height 38
click at [707, 134] on span "Farm Fries Jalapeno With Cheese Sauce" at bounding box center [792, 144] width 175 height 20
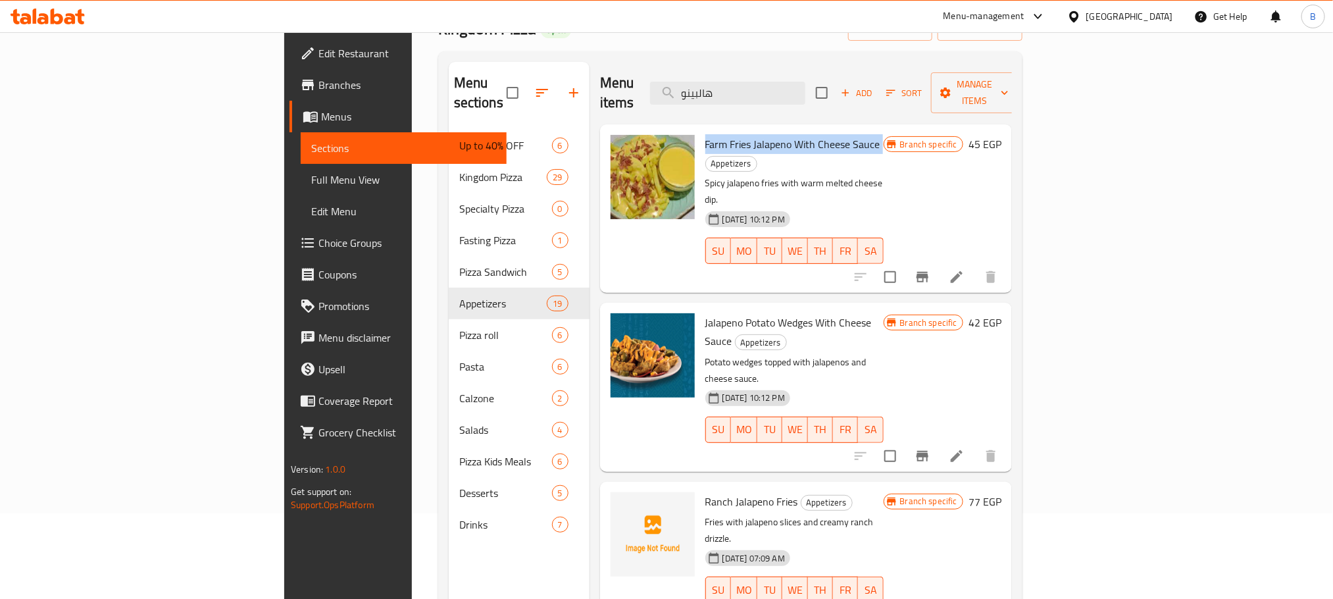
click at [707, 134] on span "Farm Fries Jalapeno With Cheese Sauce" at bounding box center [792, 144] width 175 height 20
copy h6 "Farm Fries Jalapeno With Cheese Sauce"
click at [805, 84] on input "هالبينو" at bounding box center [727, 93] width 155 height 23
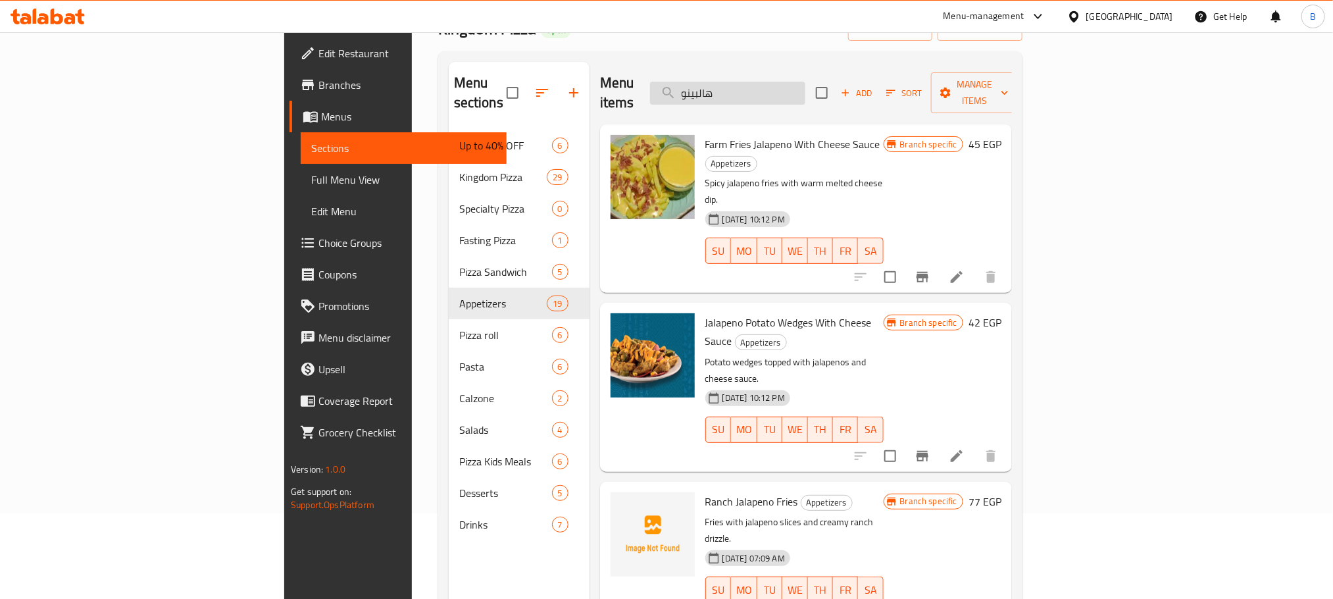
paste input "we have found"
paste input "حلقات بصل"
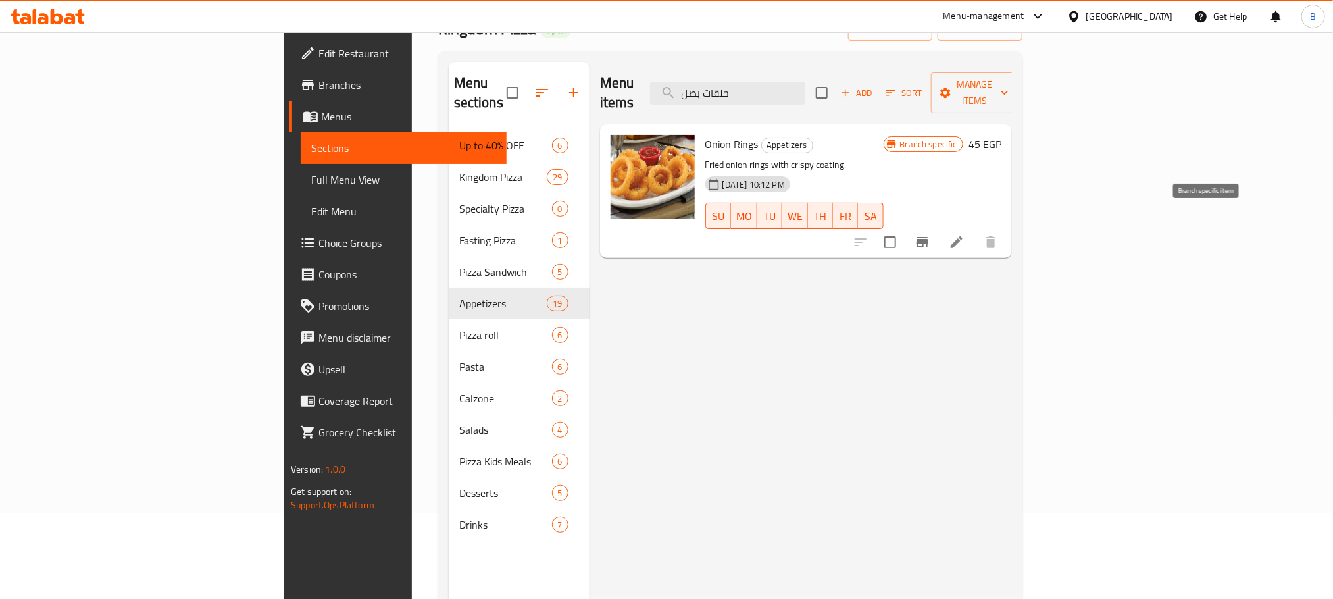
type input "حلقات بصل"
click at [930, 234] on icon "Branch-specific-item" at bounding box center [923, 242] width 16 height 16
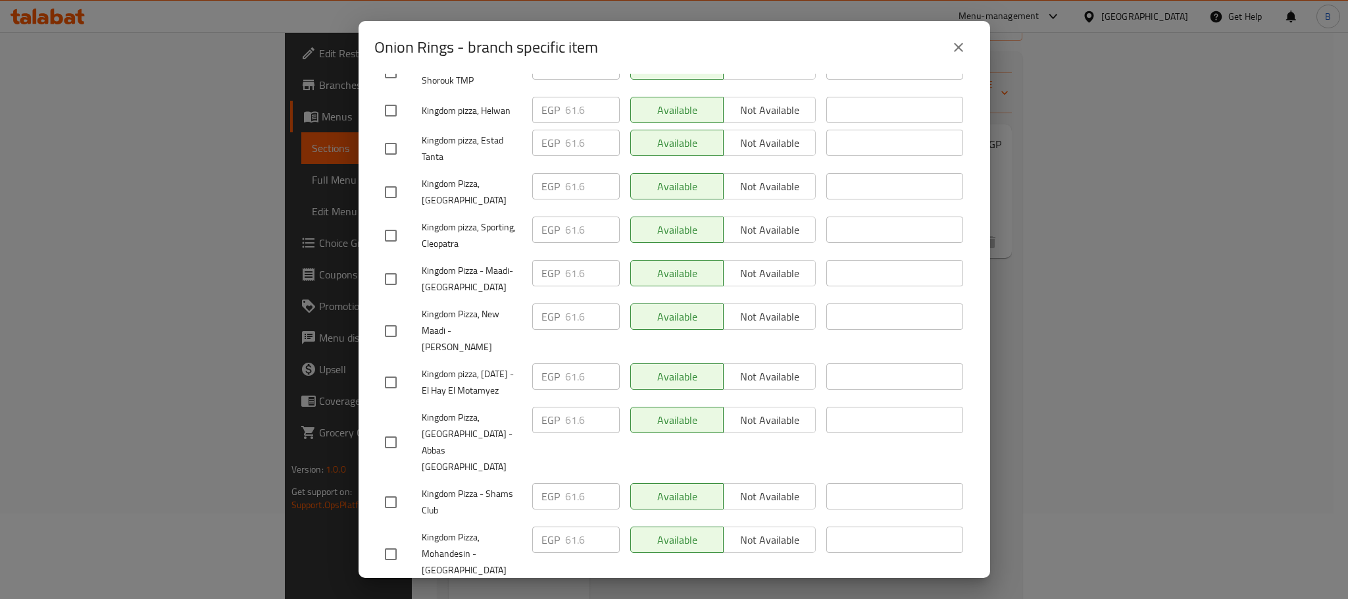
click at [380, 591] on input "checkbox" at bounding box center [391, 605] width 28 height 28
checkbox input "true"
click at [565, 586] on input "71" at bounding box center [592, 599] width 55 height 26
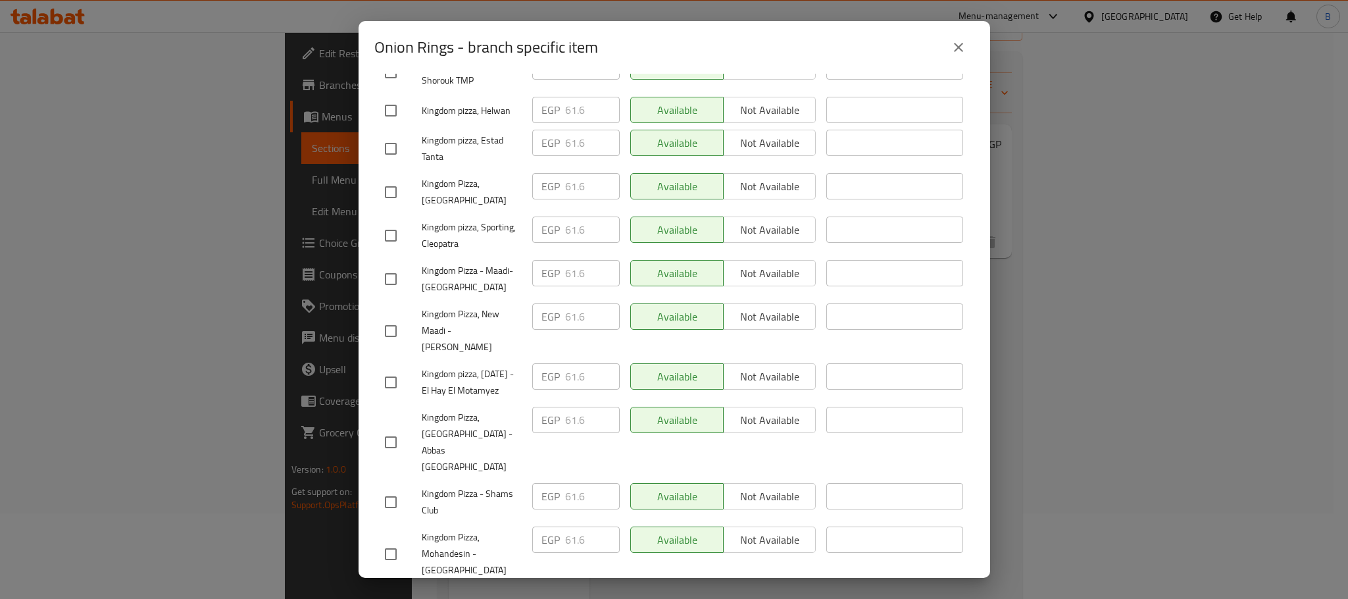
type input "74"
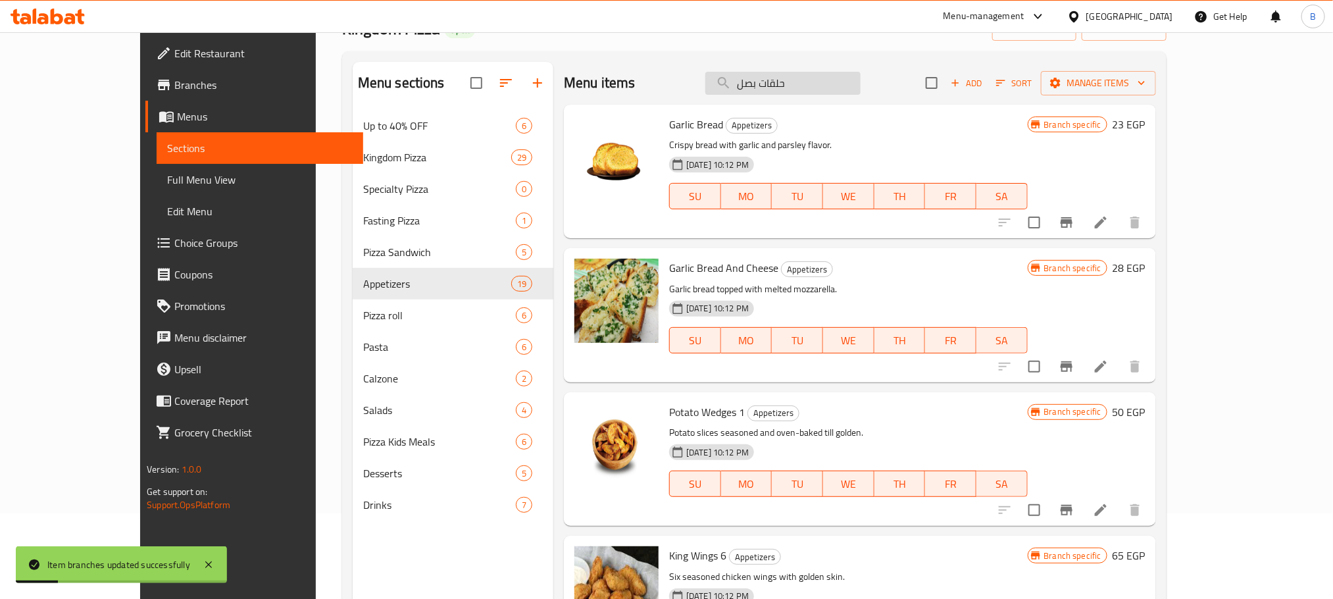
click at [861, 81] on input "حلقات بصل" at bounding box center [782, 83] width 155 height 23
click at [861, 84] on input "حلقات بصل" at bounding box center [782, 83] width 155 height 23
paste input "حلقات بصل"
type input "حلقات بصل"
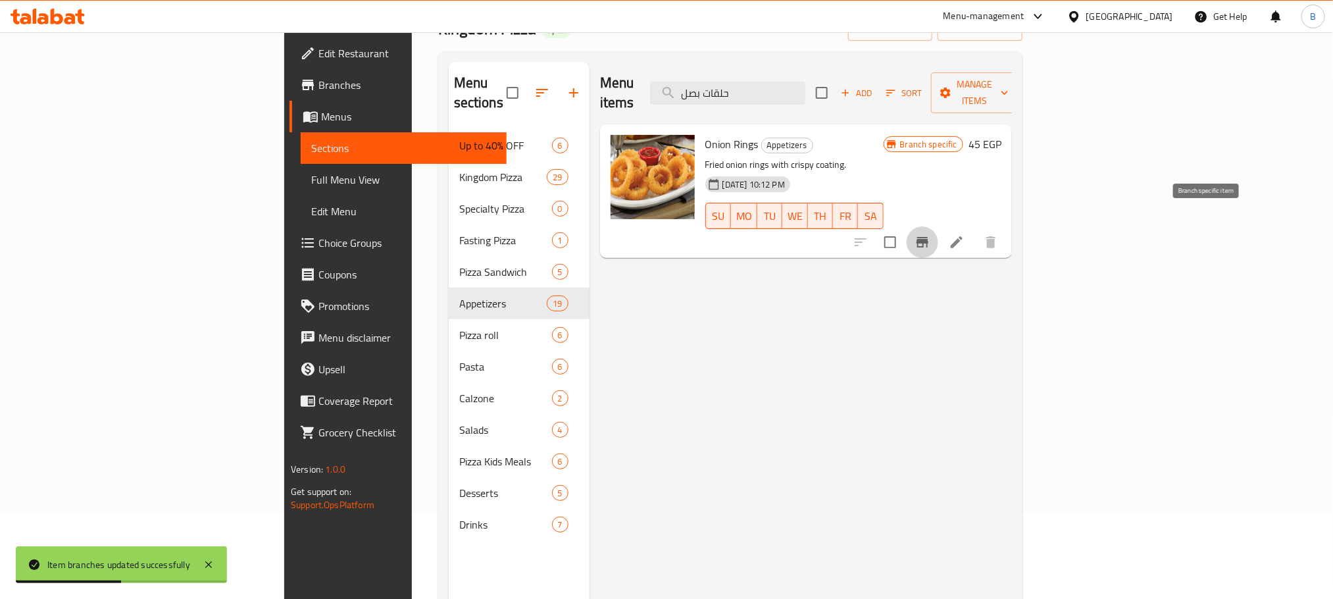
click at [928, 237] on icon "Branch-specific-item" at bounding box center [923, 242] width 12 height 11
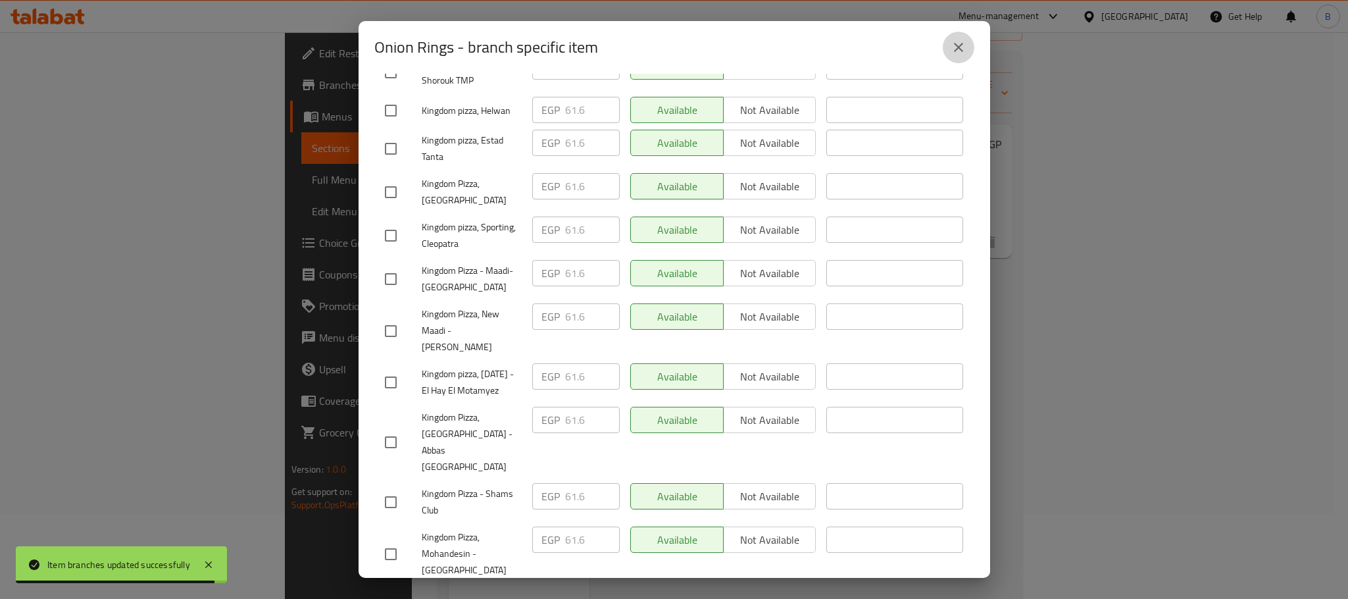
click at [952, 54] on icon "close" at bounding box center [959, 47] width 16 height 16
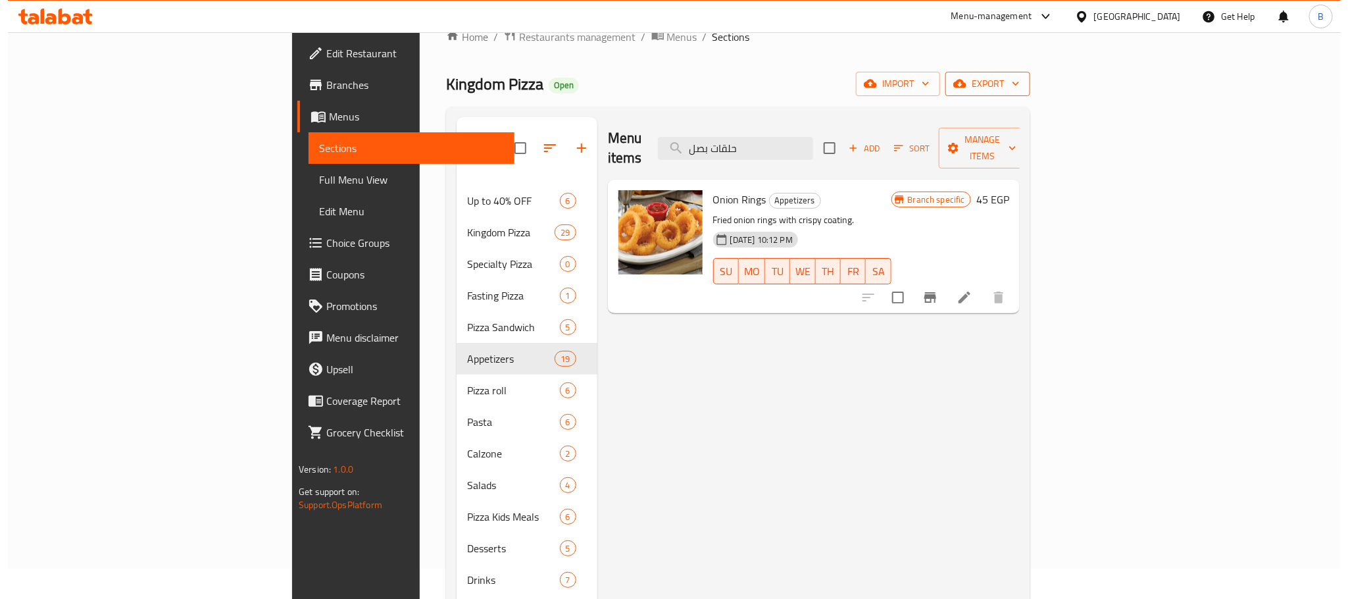
scroll to position [0, 0]
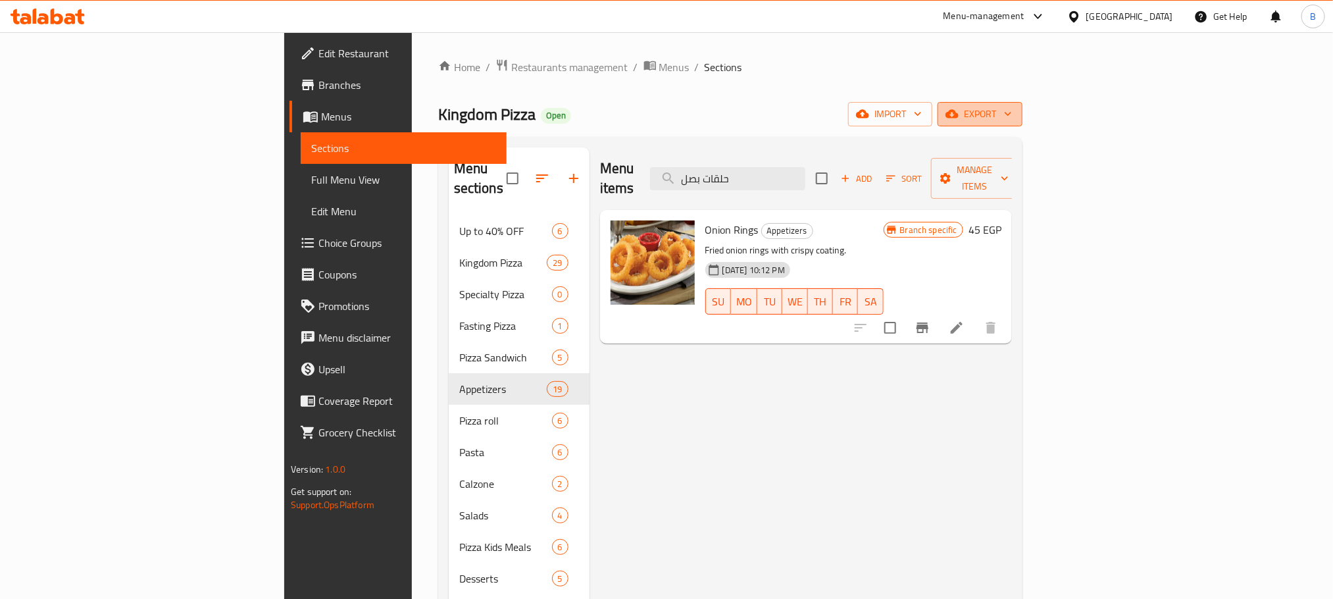
click at [1012, 119] on span "export" at bounding box center [980, 114] width 64 height 16
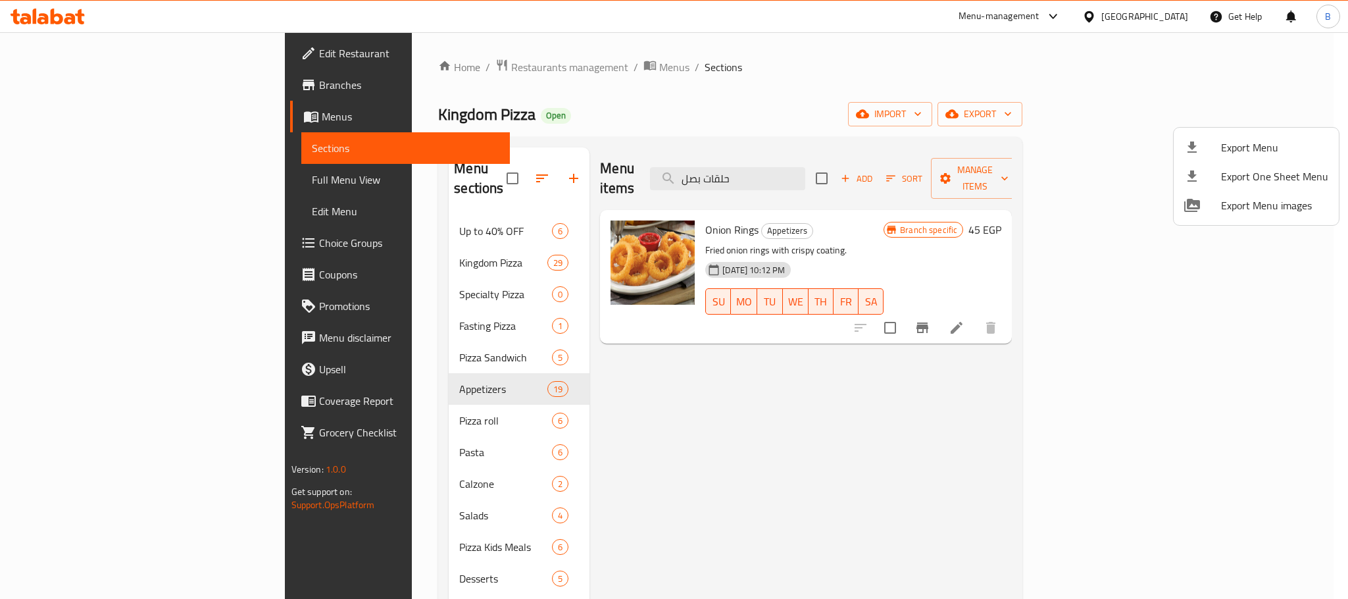
click at [1230, 160] on li "Export Menu" at bounding box center [1256, 147] width 165 height 29
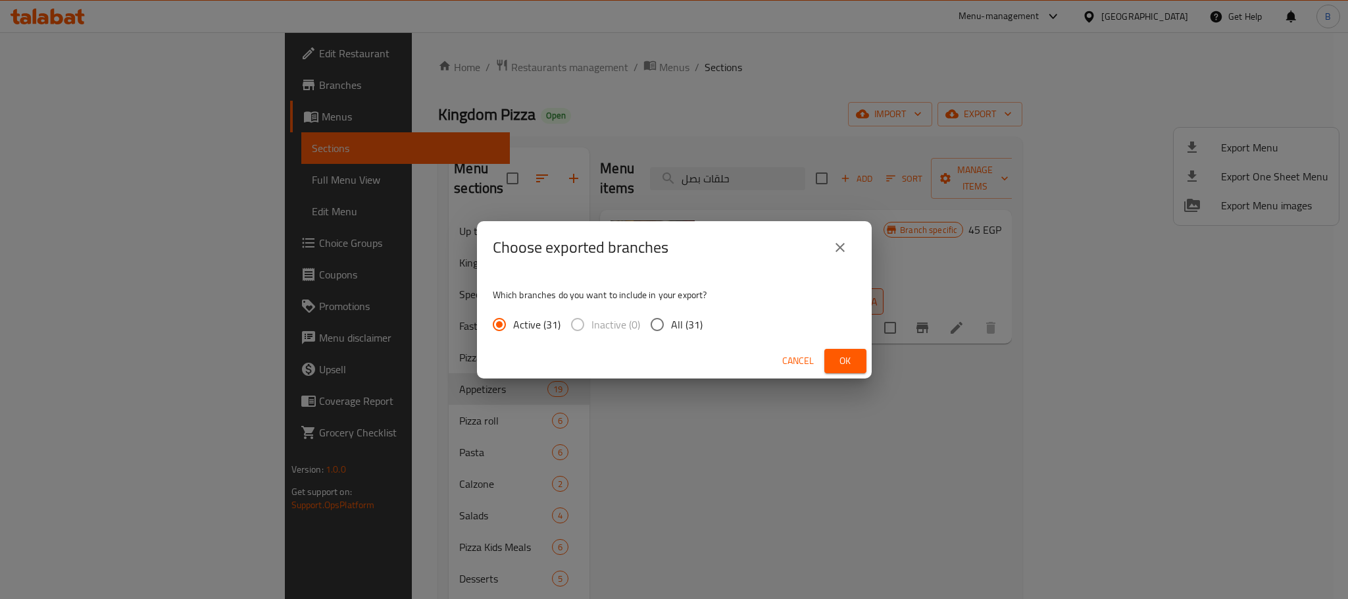
click at [644, 341] on div "Which branches do you want to include in your export? Active (31) Inactive (0) …" at bounding box center [674, 309] width 395 height 70
click at [661, 322] on input "All (31)" at bounding box center [657, 325] width 28 height 28
radio input "true"
click at [853, 353] on span "Ok" at bounding box center [845, 361] width 21 height 16
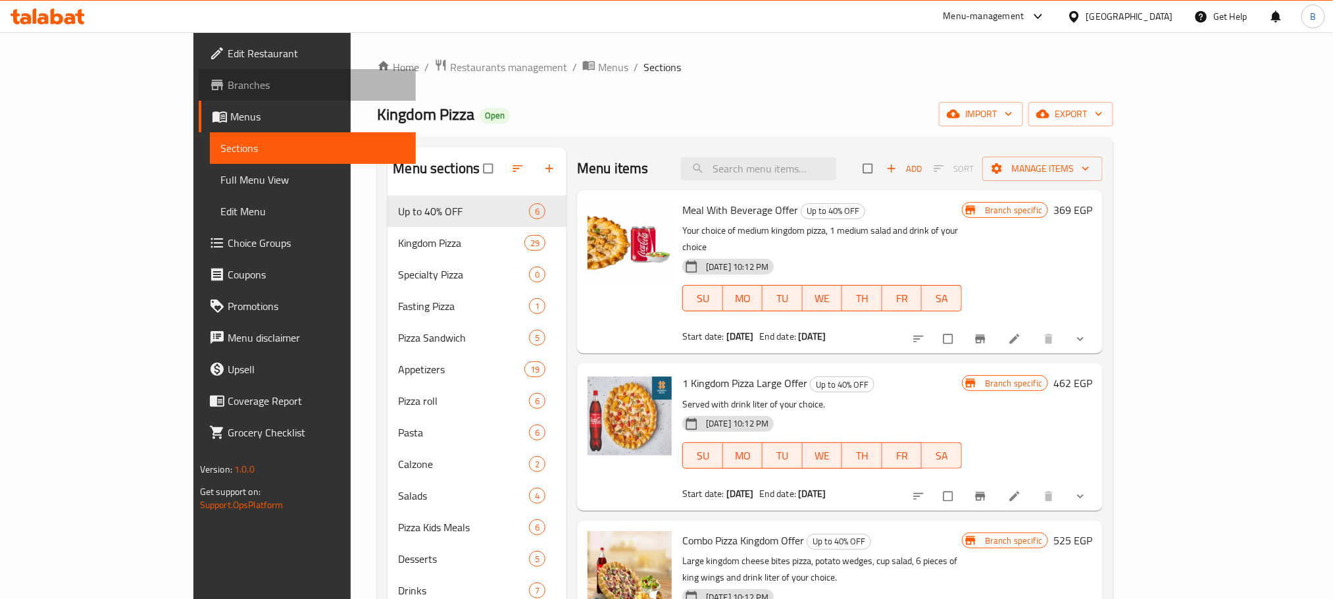
click at [199, 93] on link "Branches" at bounding box center [307, 85] width 217 height 32
